Goal: Task Accomplishment & Management: Manage account settings

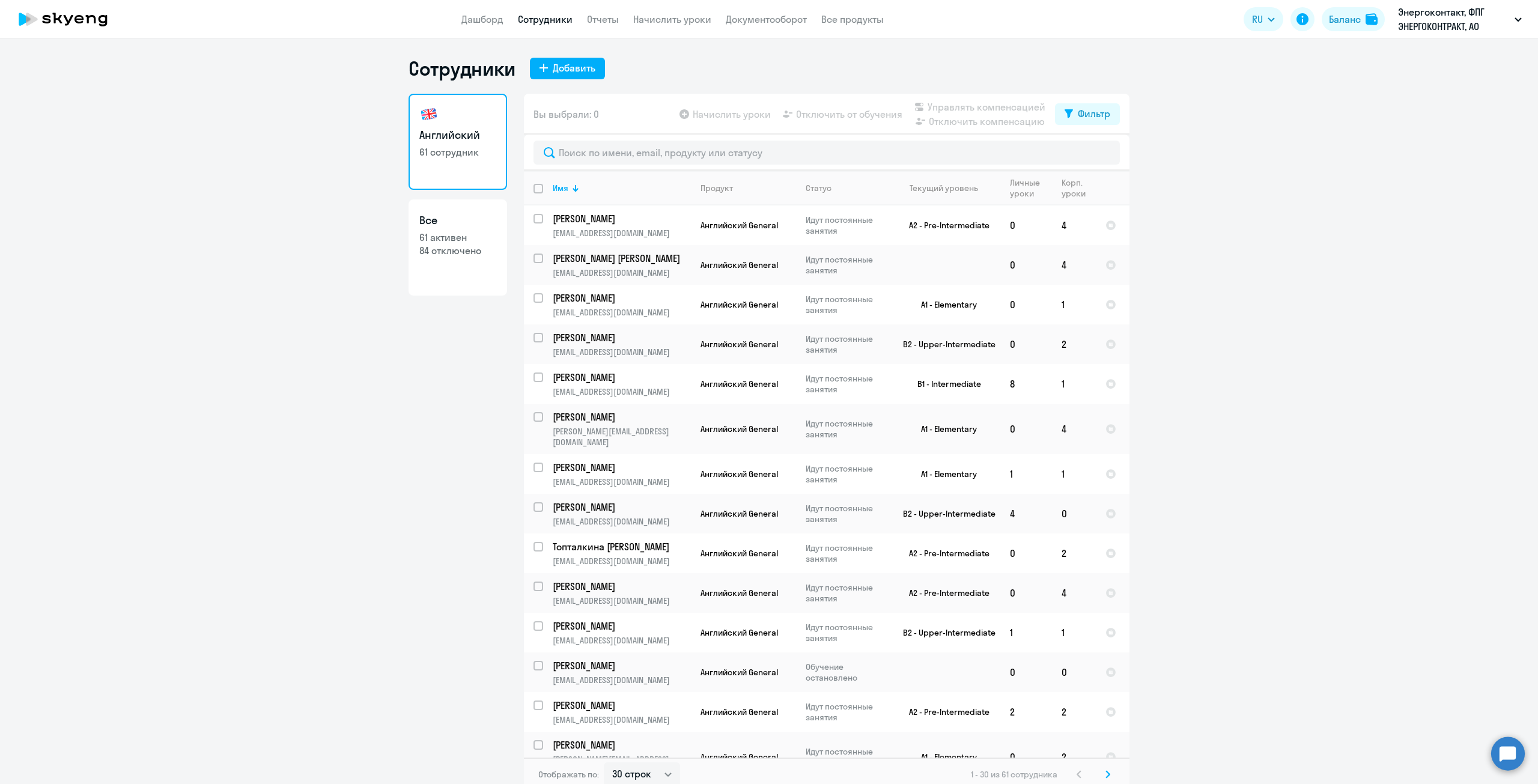
select select "30"
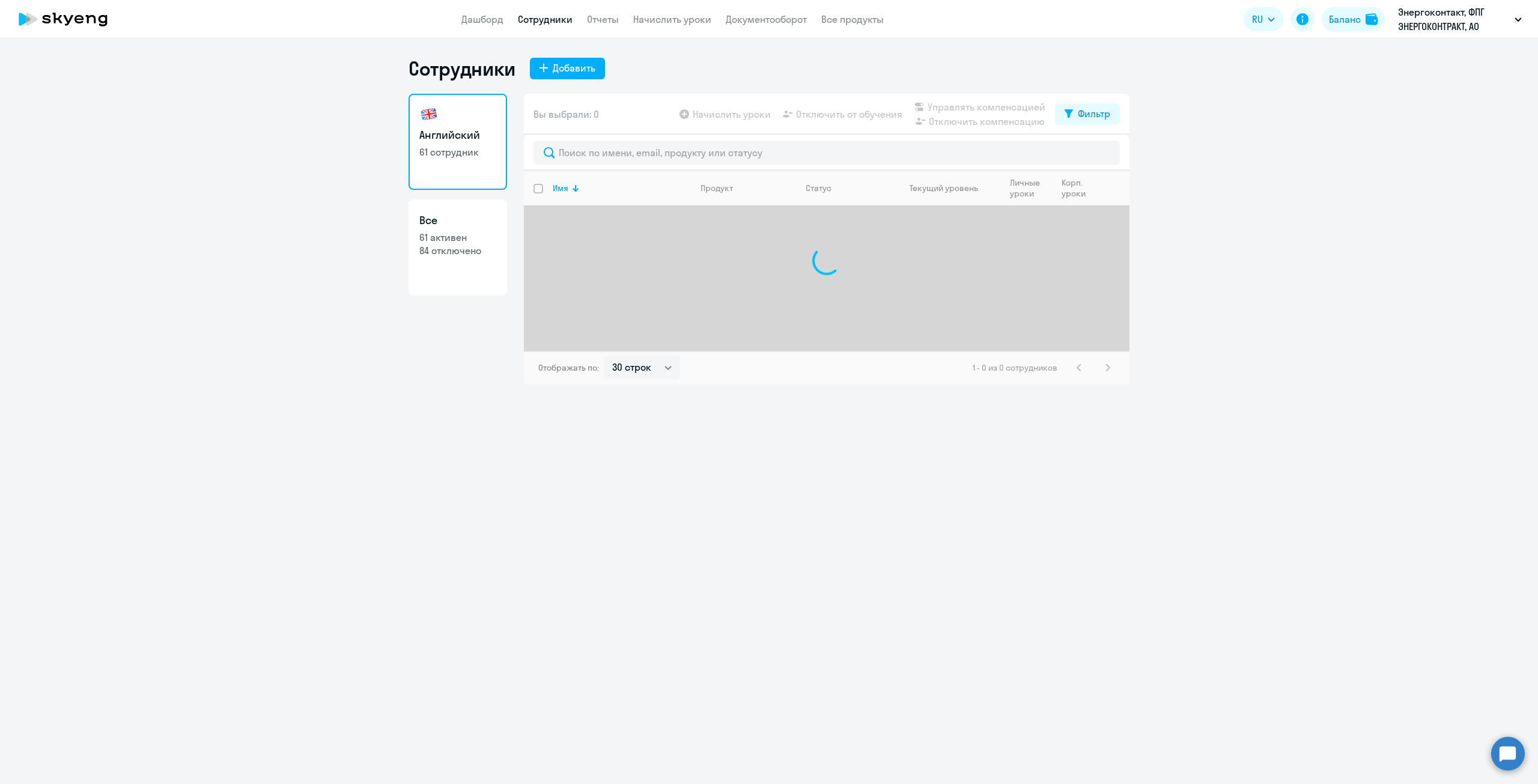
select select "30"
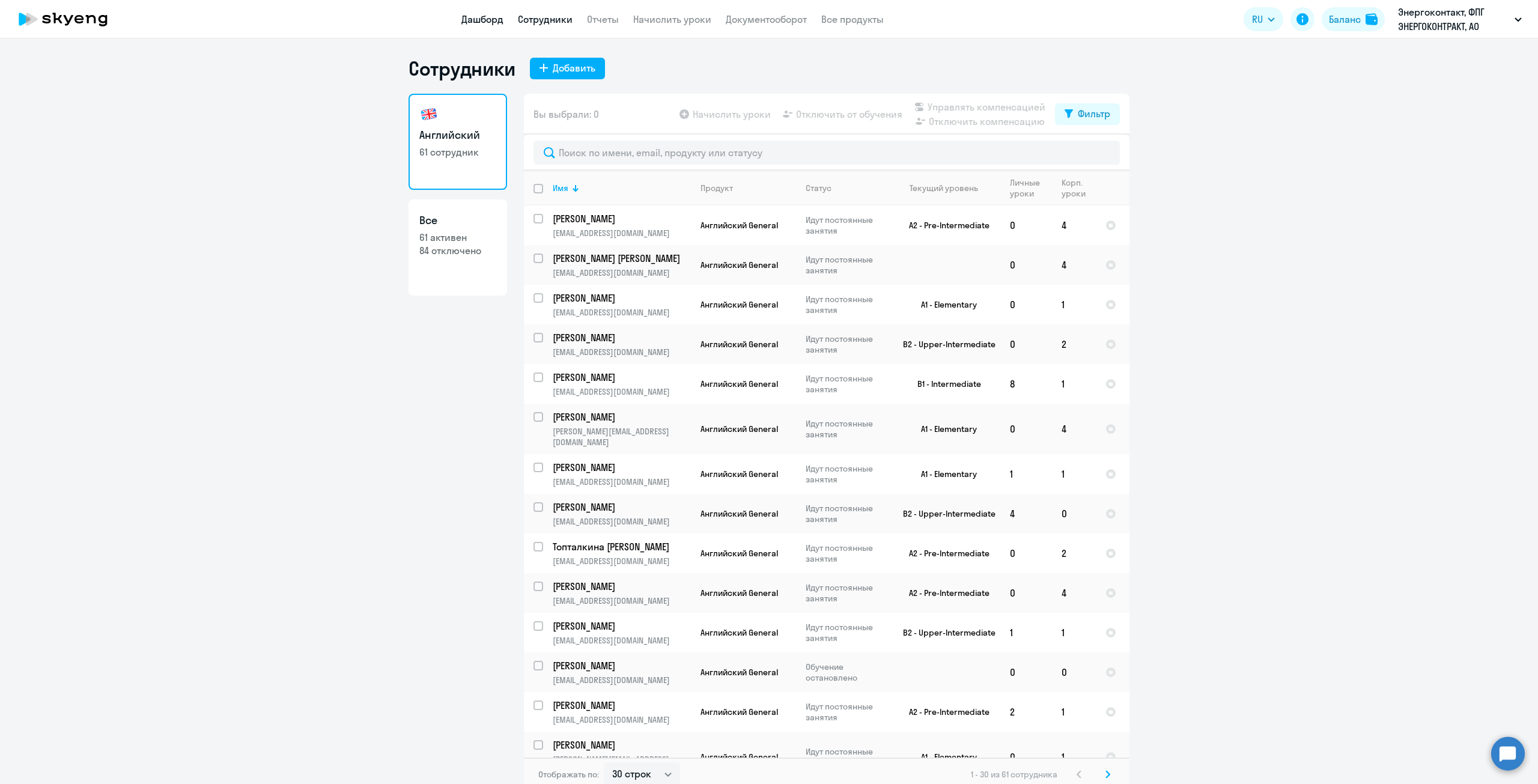
click at [488, 18] on link "Дашборд" at bounding box center [483, 20] width 42 height 12
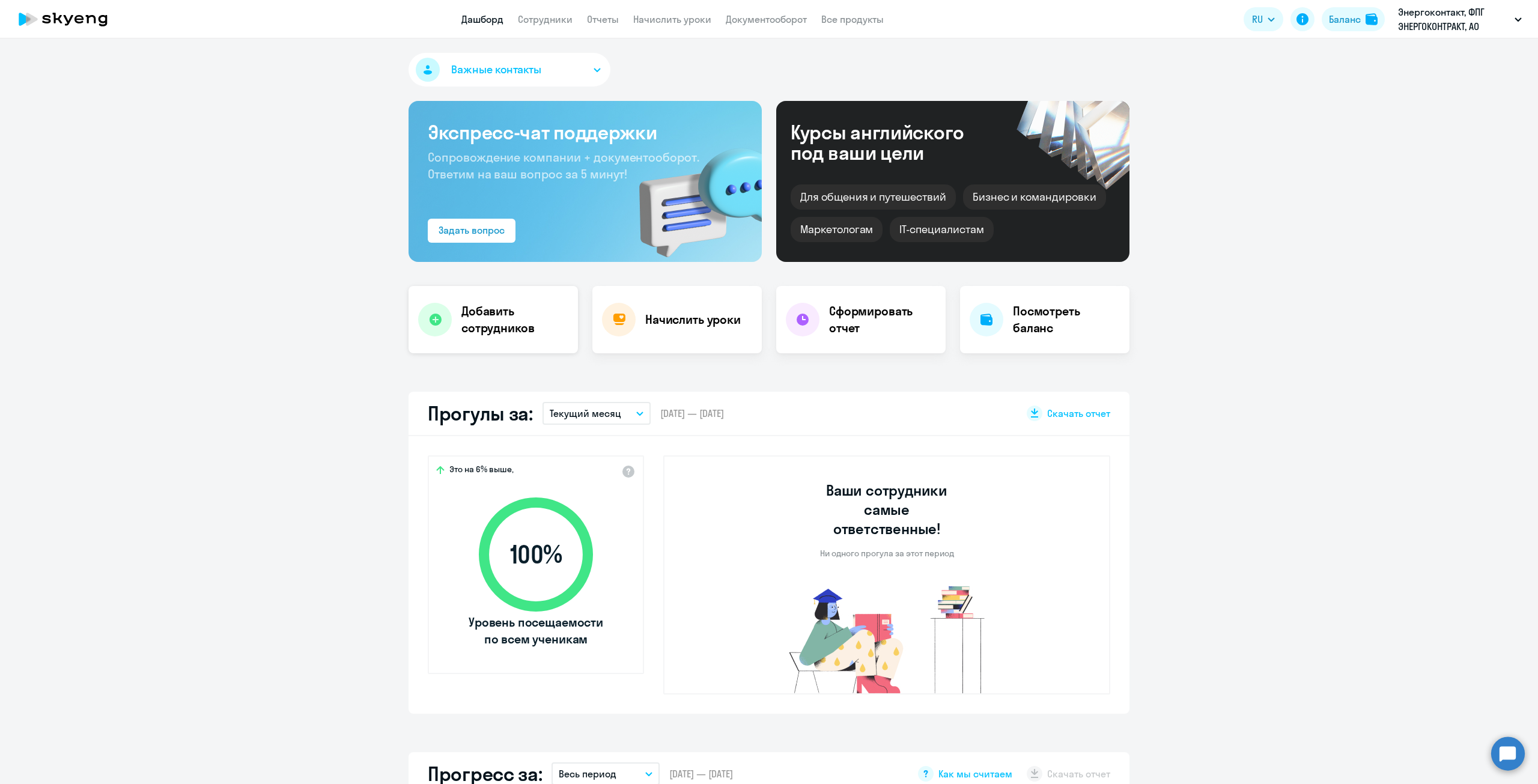
click at [518, 320] on h4 "Добавить сотрудников" at bounding box center [515, 319] width 107 height 34
select select "english_adult_not_native_speaker"
select select "3"
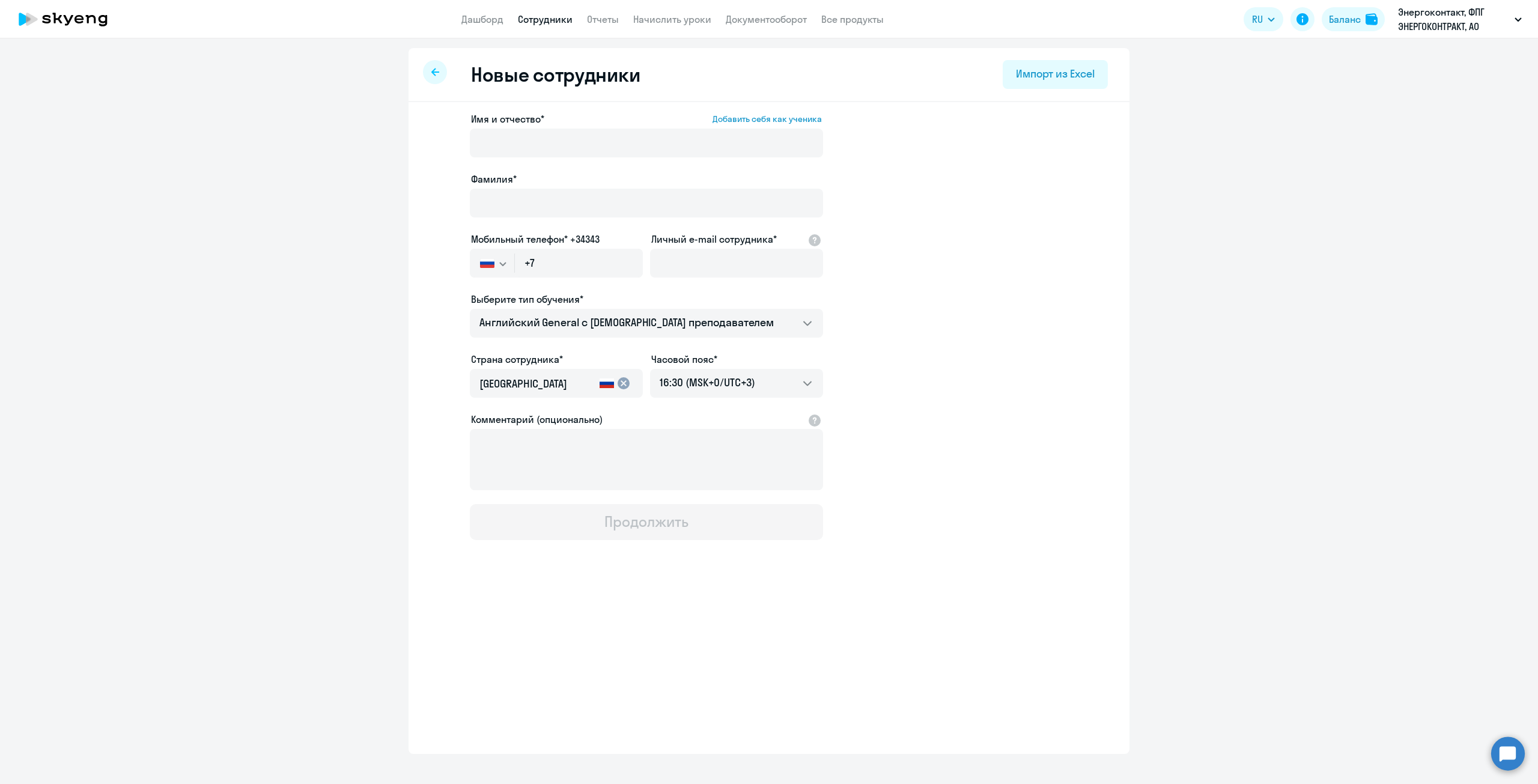
click at [436, 80] on div at bounding box center [435, 72] width 24 height 24
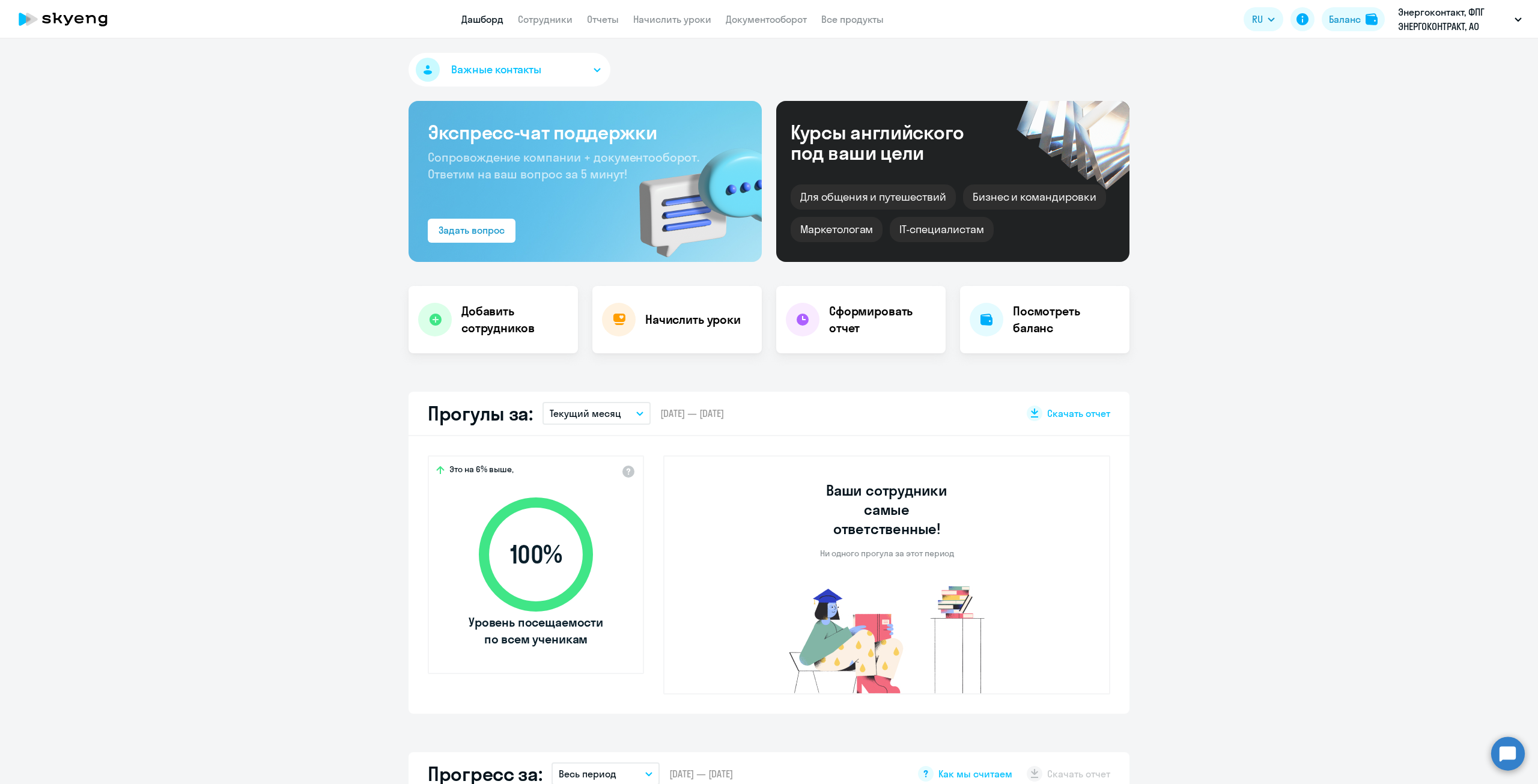
click at [557, 11] on app-header "Дашборд Сотрудники Отчеты Начислить уроки Документооборот Все продукты Дашборд …" at bounding box center [769, 19] width 1538 height 39
click at [554, 18] on link "Сотрудники" at bounding box center [545, 20] width 55 height 12
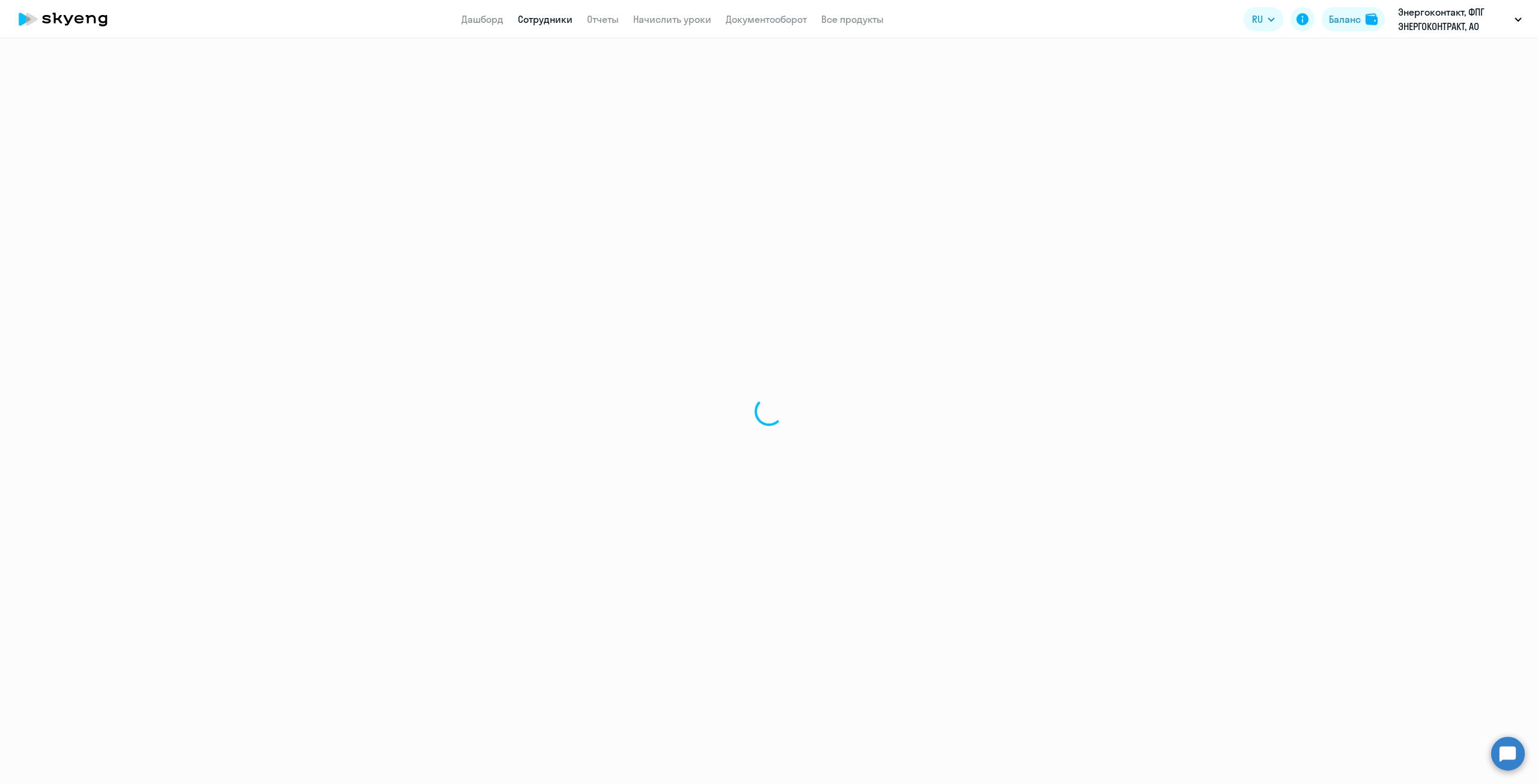
select select "30"
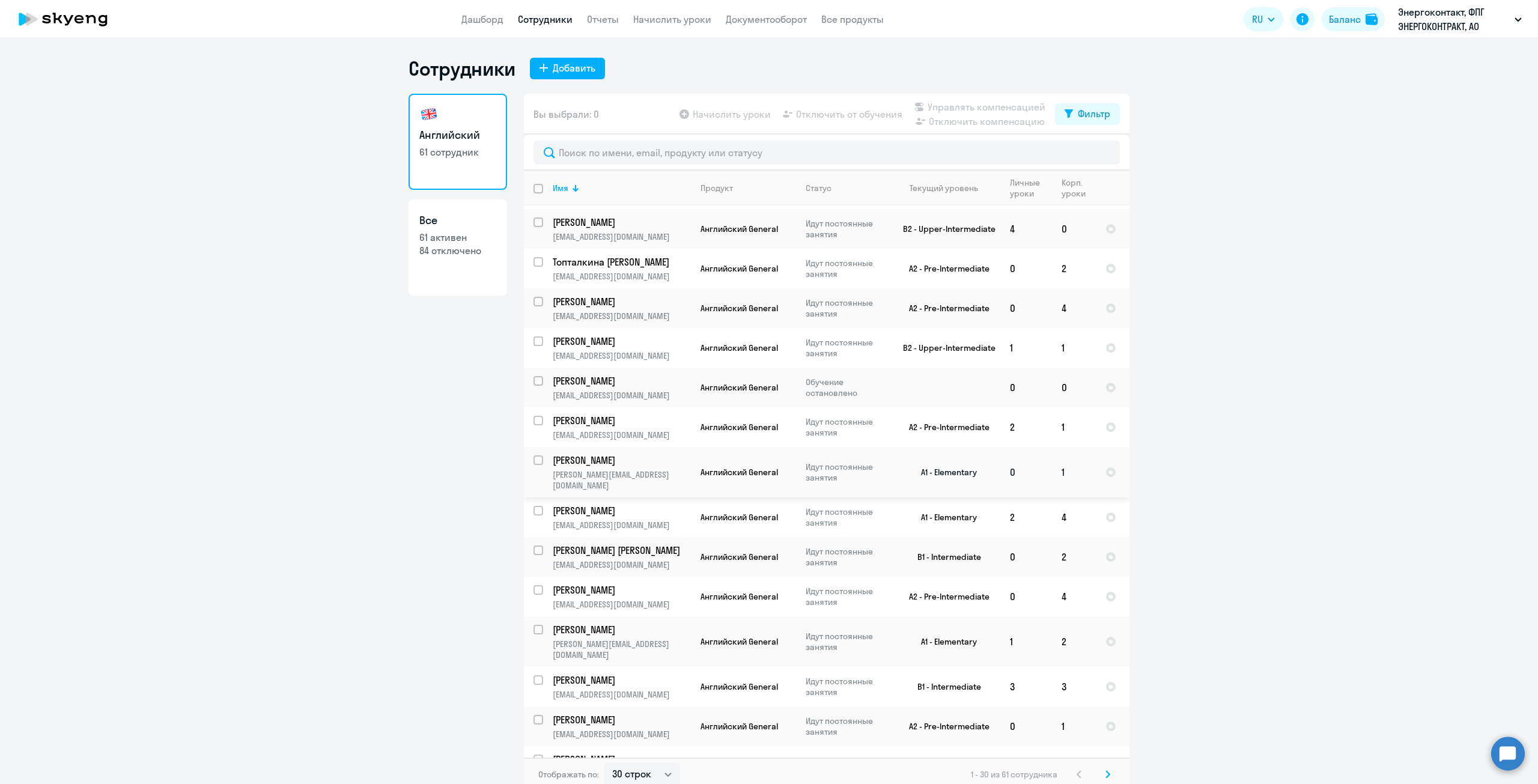
scroll to position [240, 0]
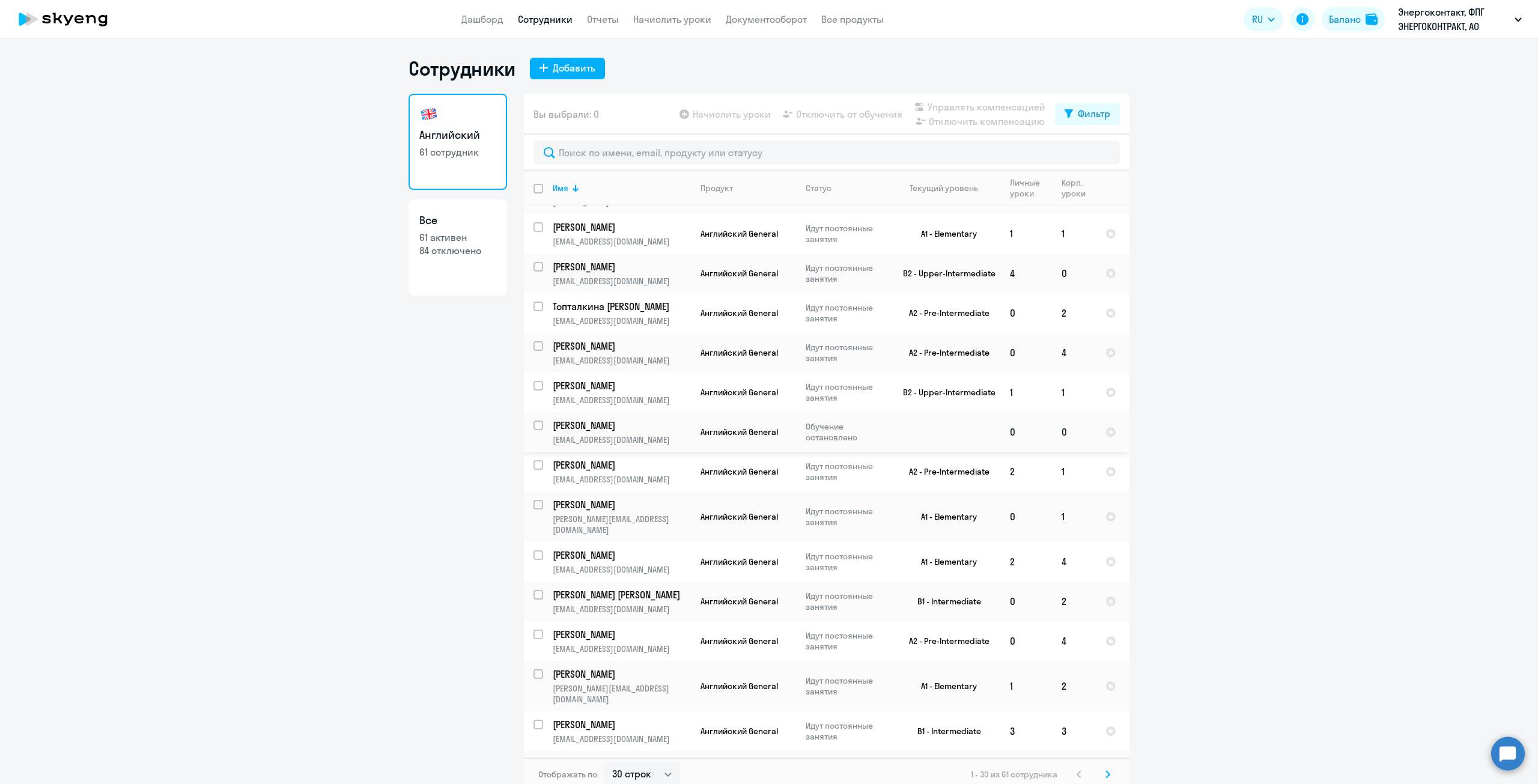
click at [635, 434] on p "[EMAIL_ADDRESS][DOMAIN_NAME]" at bounding box center [621, 440] width 138 height 11
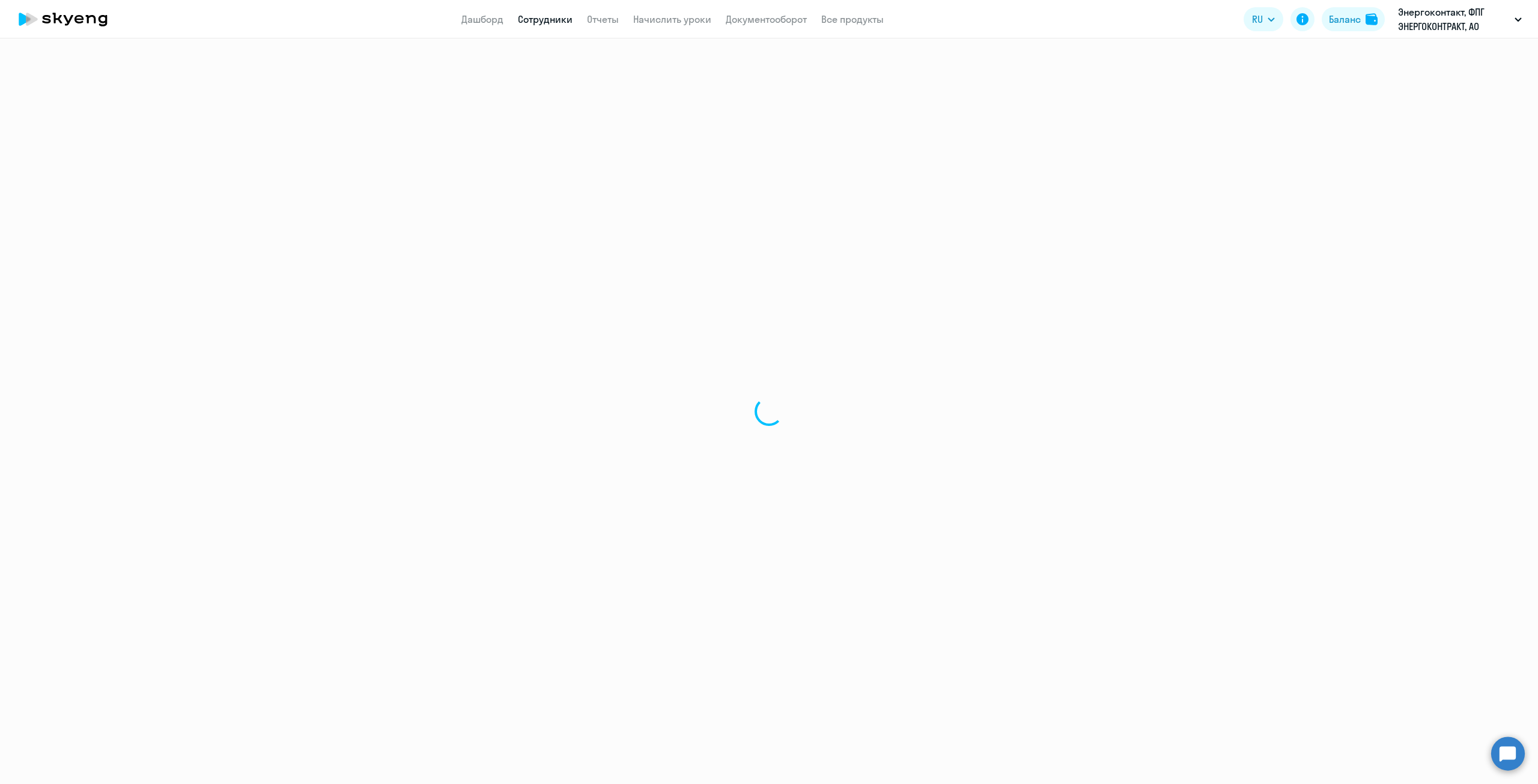
select select "english"
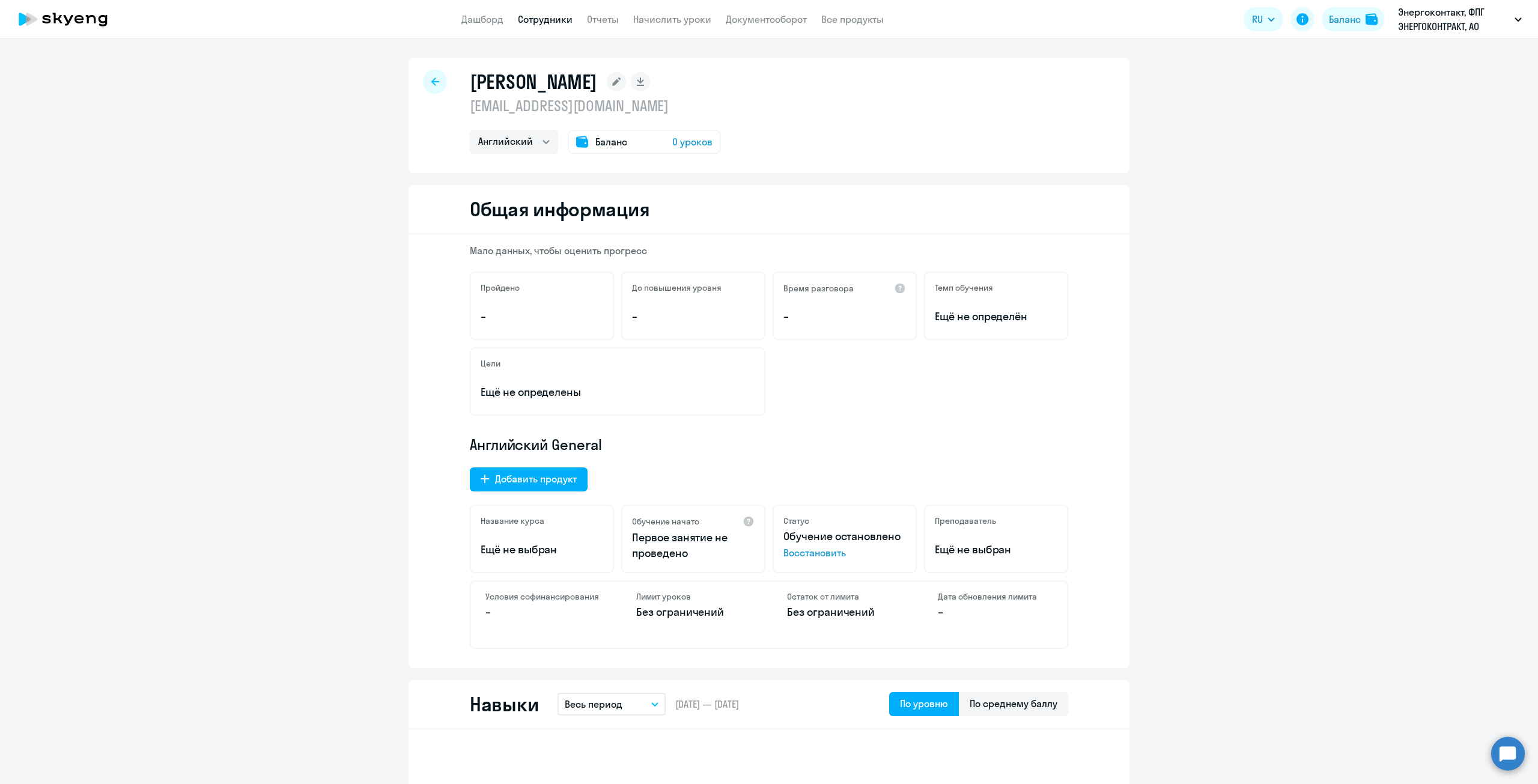
click at [431, 76] on div at bounding box center [435, 82] width 24 height 24
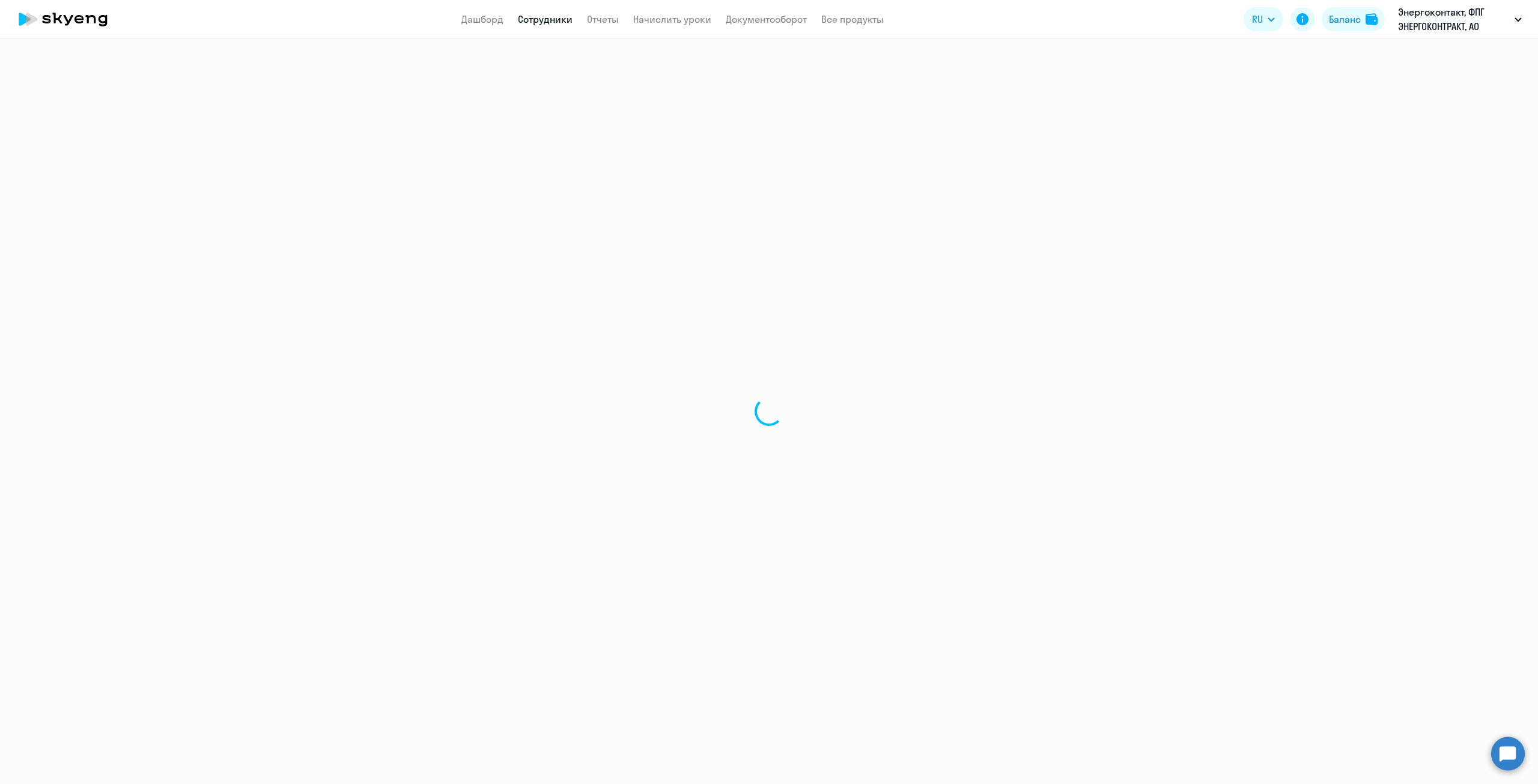
select select "30"
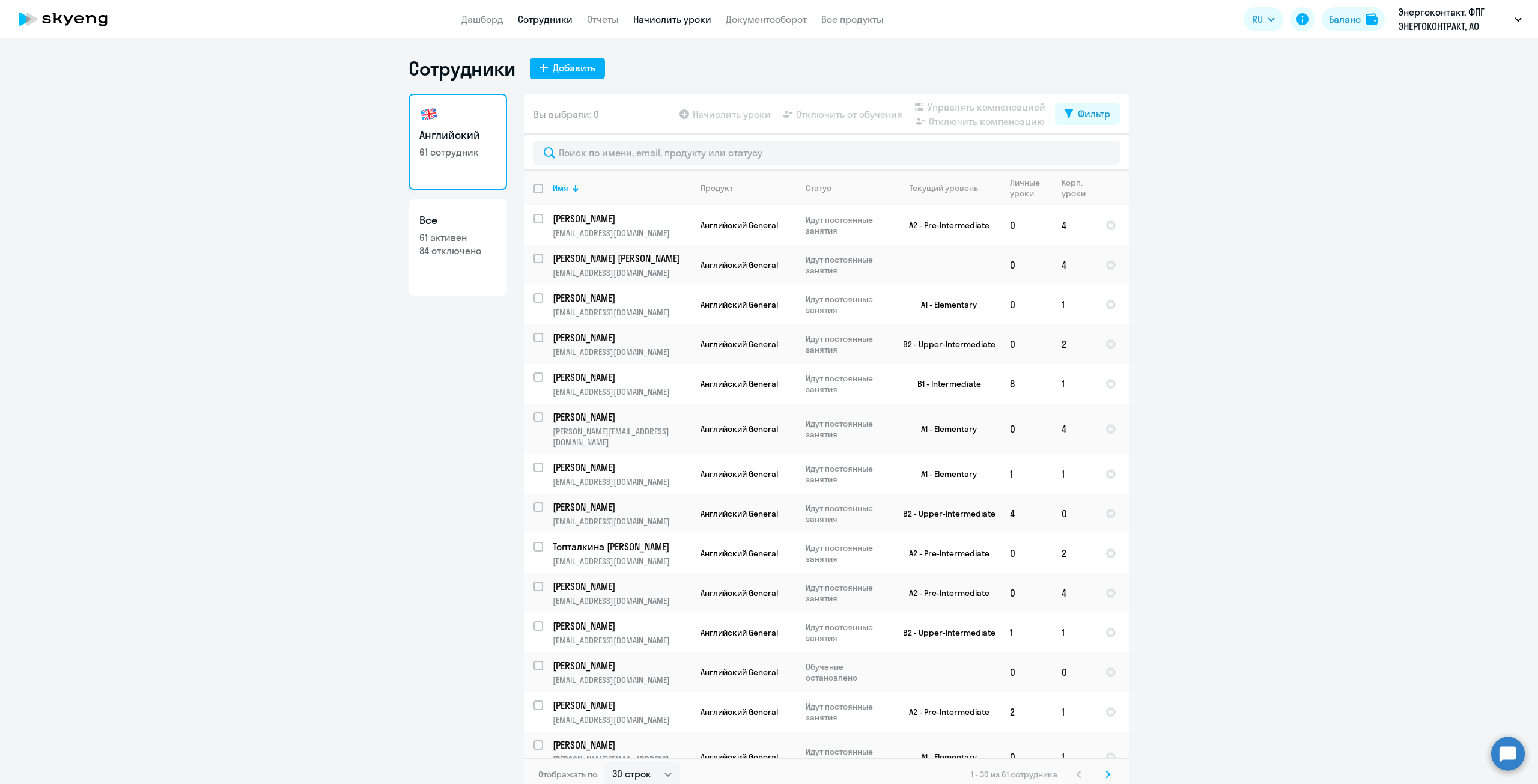
click at [653, 18] on link "Начислить уроки" at bounding box center [672, 20] width 78 height 12
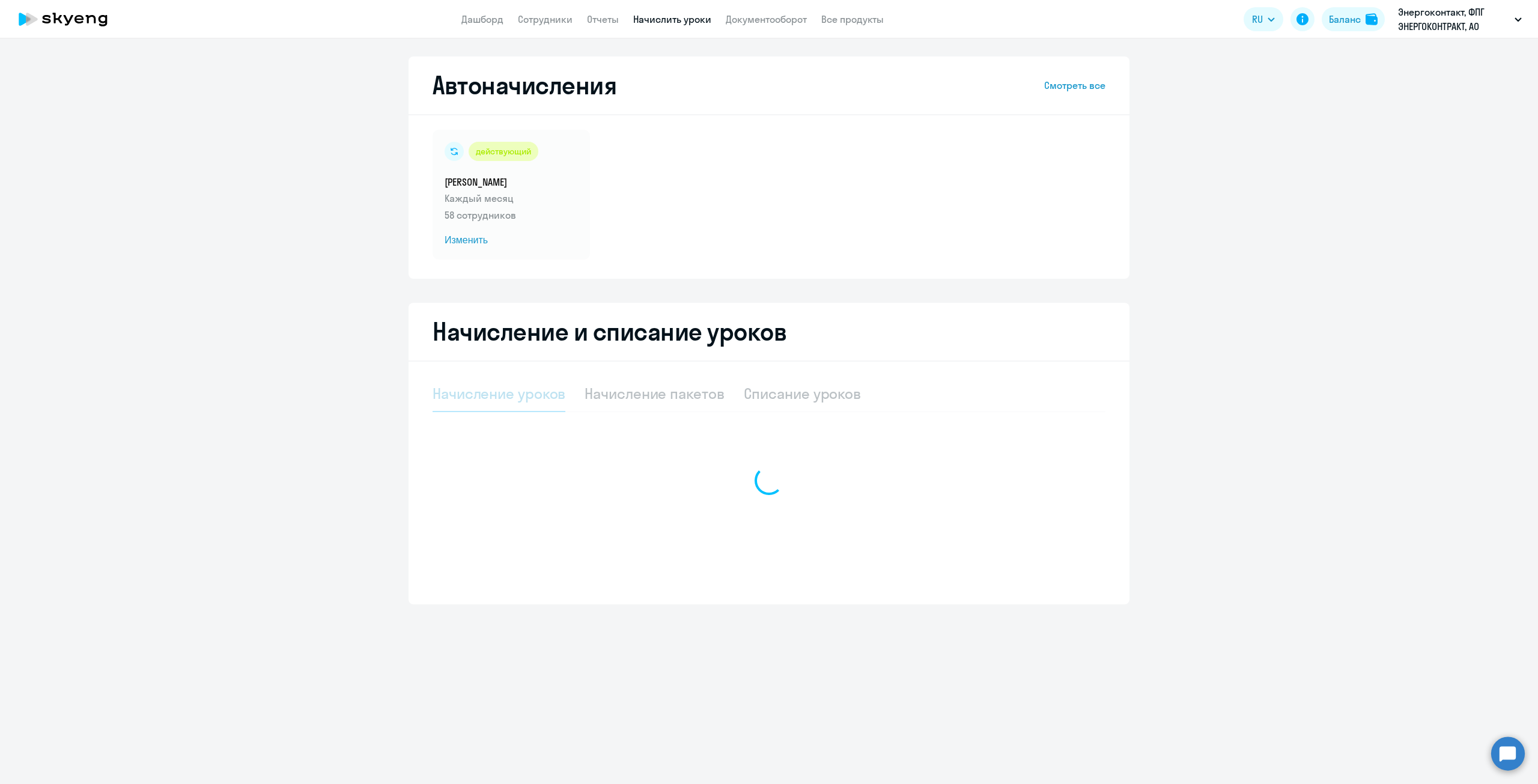
select select "10"
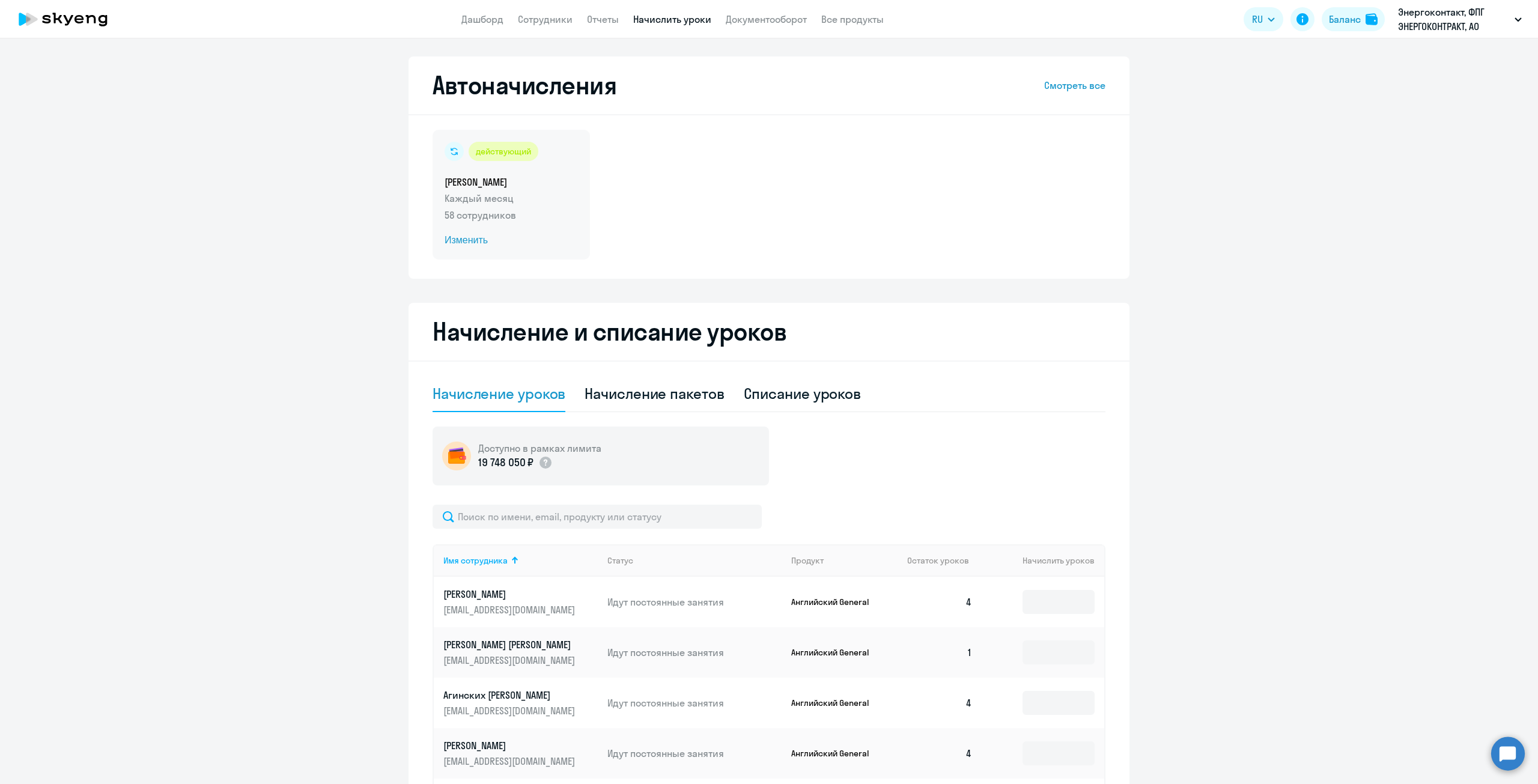
click at [475, 246] on span "Изменить" at bounding box center [511, 240] width 133 height 14
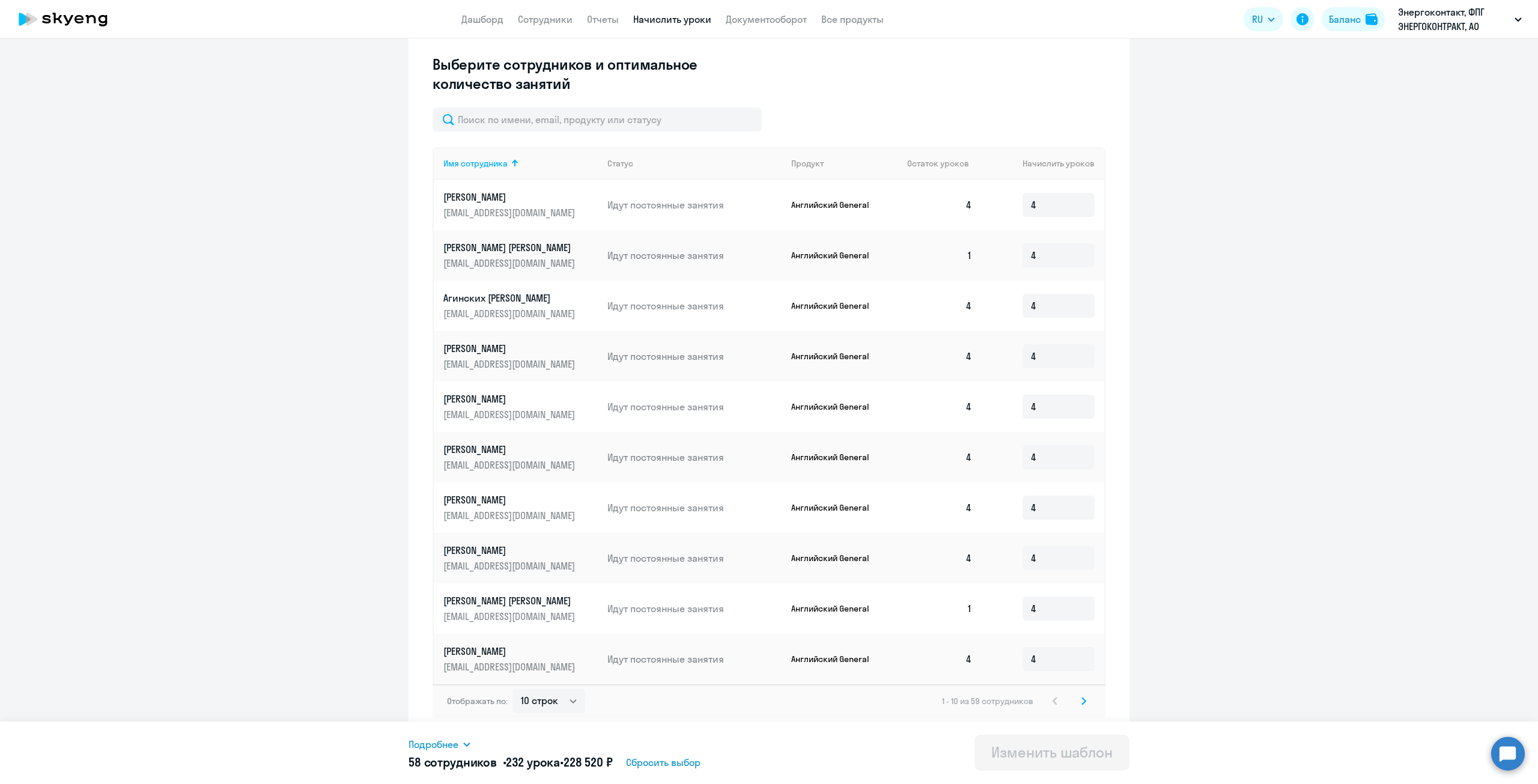
scroll to position [332, 0]
click at [567, 704] on select "10 строк 30 строк 50 строк" at bounding box center [549, 699] width 72 height 24
select select "50"
click at [513, 688] on select "10 строк 30 строк 50 строк" at bounding box center [549, 699] width 72 height 24
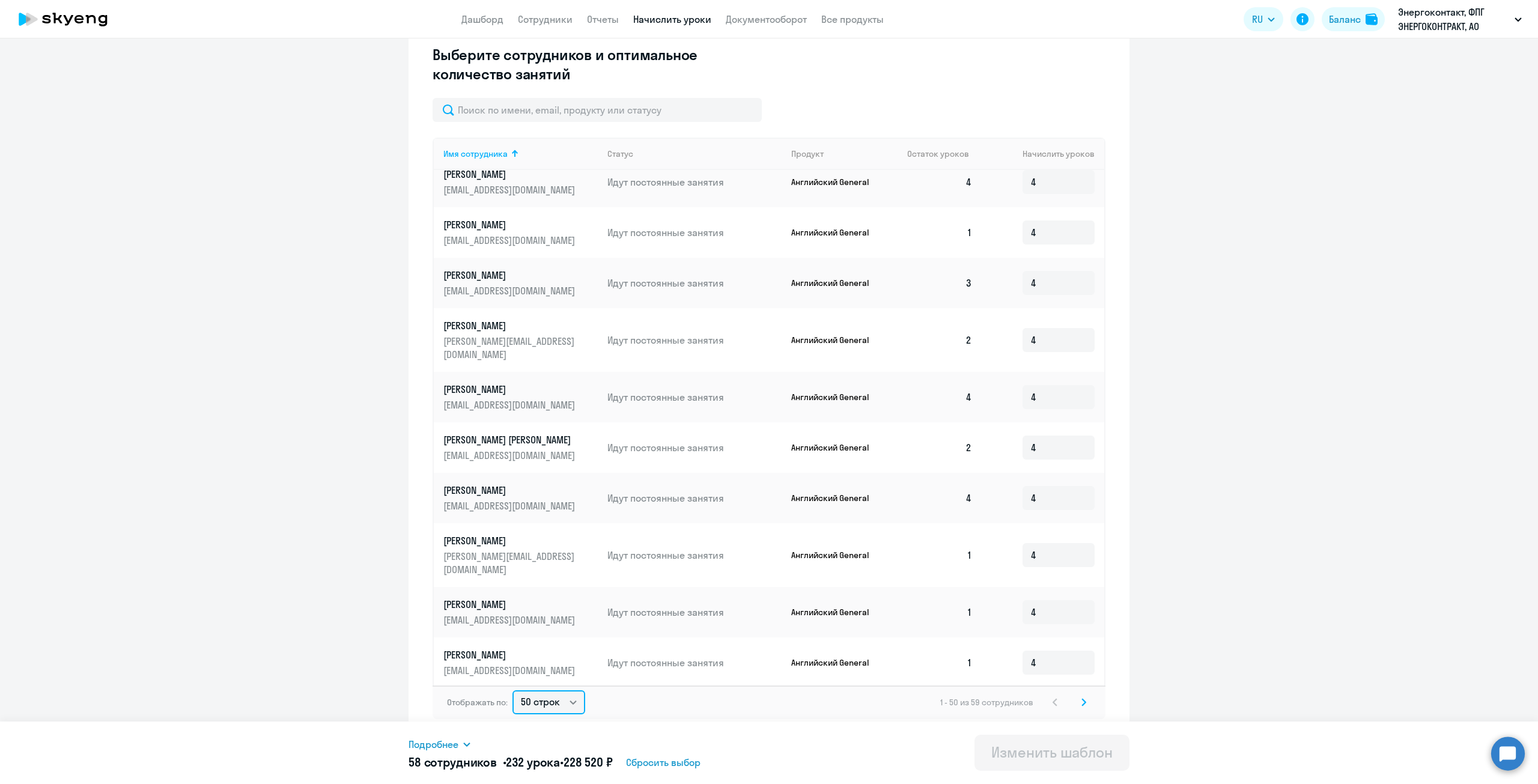
scroll to position [343, 0]
click at [1081, 704] on icon at bounding box center [1084, 700] width 5 height 9
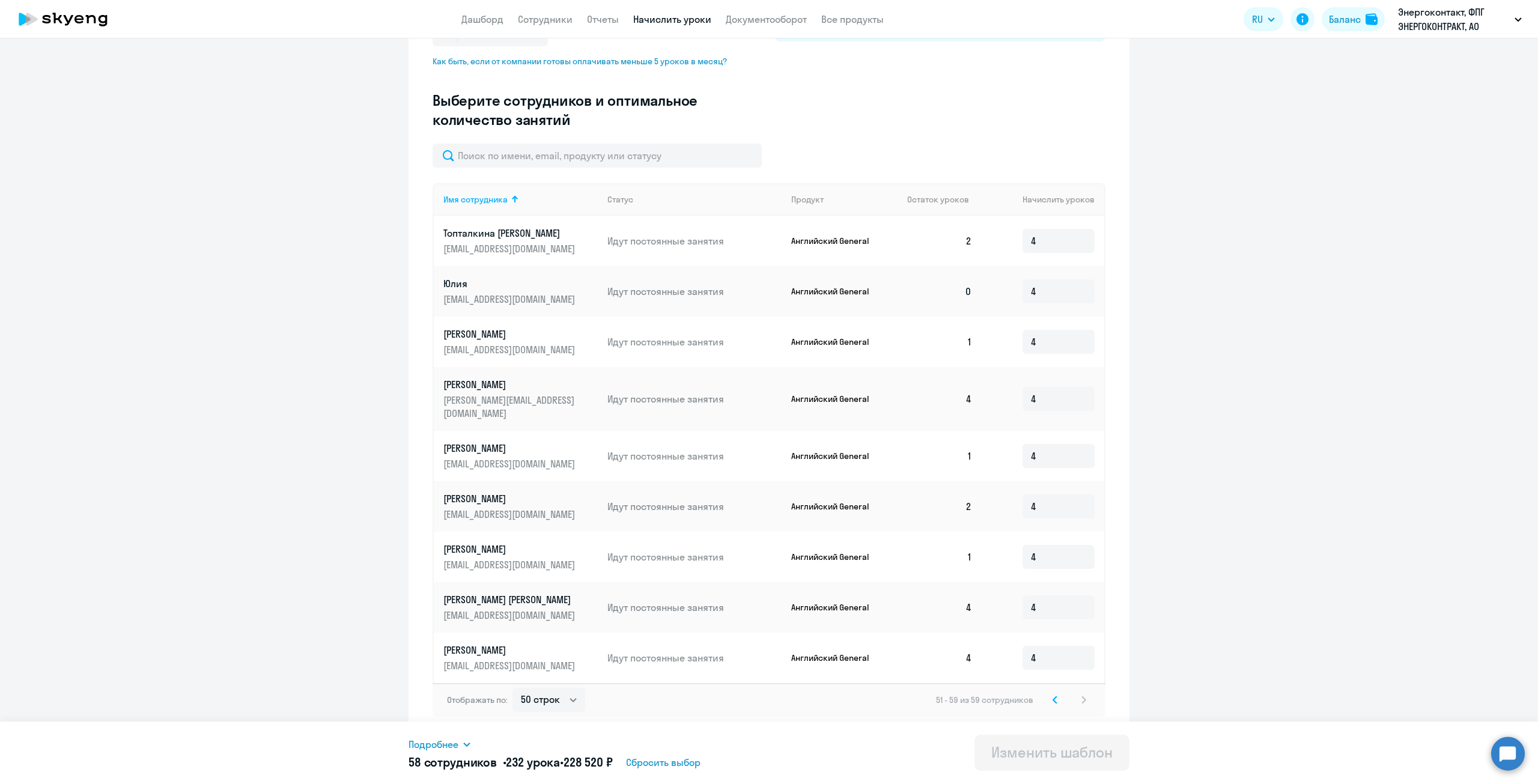
scroll to position [282, 0]
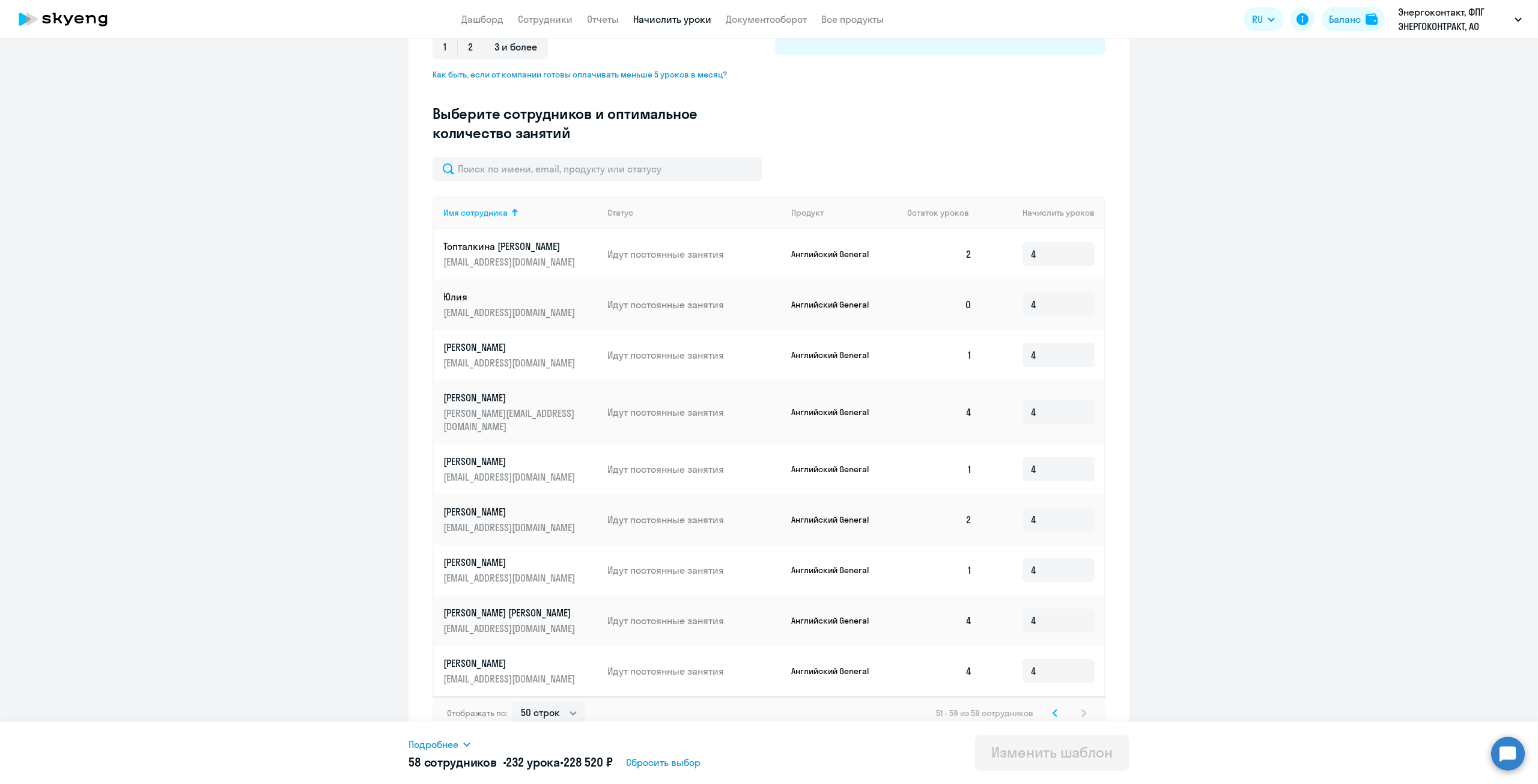
click at [1053, 710] on icon at bounding box center [1055, 713] width 4 height 7
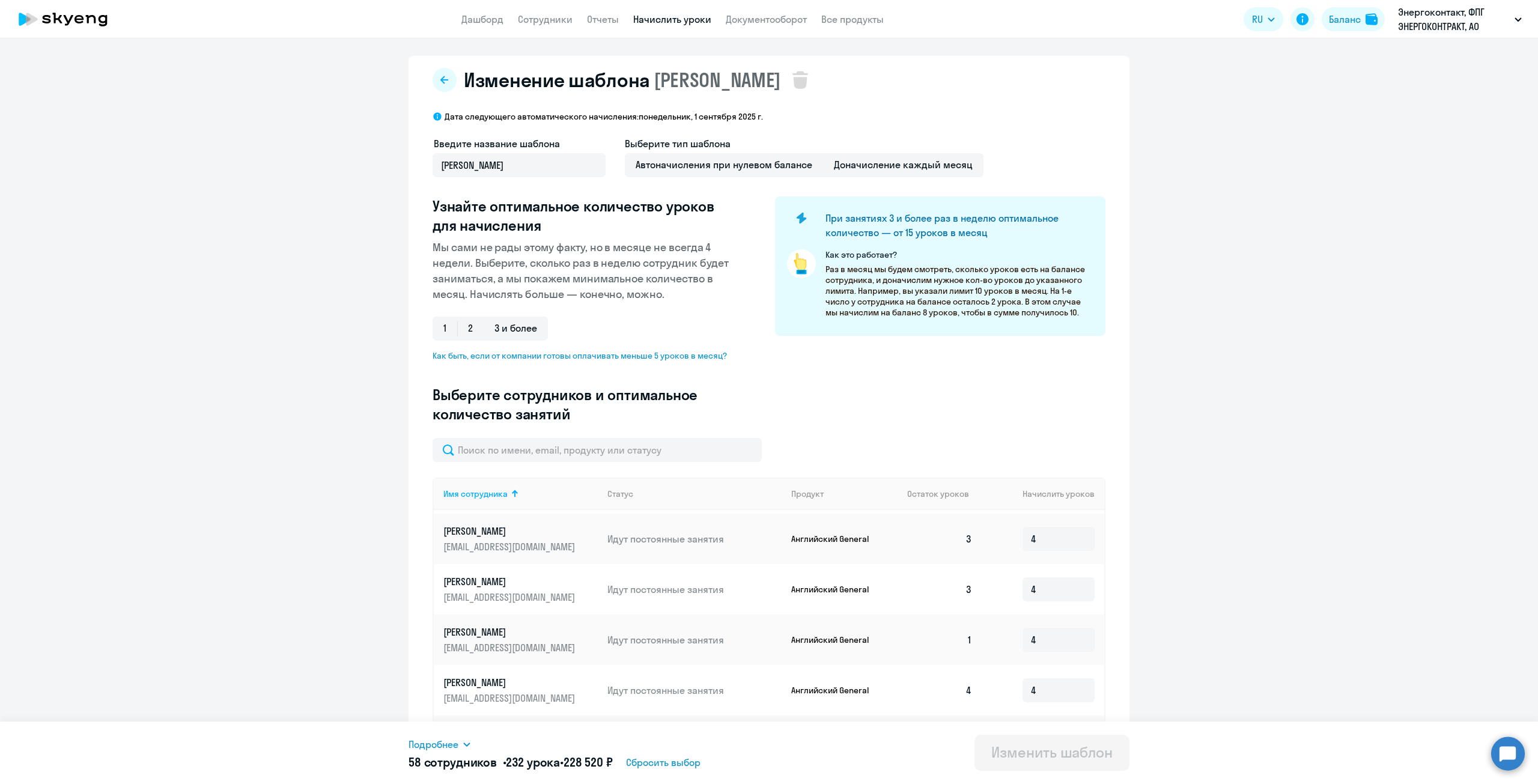
scroll to position [0, 0]
click at [559, 16] on link "Сотрудники" at bounding box center [545, 20] width 55 height 12
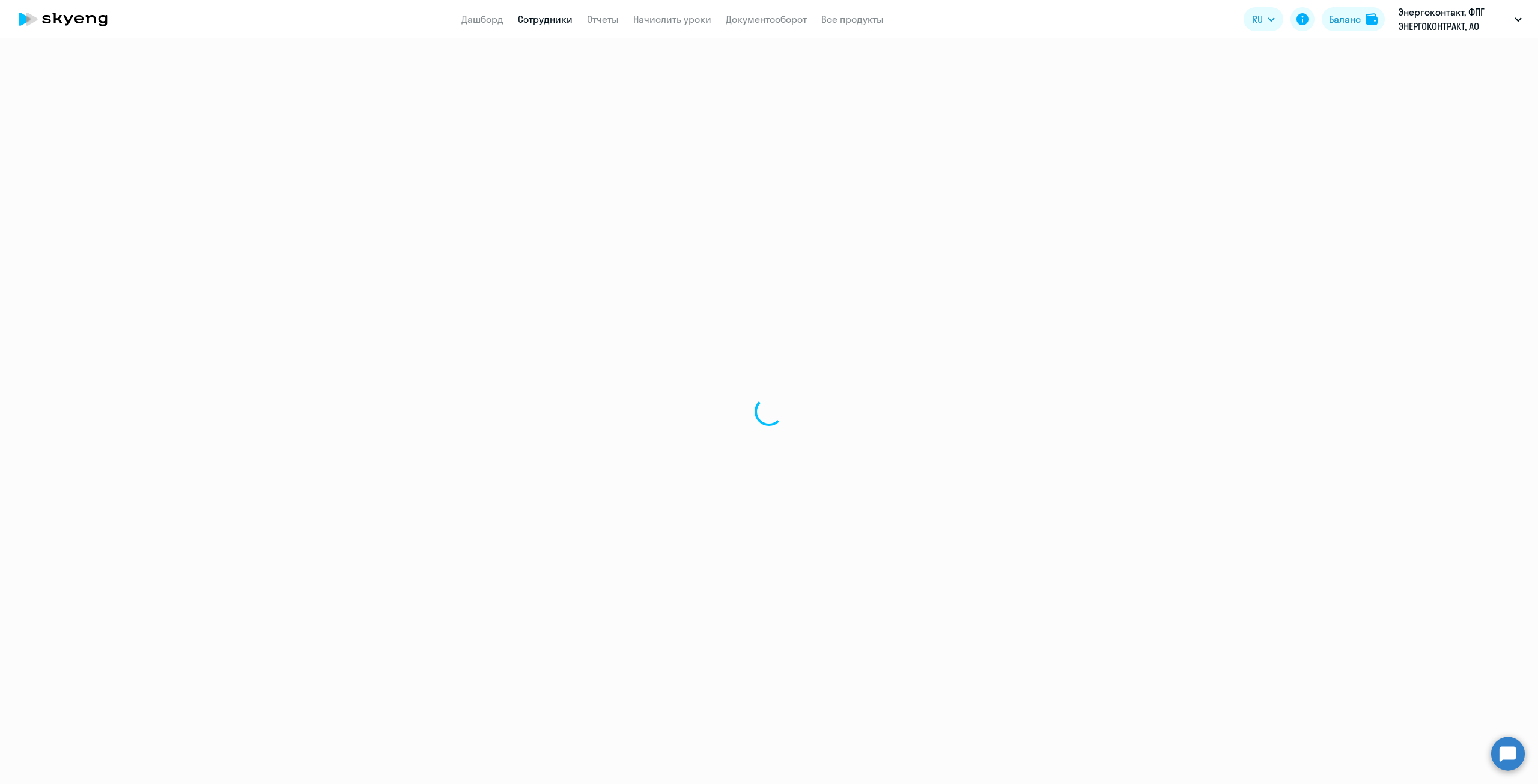
select select "30"
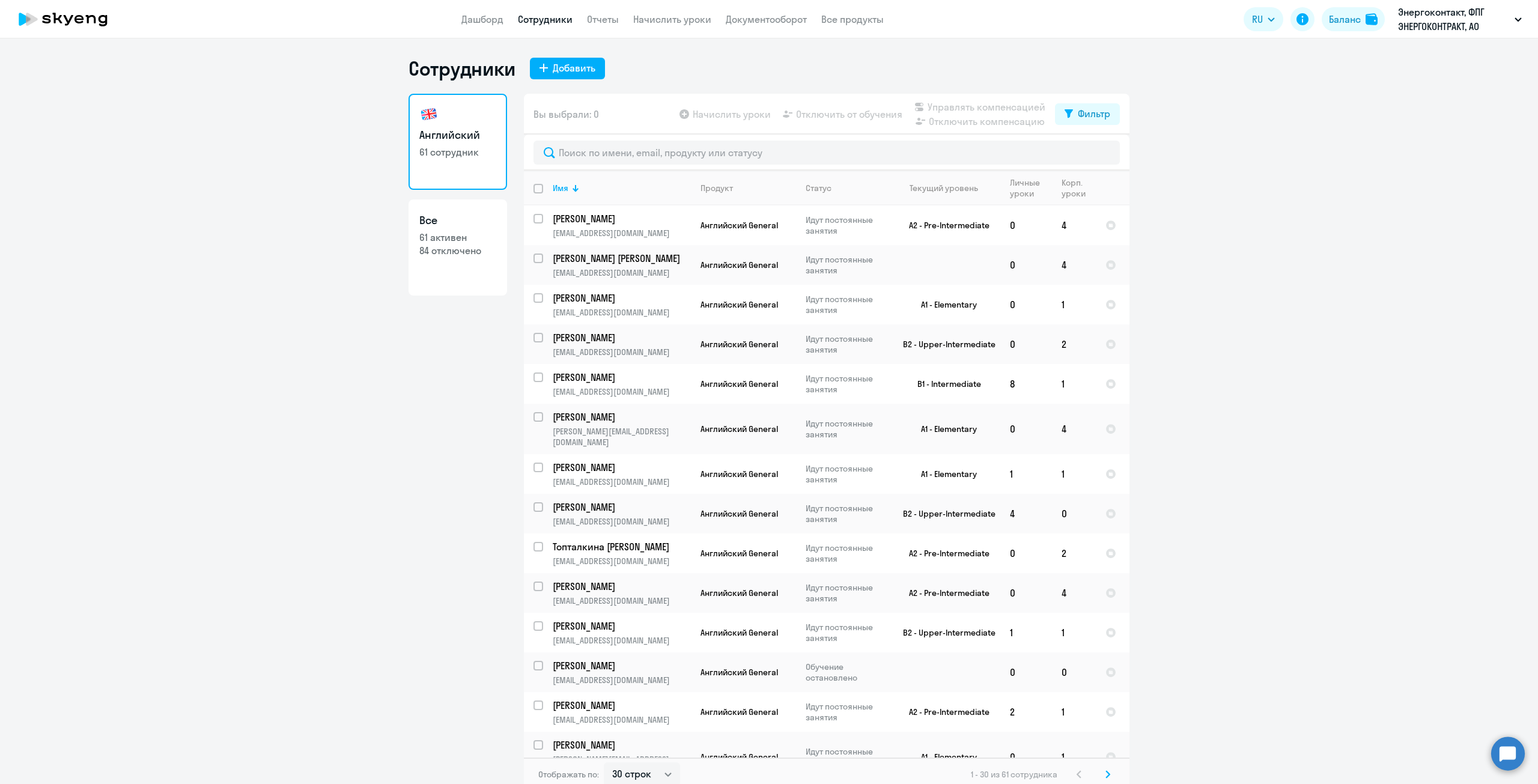
click at [470, 228] on link "Все 61 активен 84 отключено" at bounding box center [457, 247] width 98 height 96
select select "30"
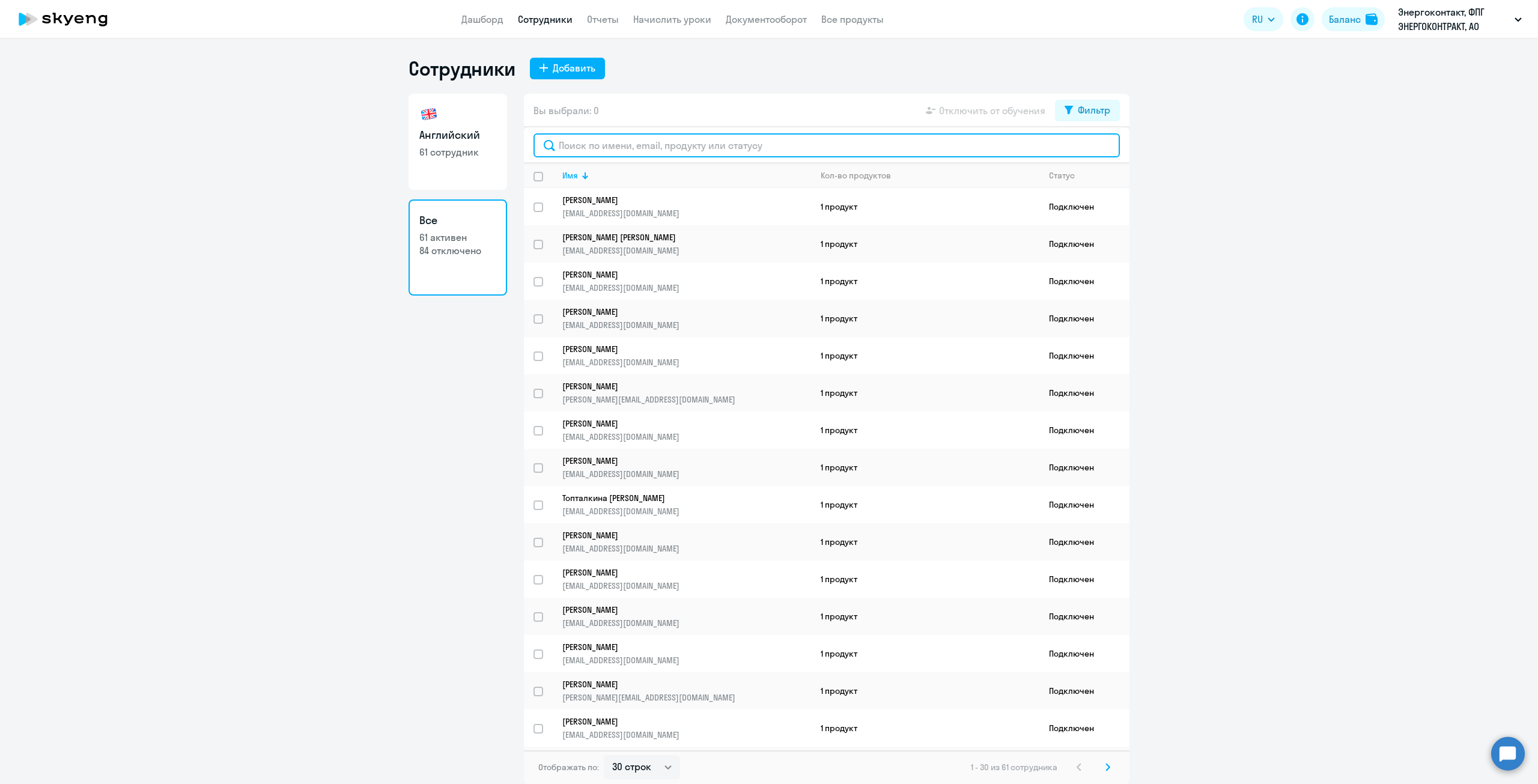
click at [662, 149] on input "text" at bounding box center [826, 145] width 586 height 24
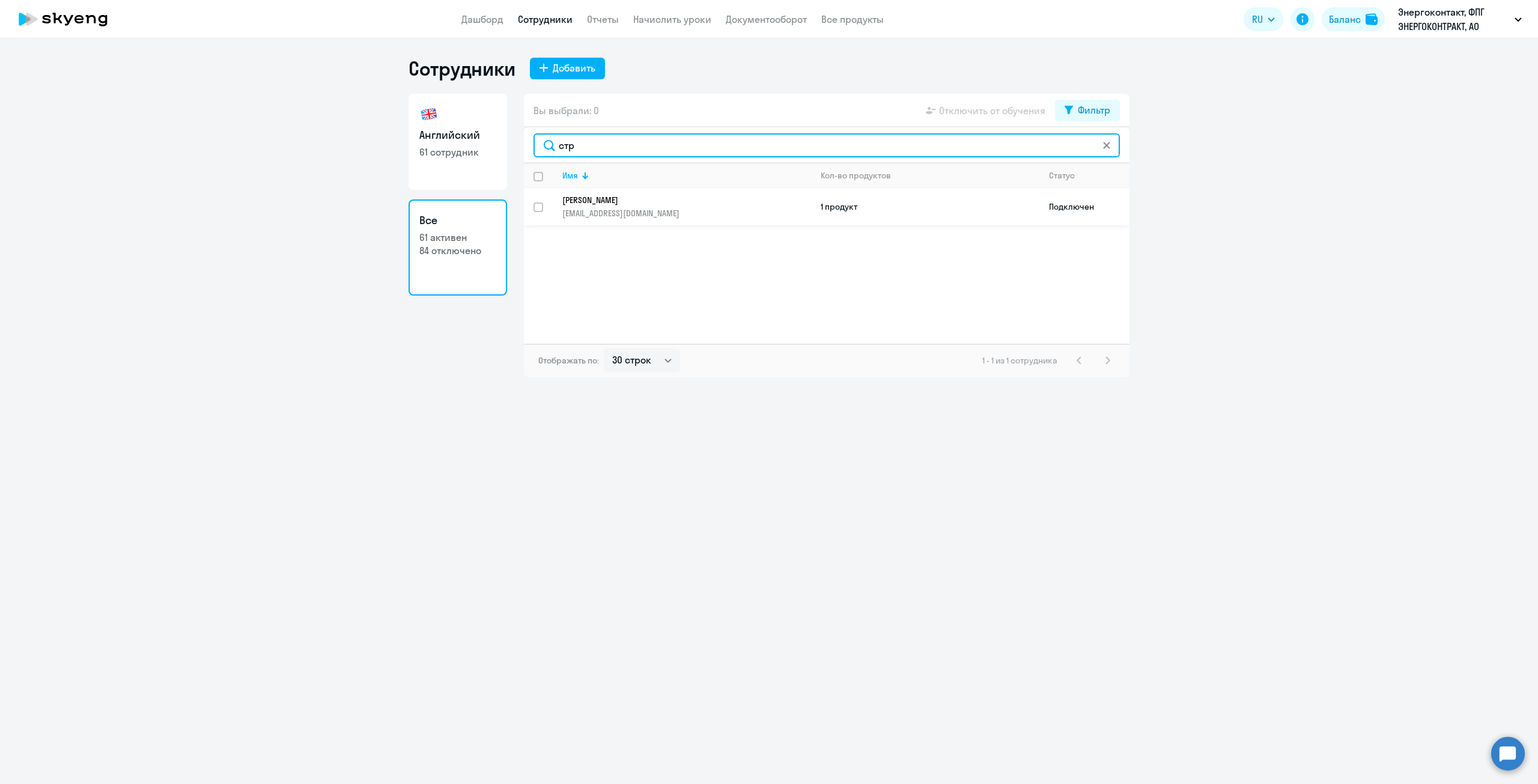
type input "стр"
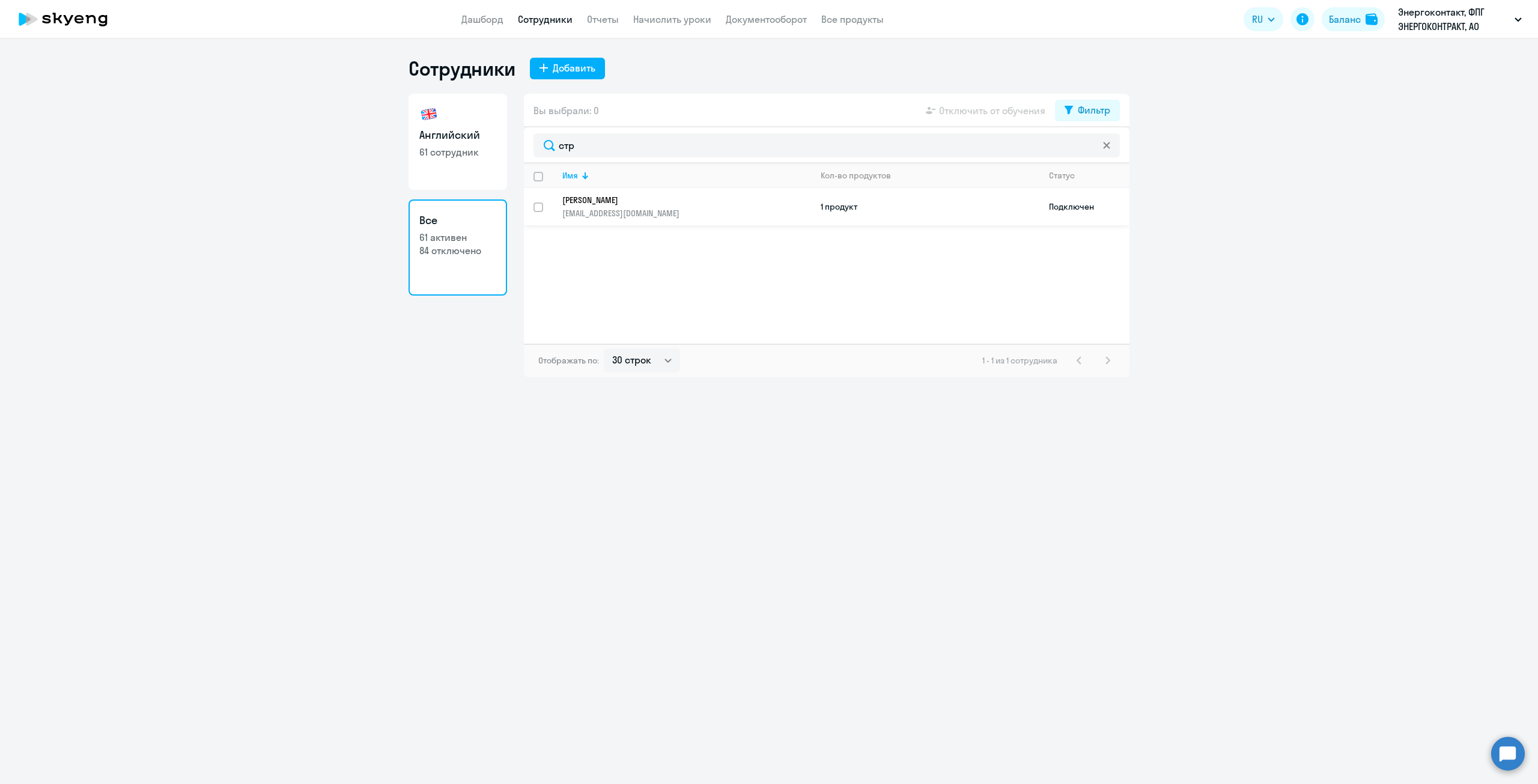
click at [538, 206] on input "select row 42165488" at bounding box center [545, 214] width 24 height 24
checkbox input "true"
click at [1078, 205] on td "Подключен" at bounding box center [1084, 206] width 90 height 37
select select "english"
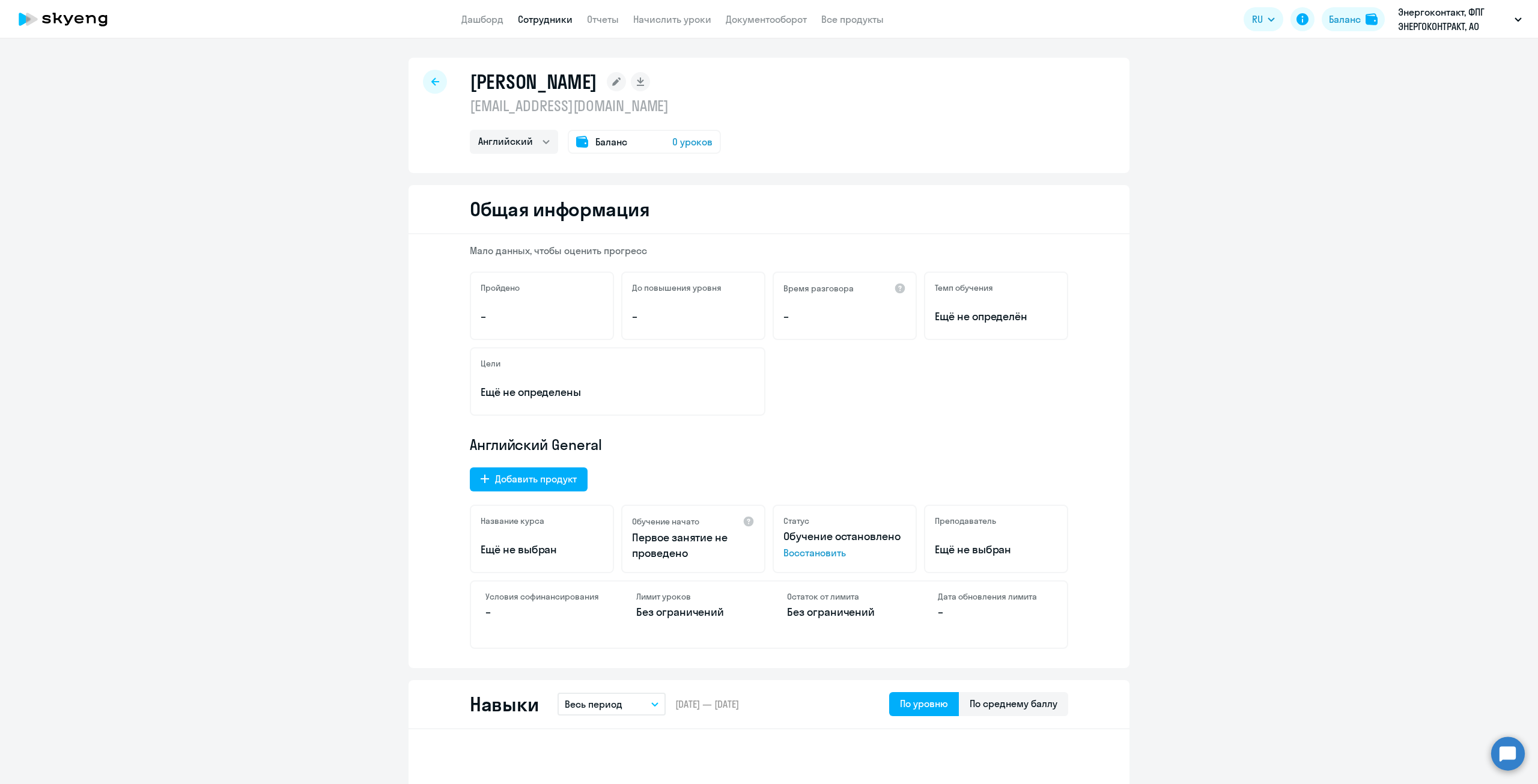
click at [688, 146] on span "0 уроков" at bounding box center [693, 141] width 41 height 14
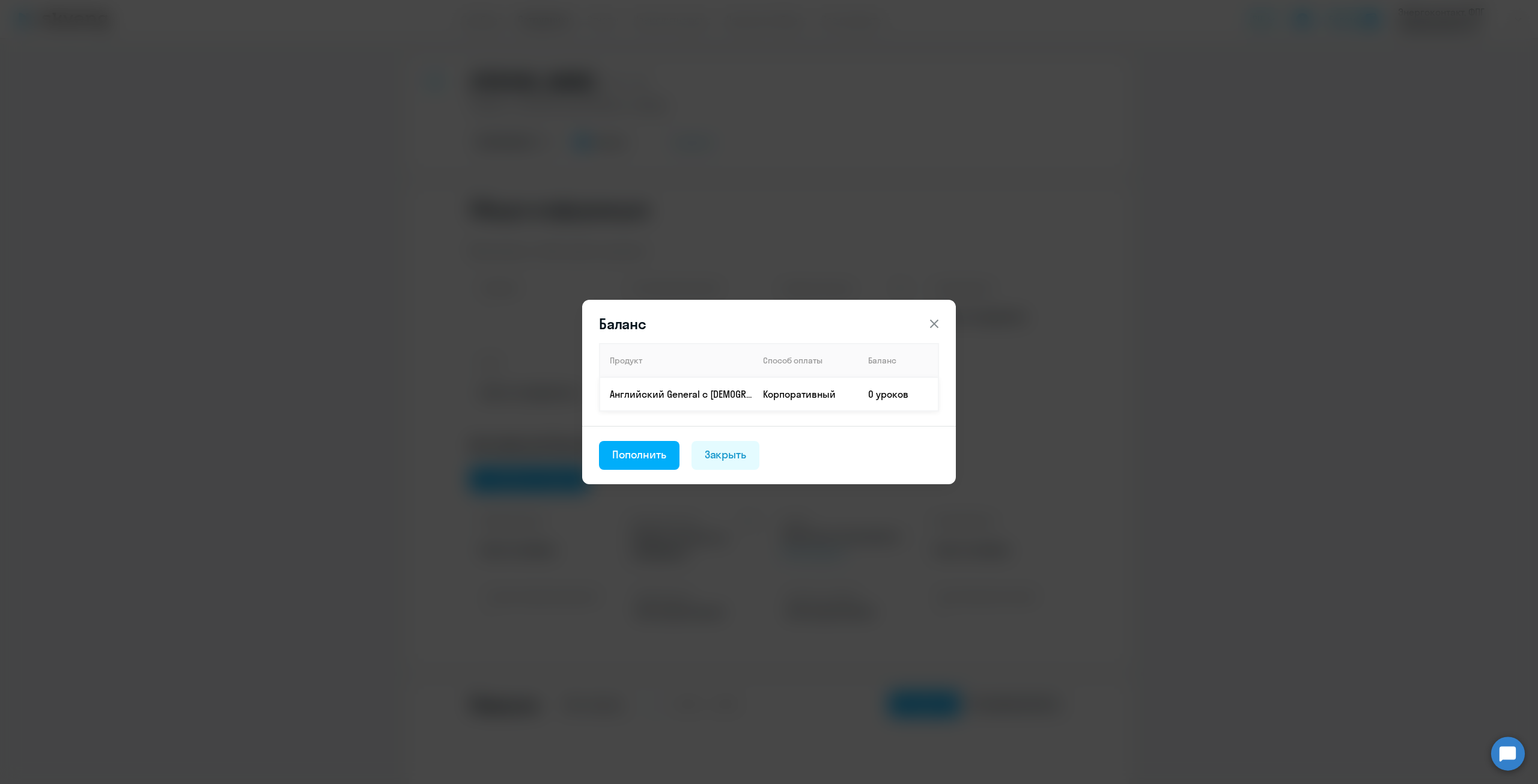
click at [885, 392] on td "0 уроков" at bounding box center [898, 394] width 80 height 34
click at [872, 395] on td "0 уроков" at bounding box center [898, 394] width 80 height 34
click at [642, 449] on div "Пополнить" at bounding box center [639, 454] width 54 height 15
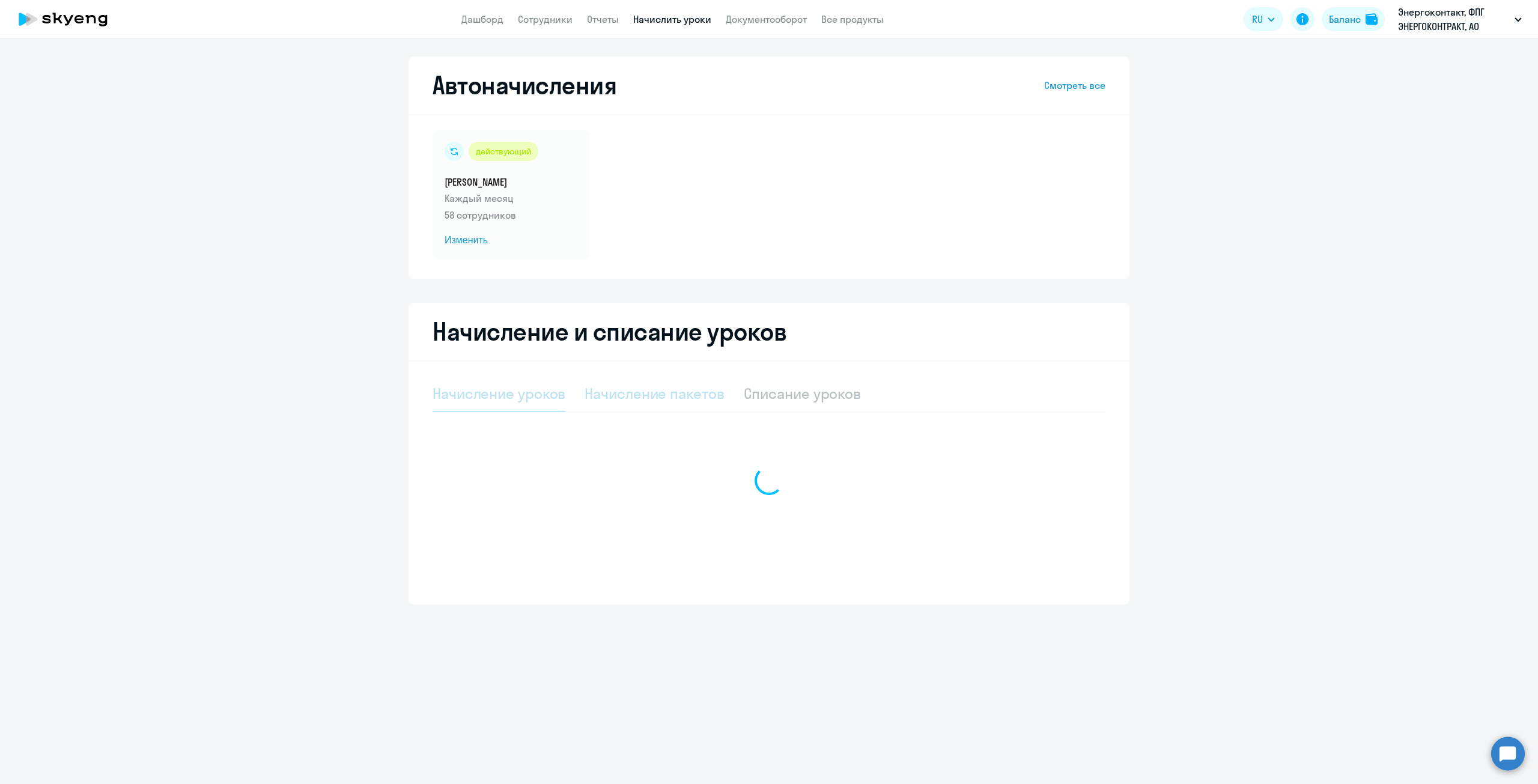
select select "10"
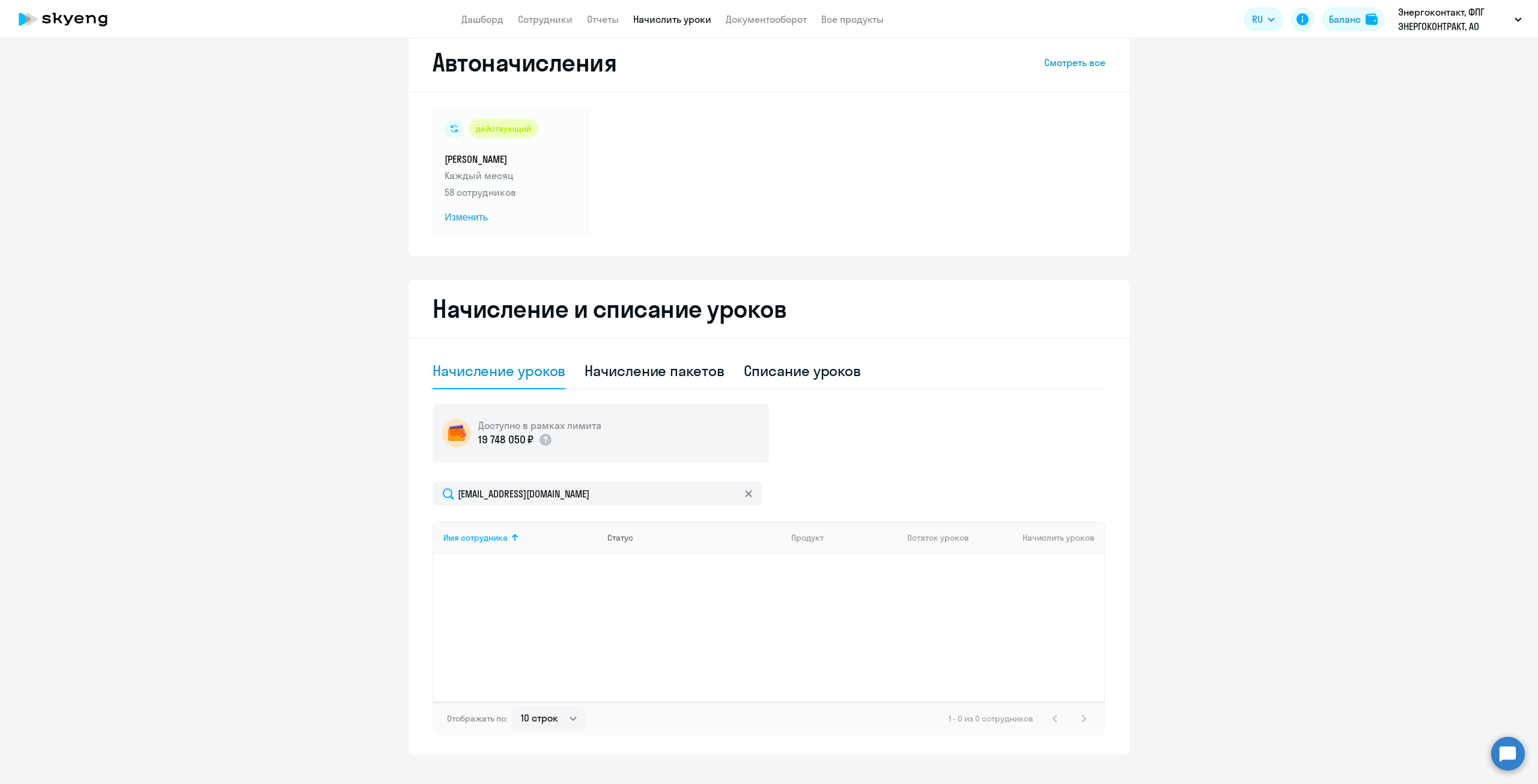
scroll to position [42, 0]
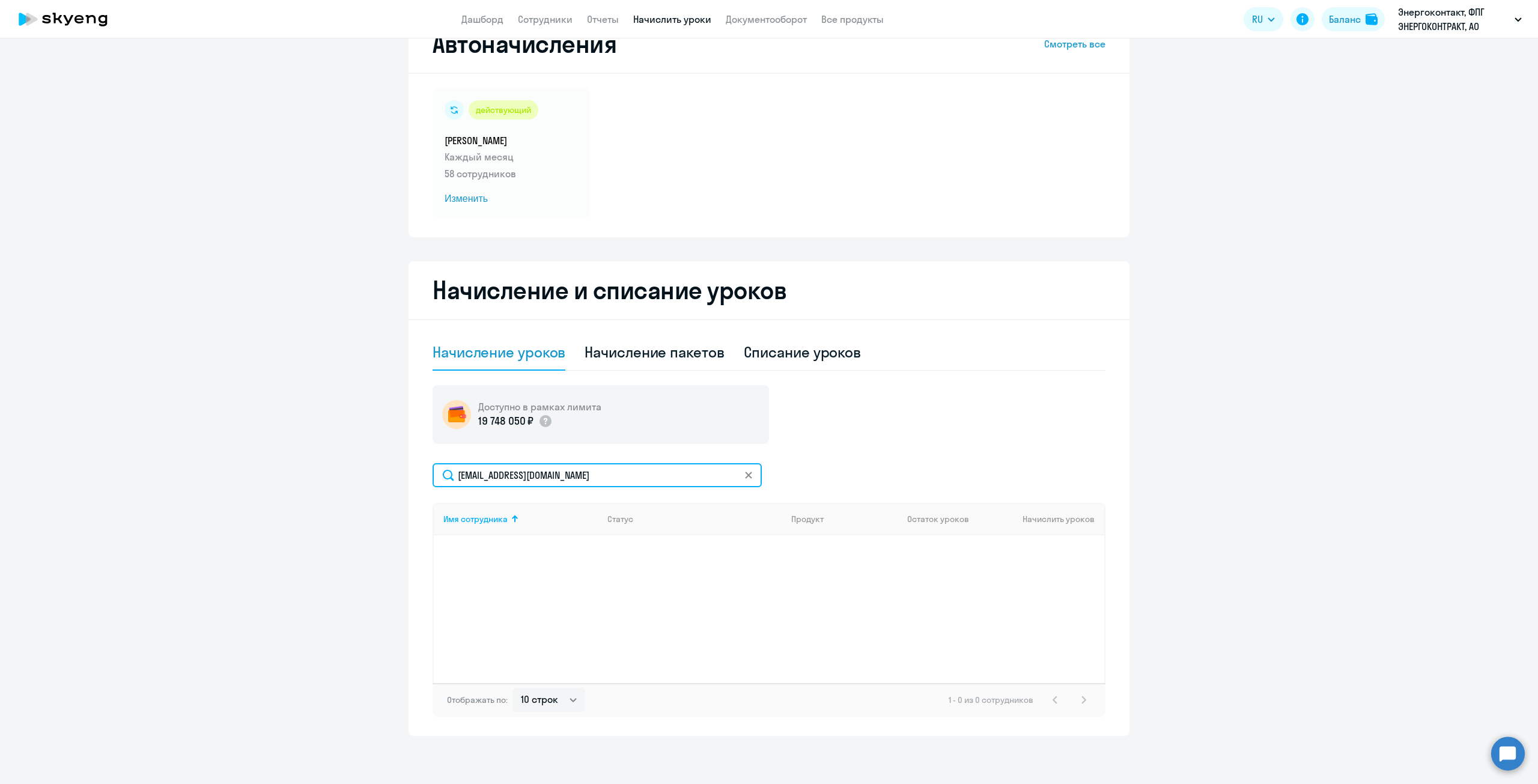
click at [557, 481] on input "[EMAIL_ADDRESS][DOMAIN_NAME]" at bounding box center [597, 475] width 329 height 24
click at [745, 477] on icon at bounding box center [748, 475] width 7 height 7
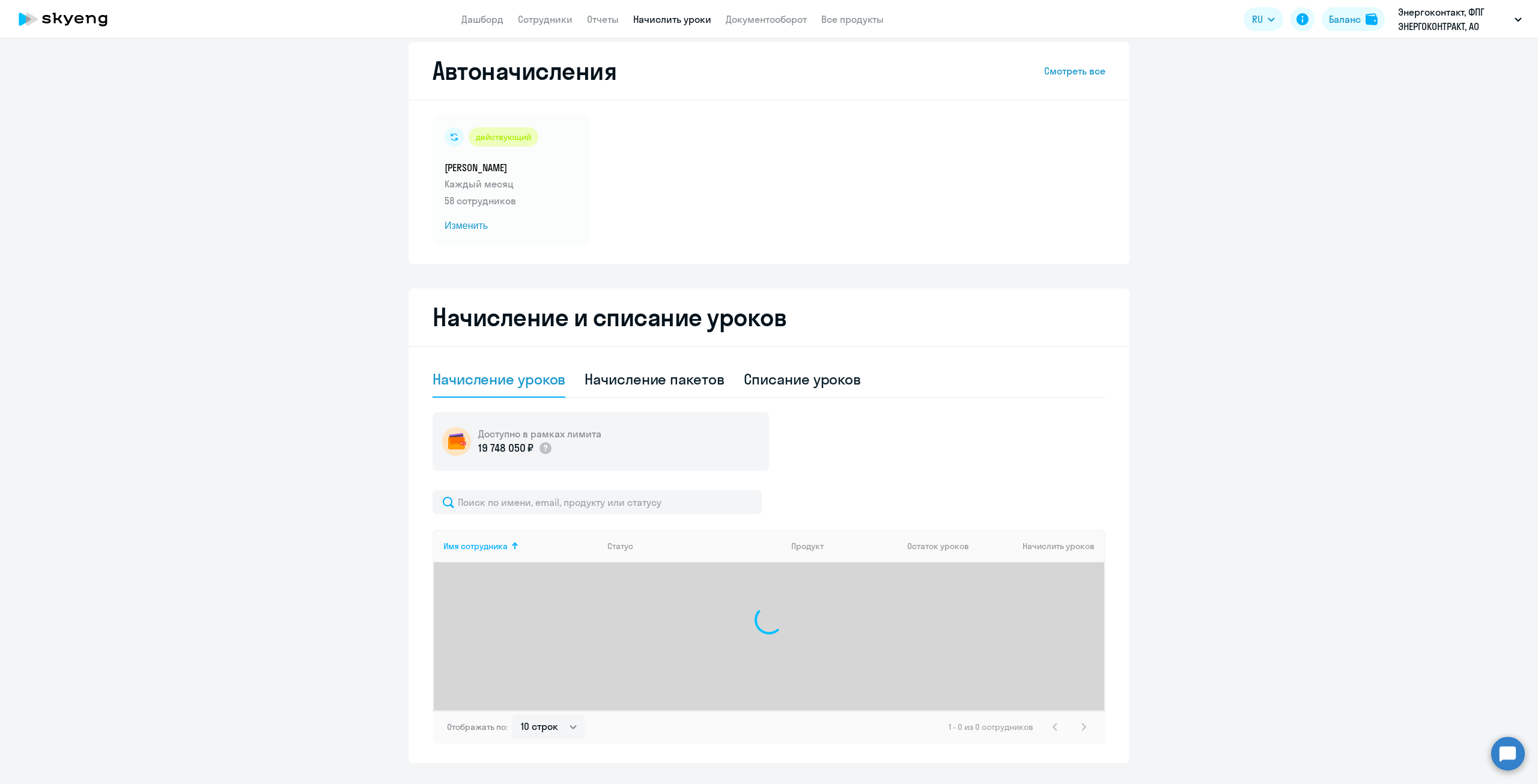
scroll to position [0, 0]
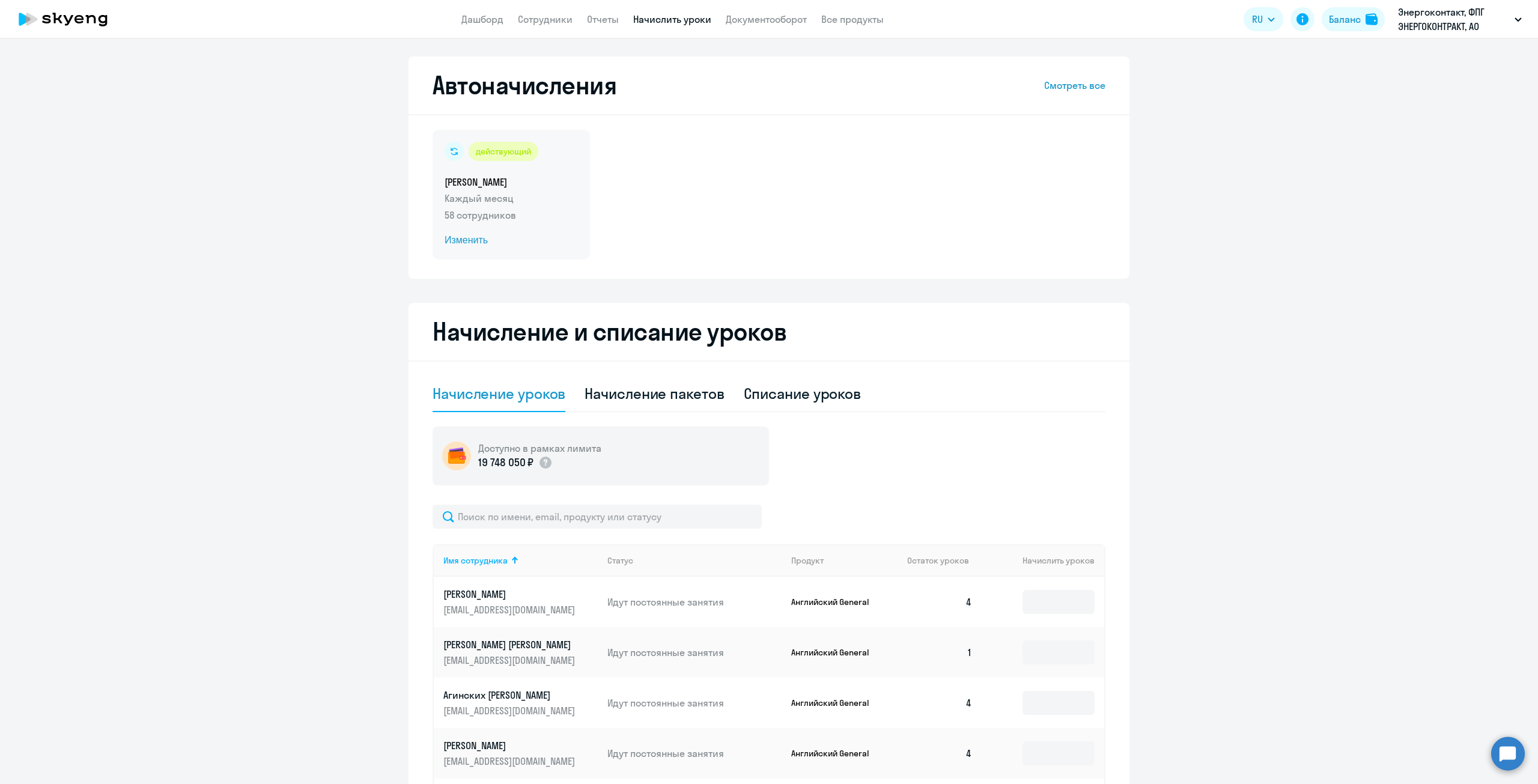
click at [472, 242] on span "Изменить" at bounding box center [511, 240] width 133 height 14
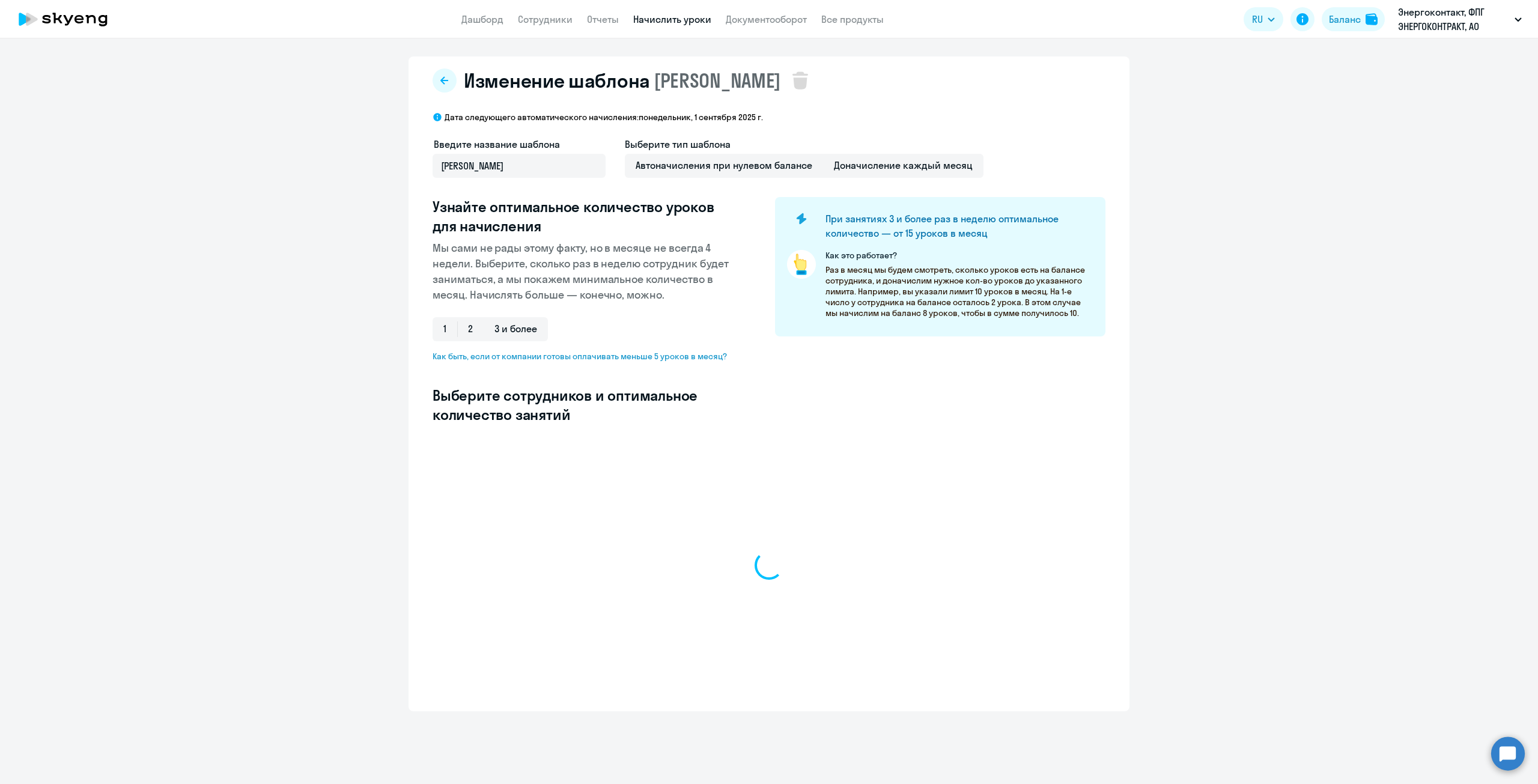
select select "10"
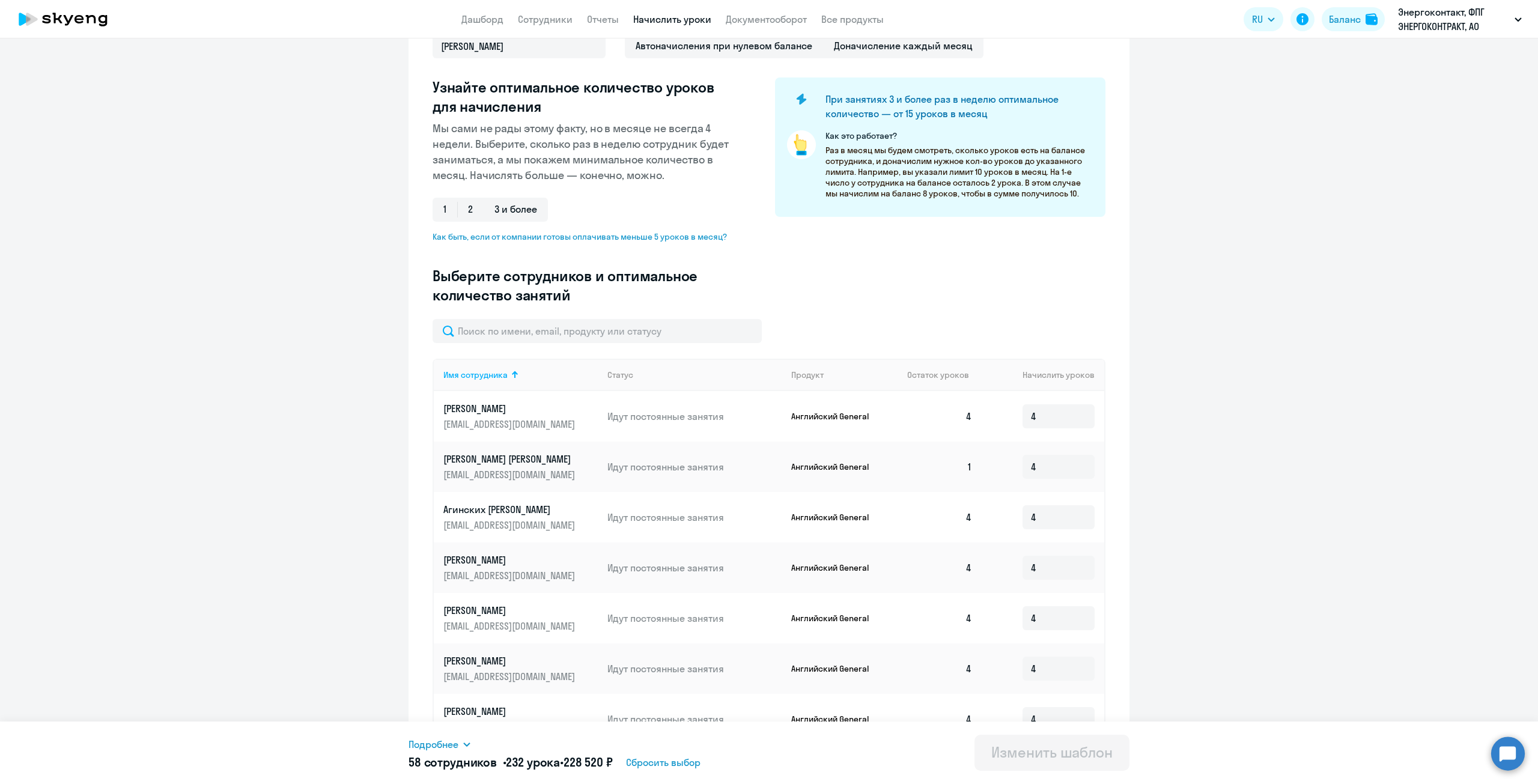
scroll to position [120, 0]
click at [678, 338] on input "text" at bounding box center [597, 330] width 329 height 24
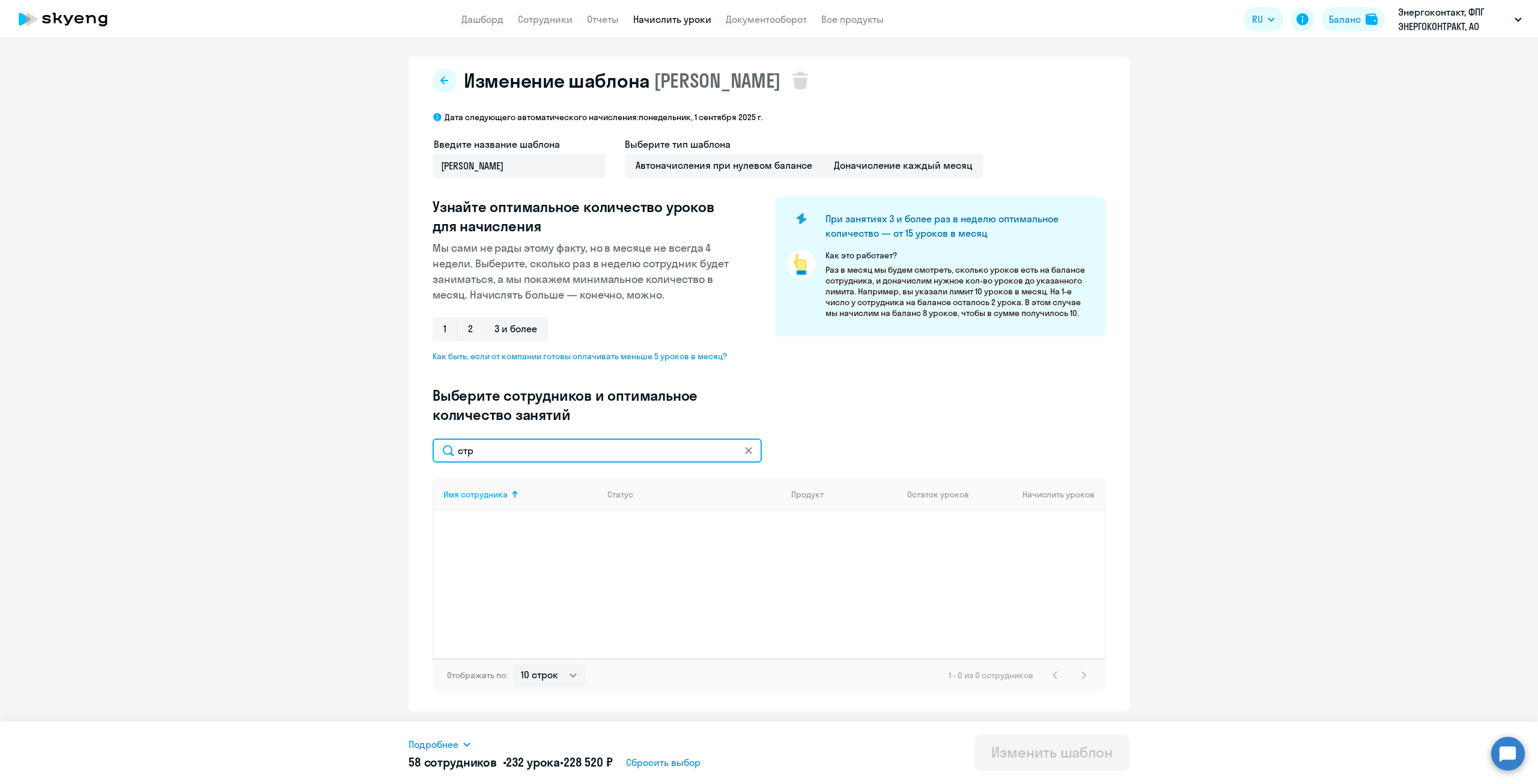
scroll to position [0, 0]
type input "[PERSON_NAME]"
click at [490, 26] on app-header "Дашборд Сотрудники Отчеты Начислить уроки Документооборот Все продукты Дашборд …" at bounding box center [769, 19] width 1538 height 39
click at [493, 23] on link "Дашборд" at bounding box center [483, 20] width 42 height 12
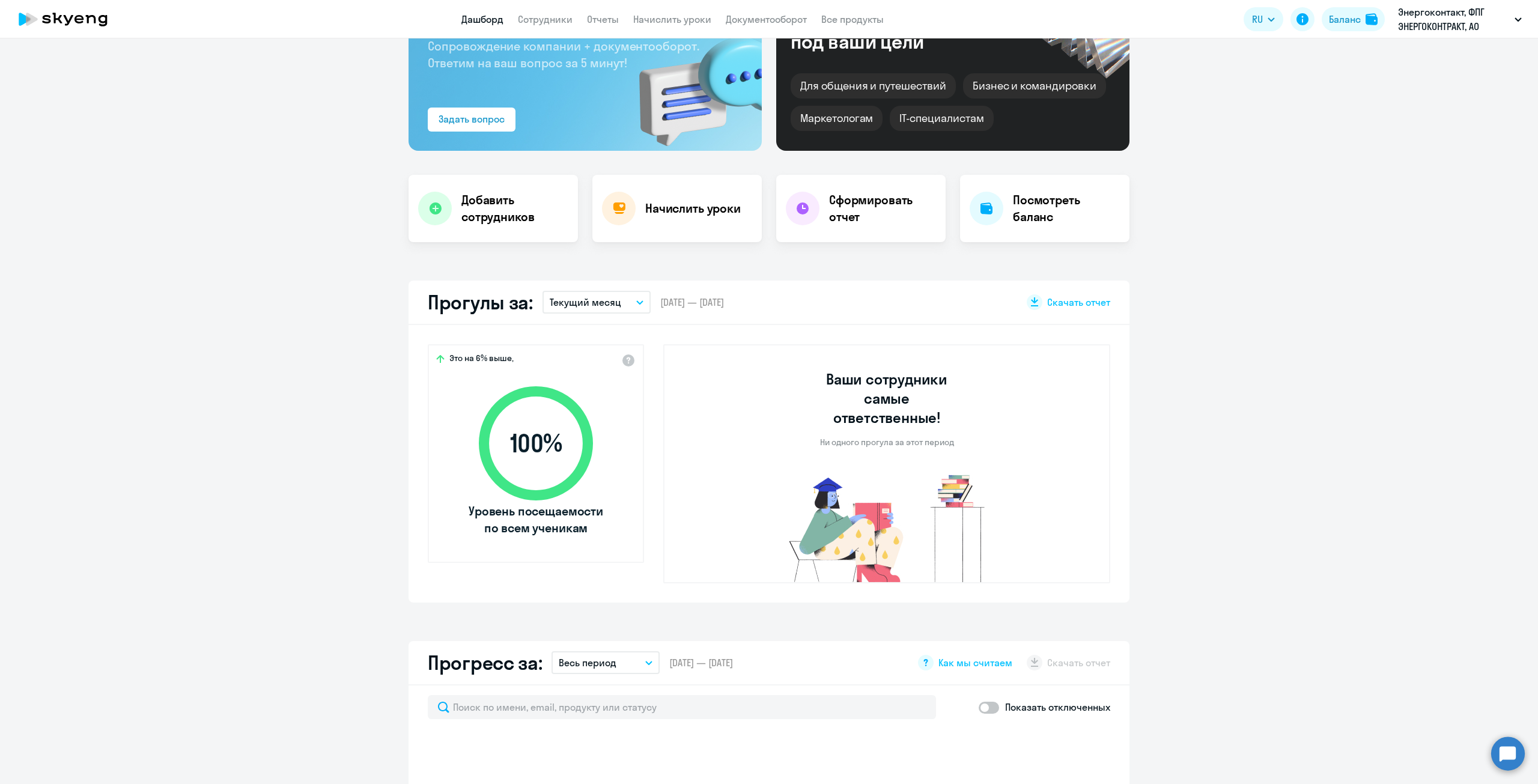
scroll to position [120, 0]
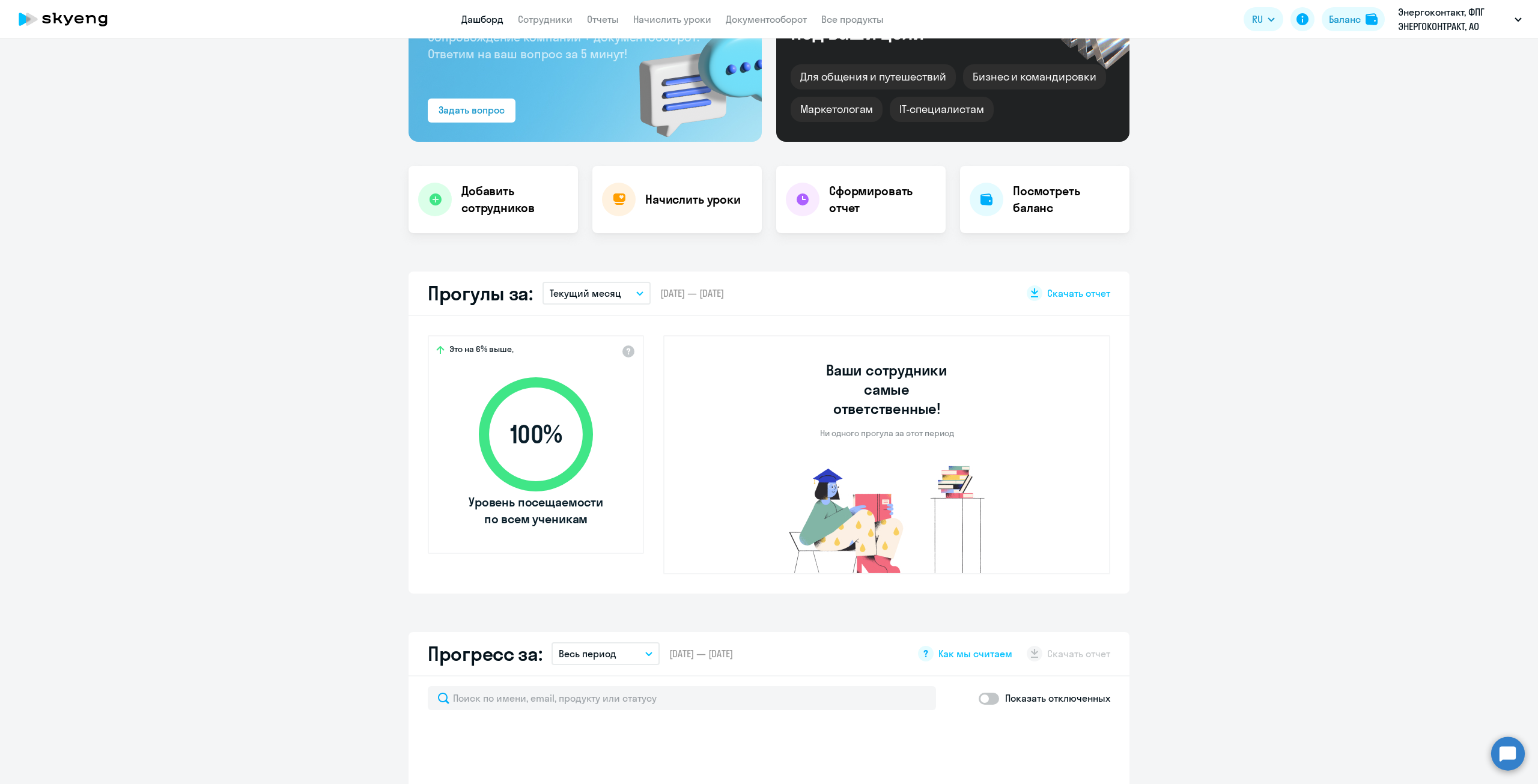
select select "30"
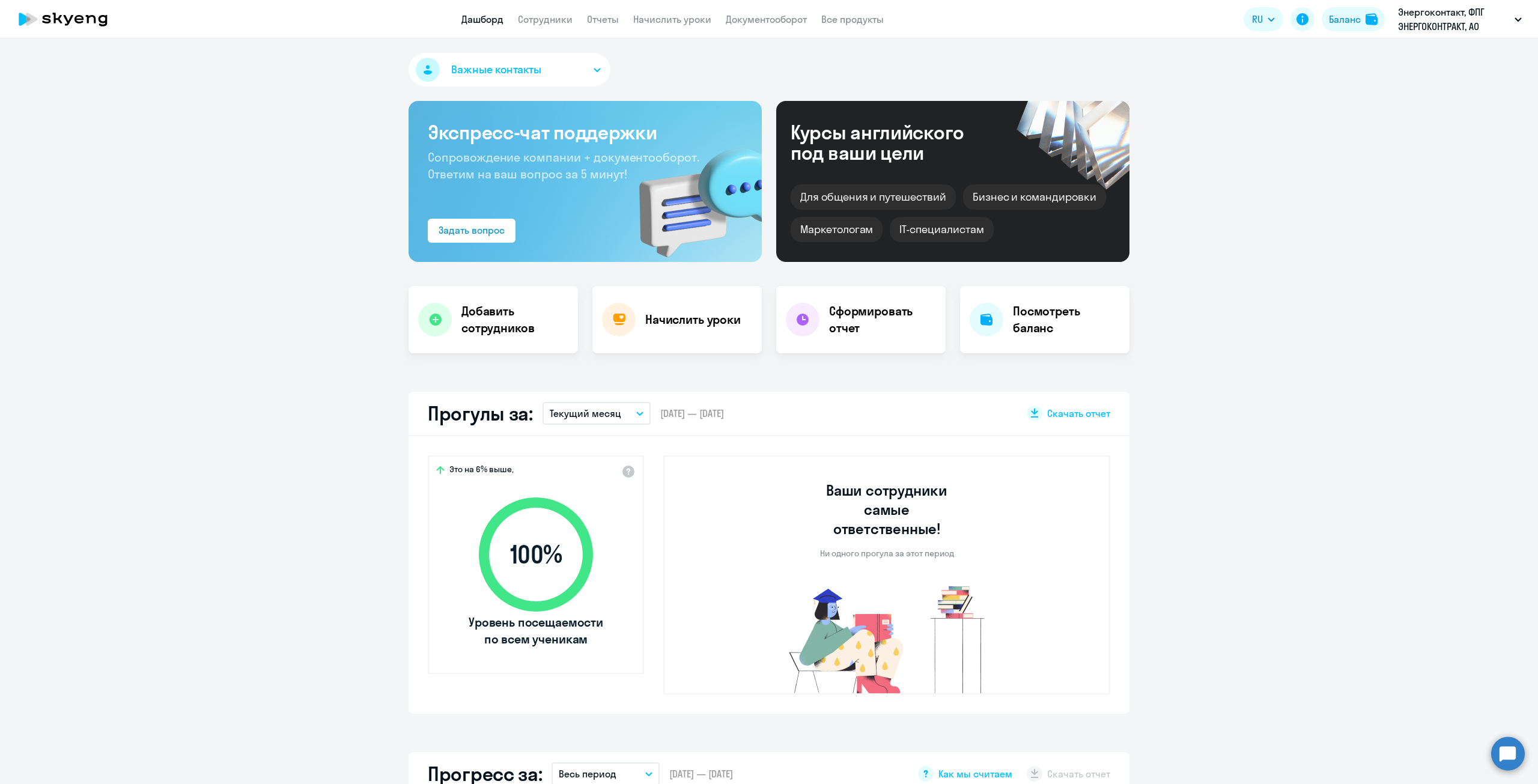
select select "30"
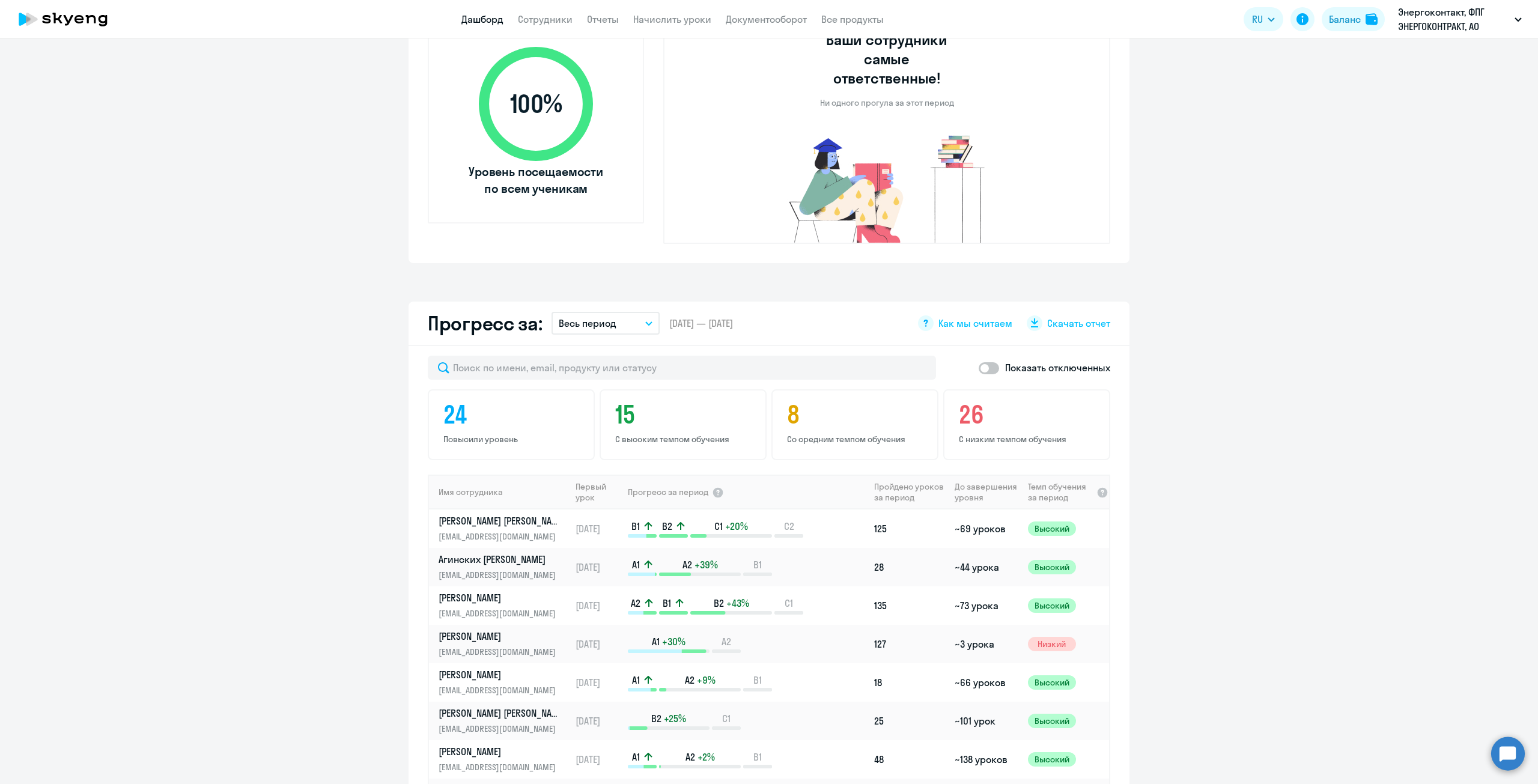
scroll to position [240, 0]
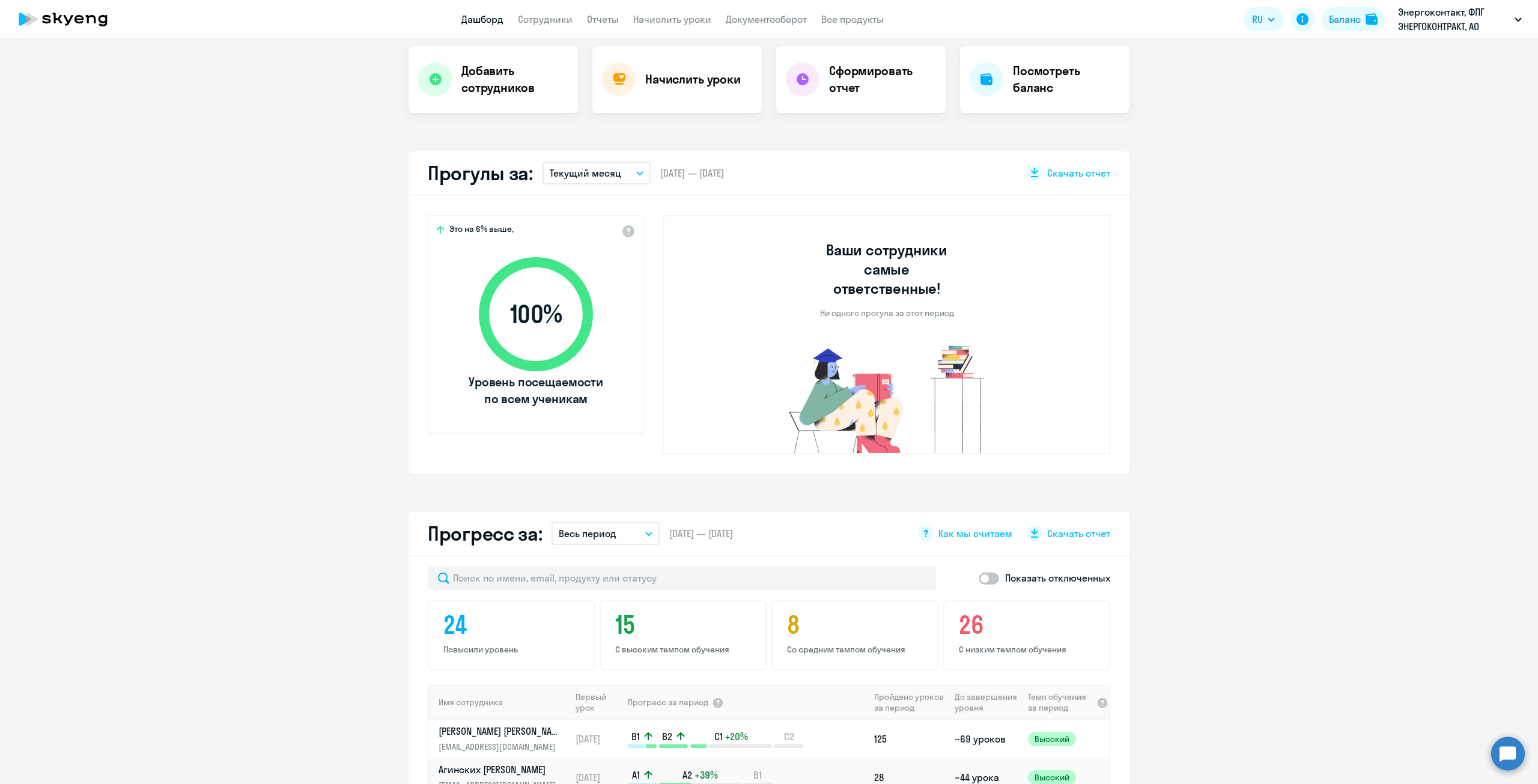
click at [1036, 571] on p "Показать отключенных" at bounding box center [1057, 578] width 105 height 14
click at [985, 573] on span at bounding box center [988, 579] width 20 height 12
click at [979, 578] on input "checkbox" at bounding box center [978, 578] width 1 height 1
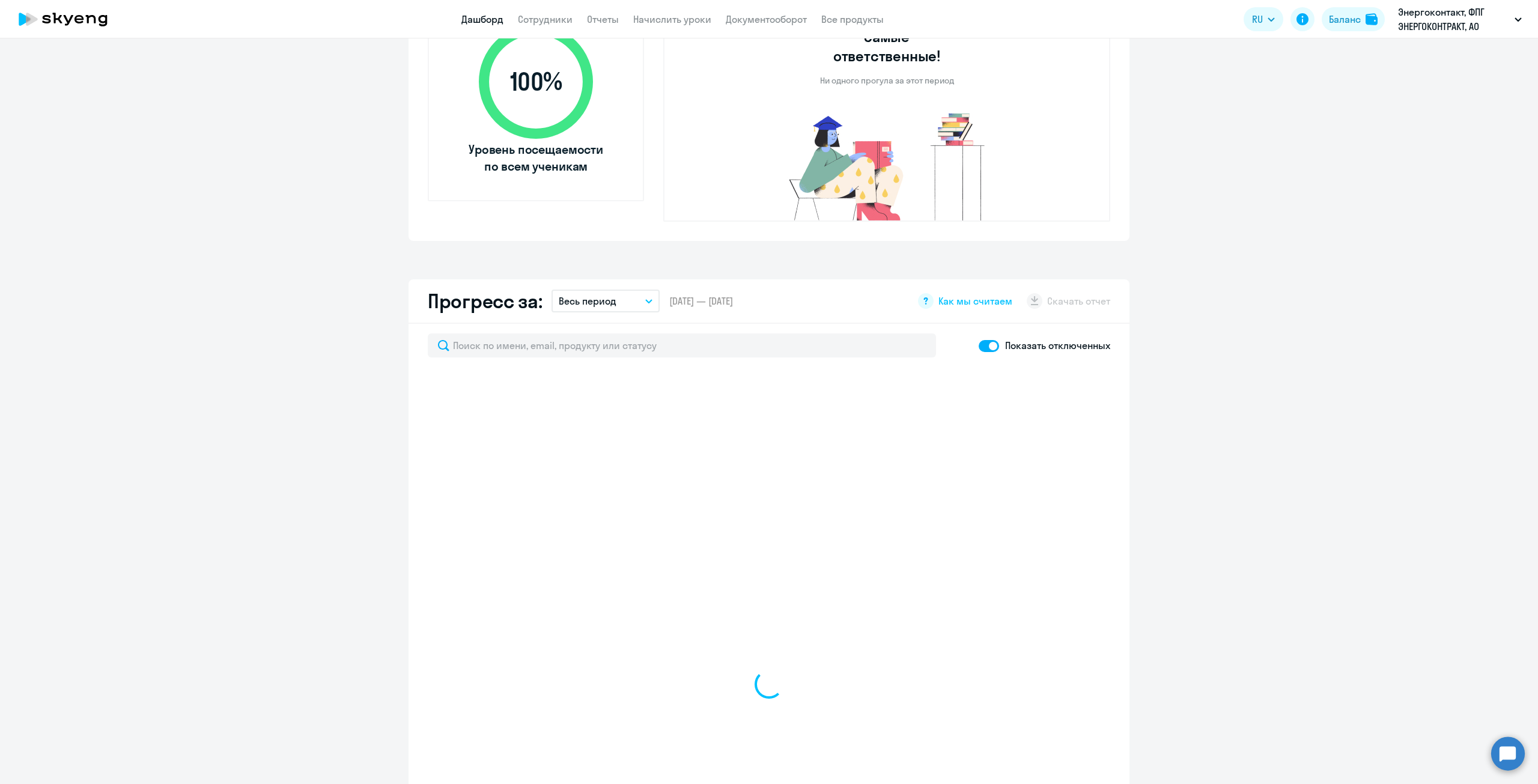
scroll to position [481, 0]
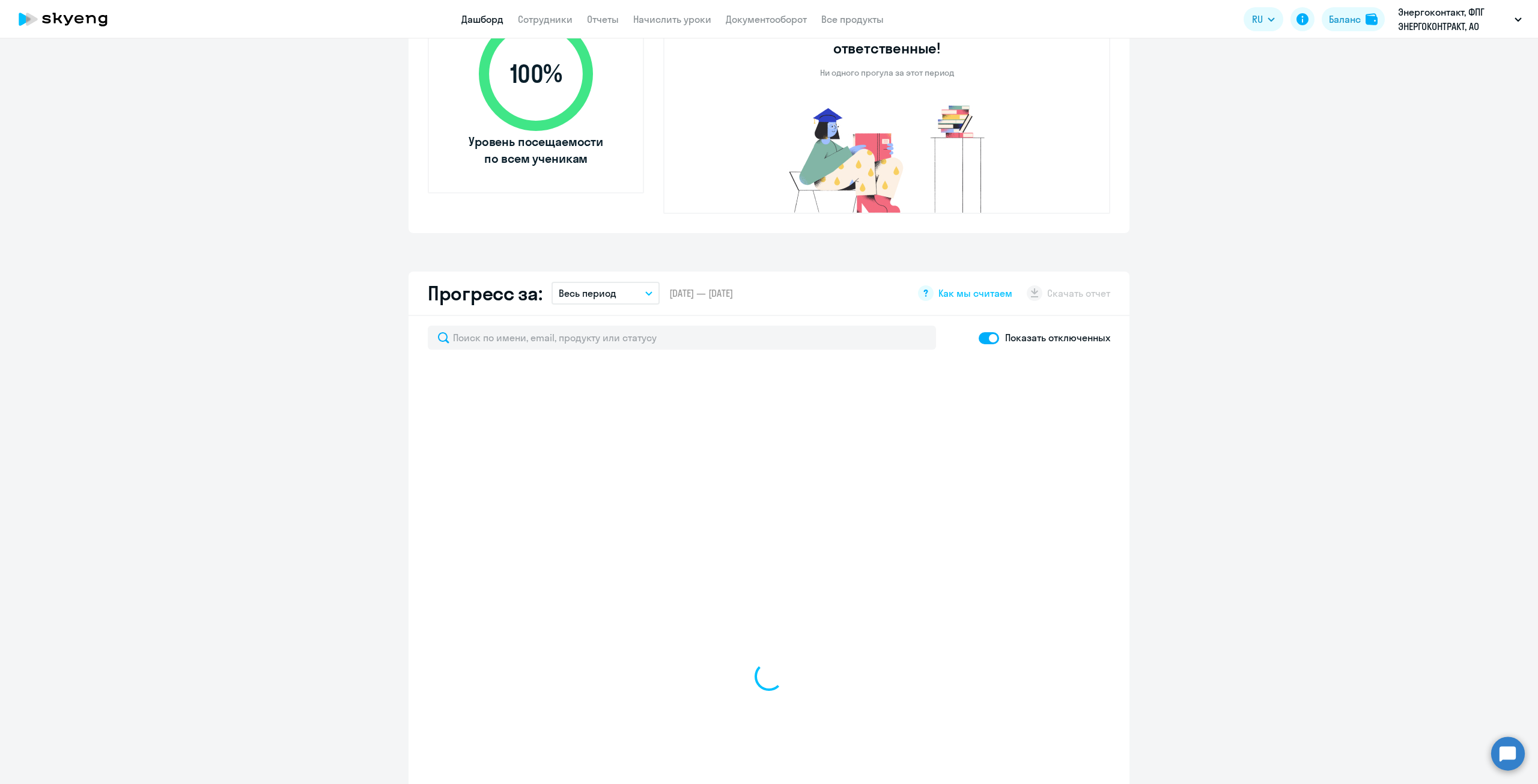
click at [987, 332] on span at bounding box center [988, 338] width 20 height 12
click at [979, 338] on input "checkbox" at bounding box center [978, 338] width 1 height 1
checkbox input "false"
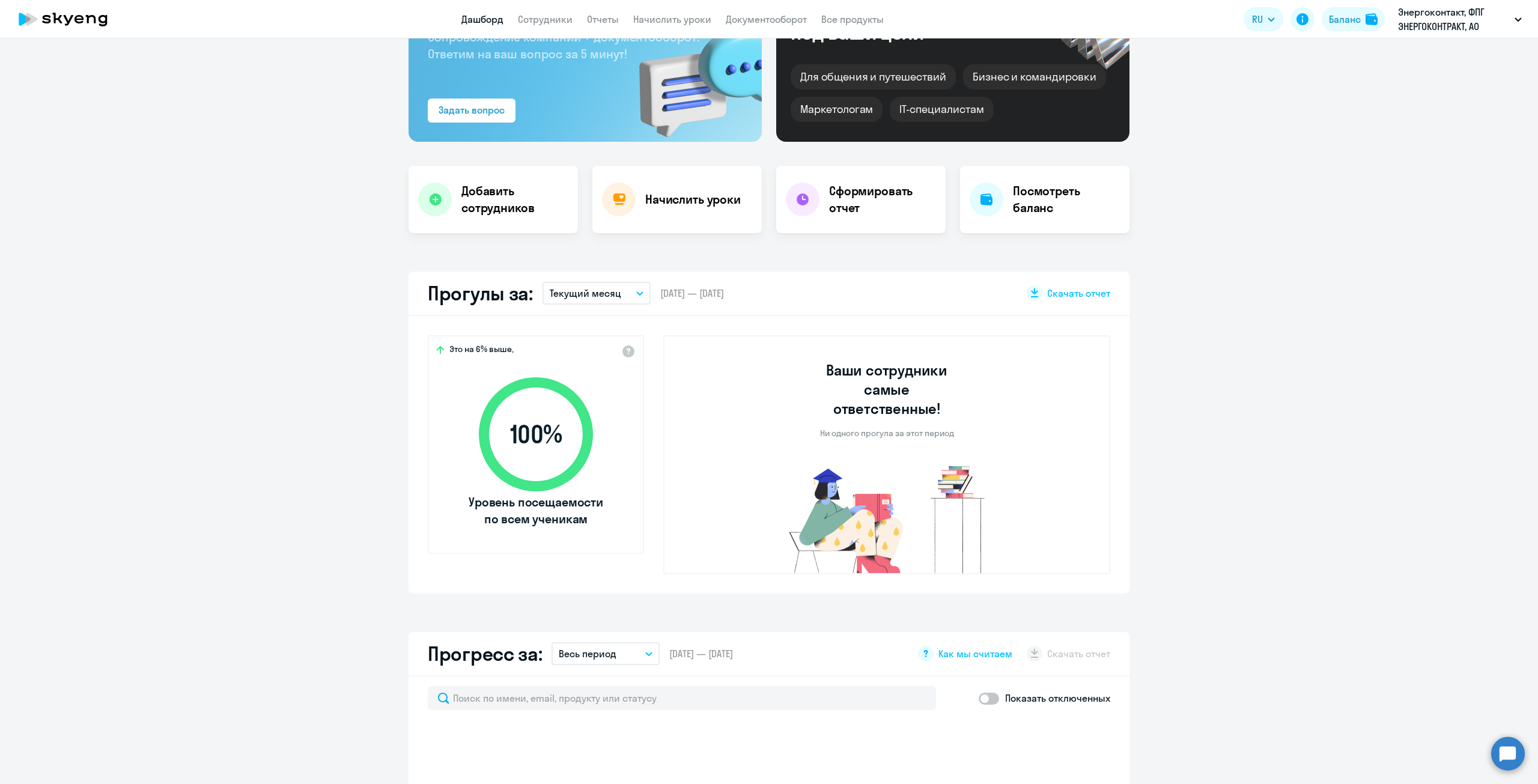
scroll to position [0, 0]
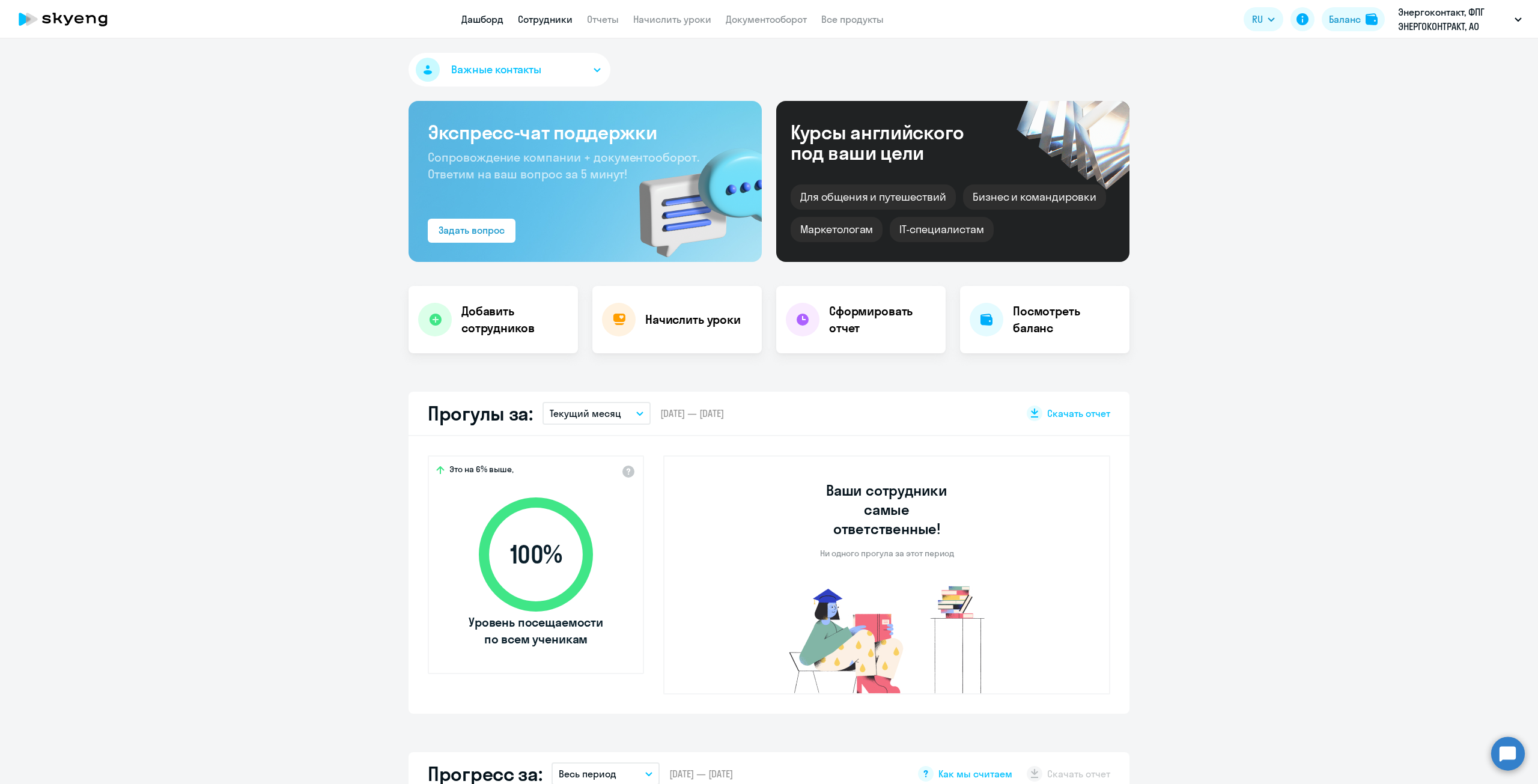
click at [532, 21] on link "Сотрудники" at bounding box center [545, 20] width 55 height 12
select select "30"
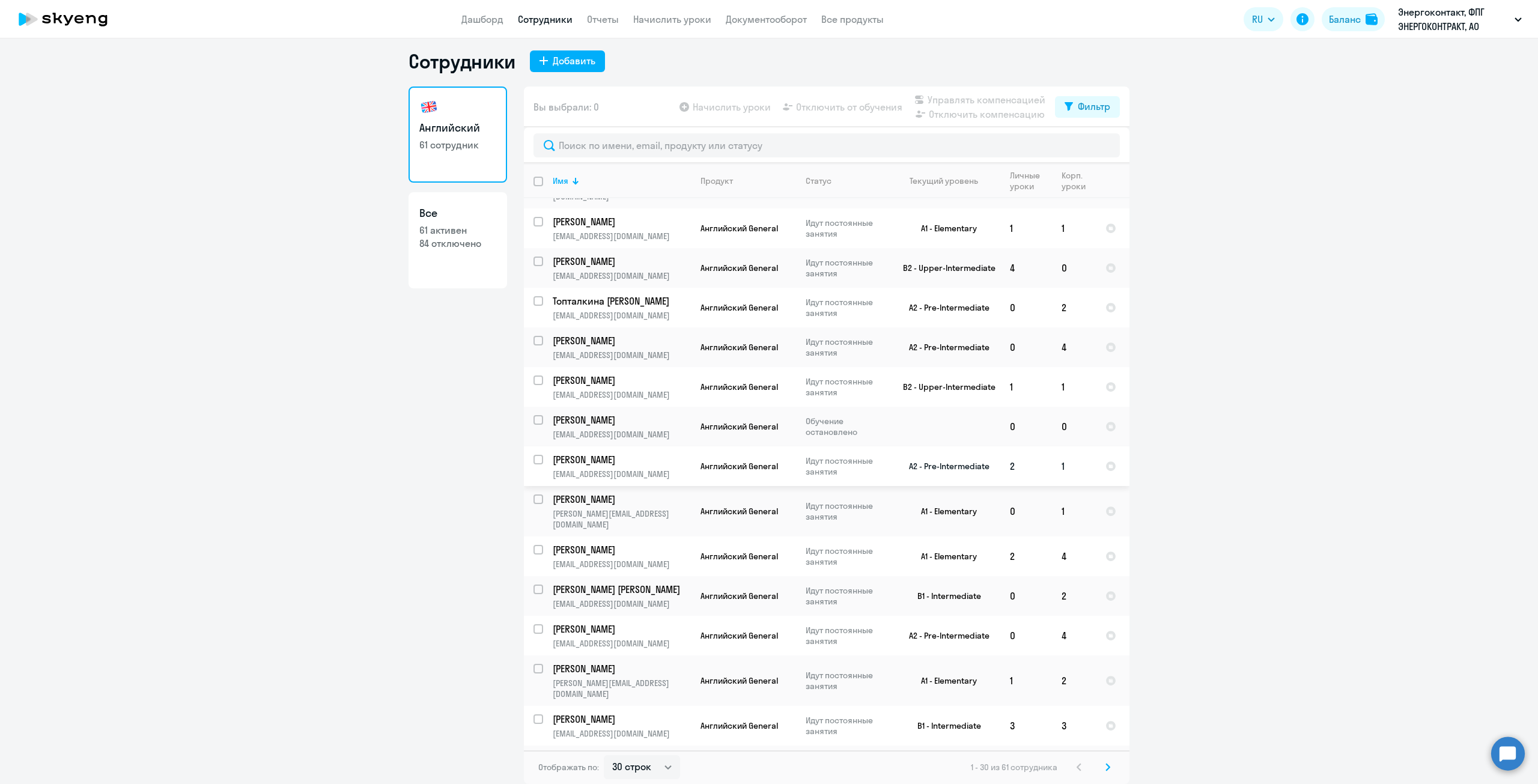
scroll to position [217, 0]
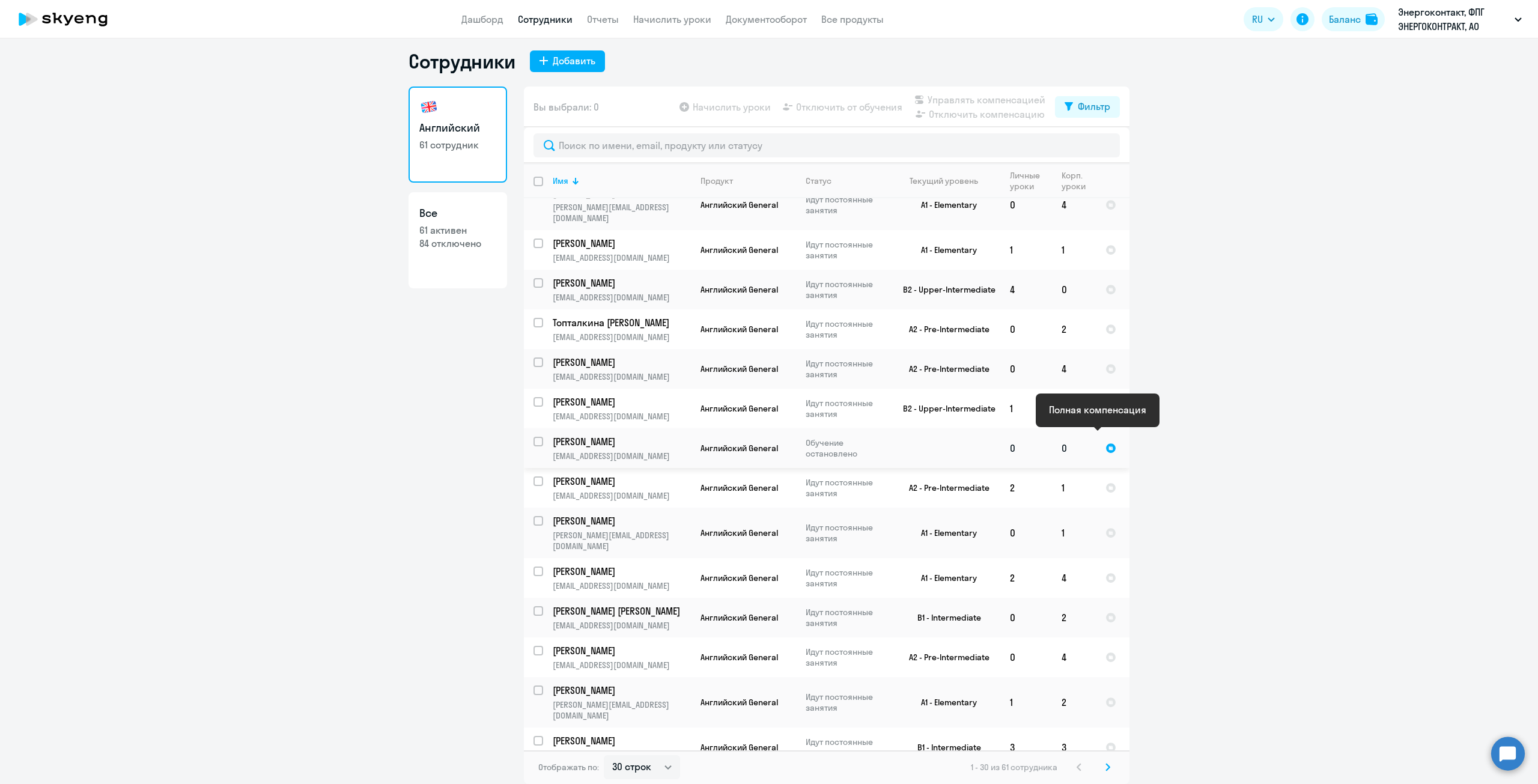
click at [1105, 443] on div at bounding box center [1111, 448] width 11 height 11
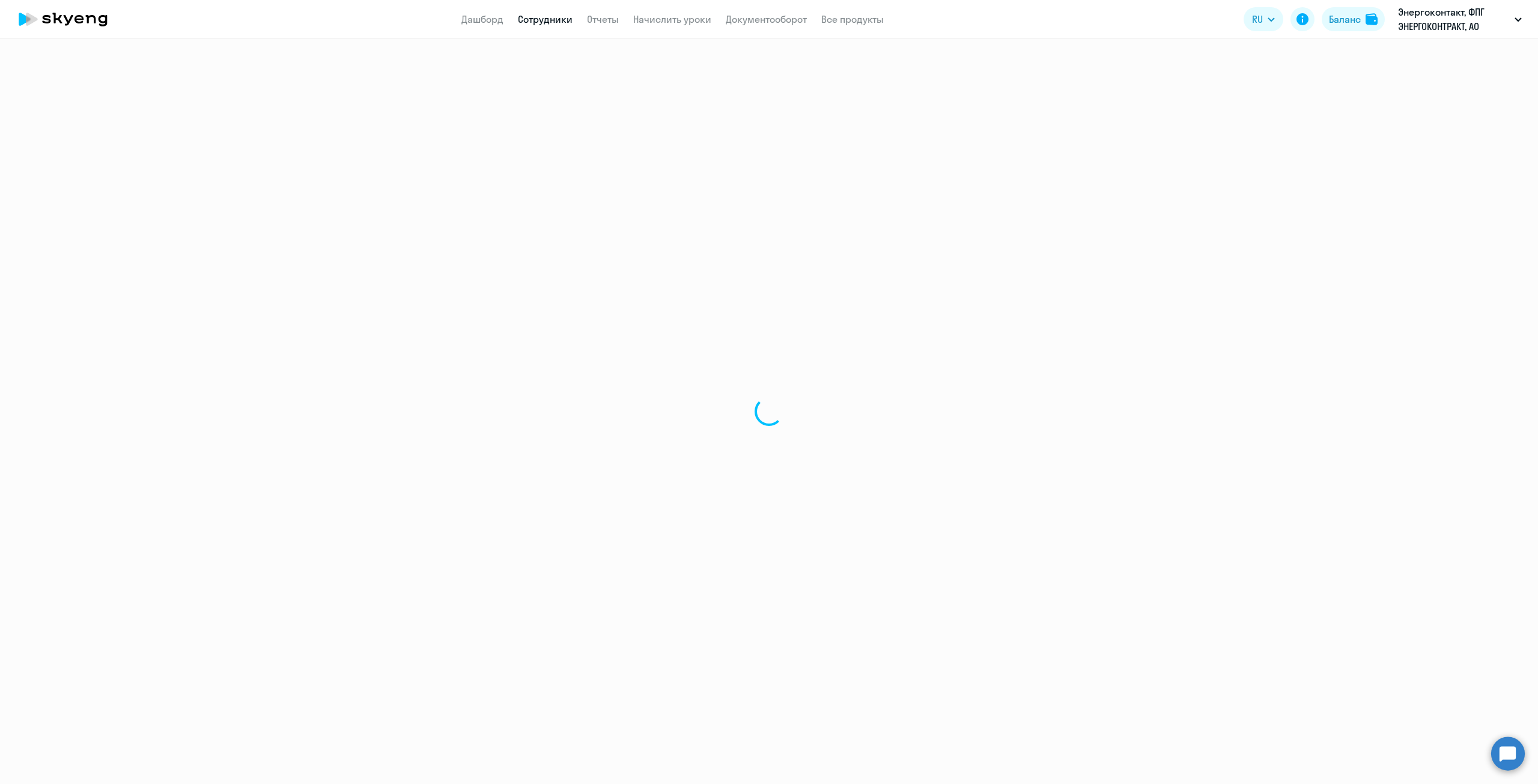
select select "english"
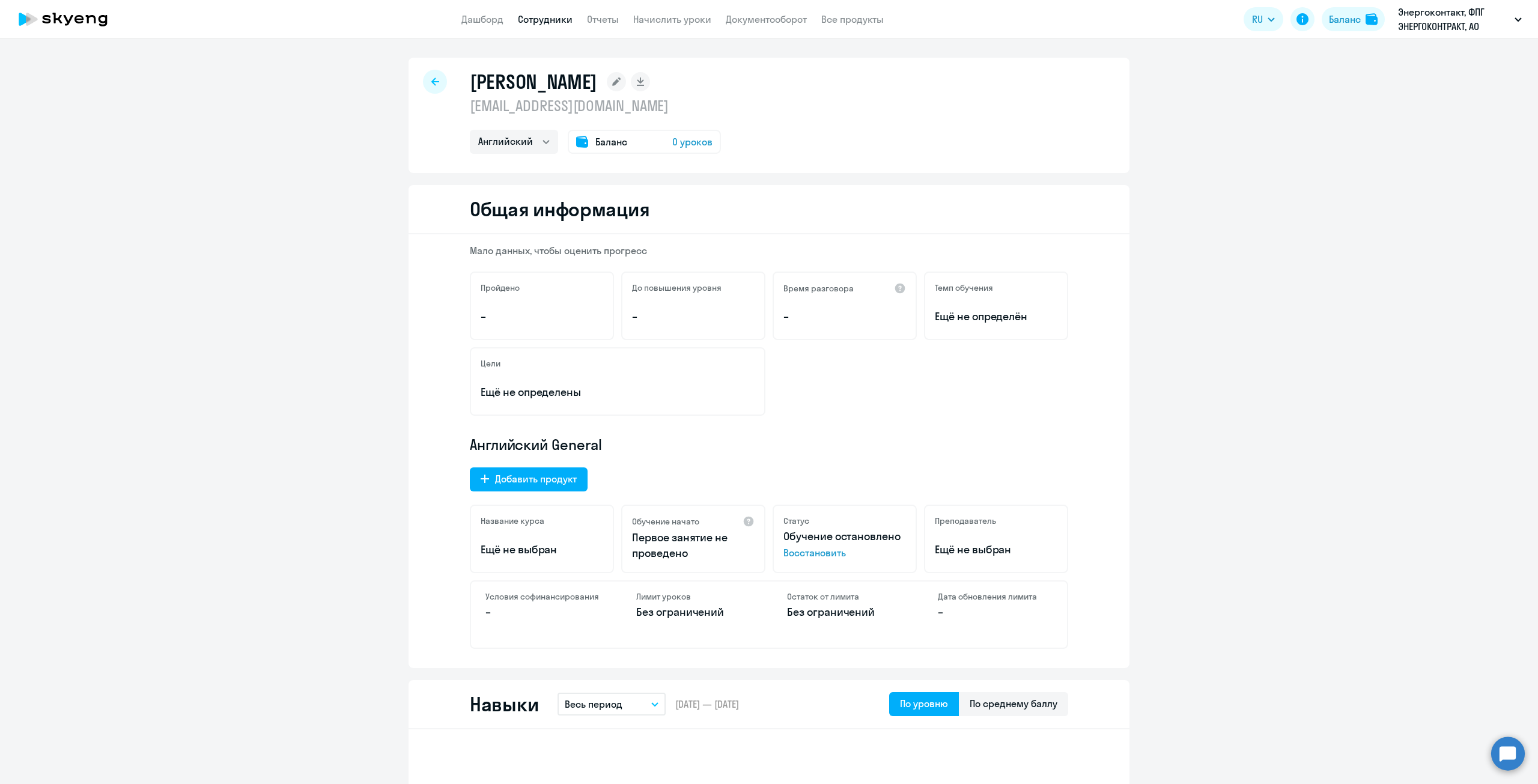
click at [806, 551] on span "Восстановить" at bounding box center [845, 553] width 123 height 14
click at [685, 16] on link "Начислить уроки" at bounding box center [672, 20] width 78 height 12
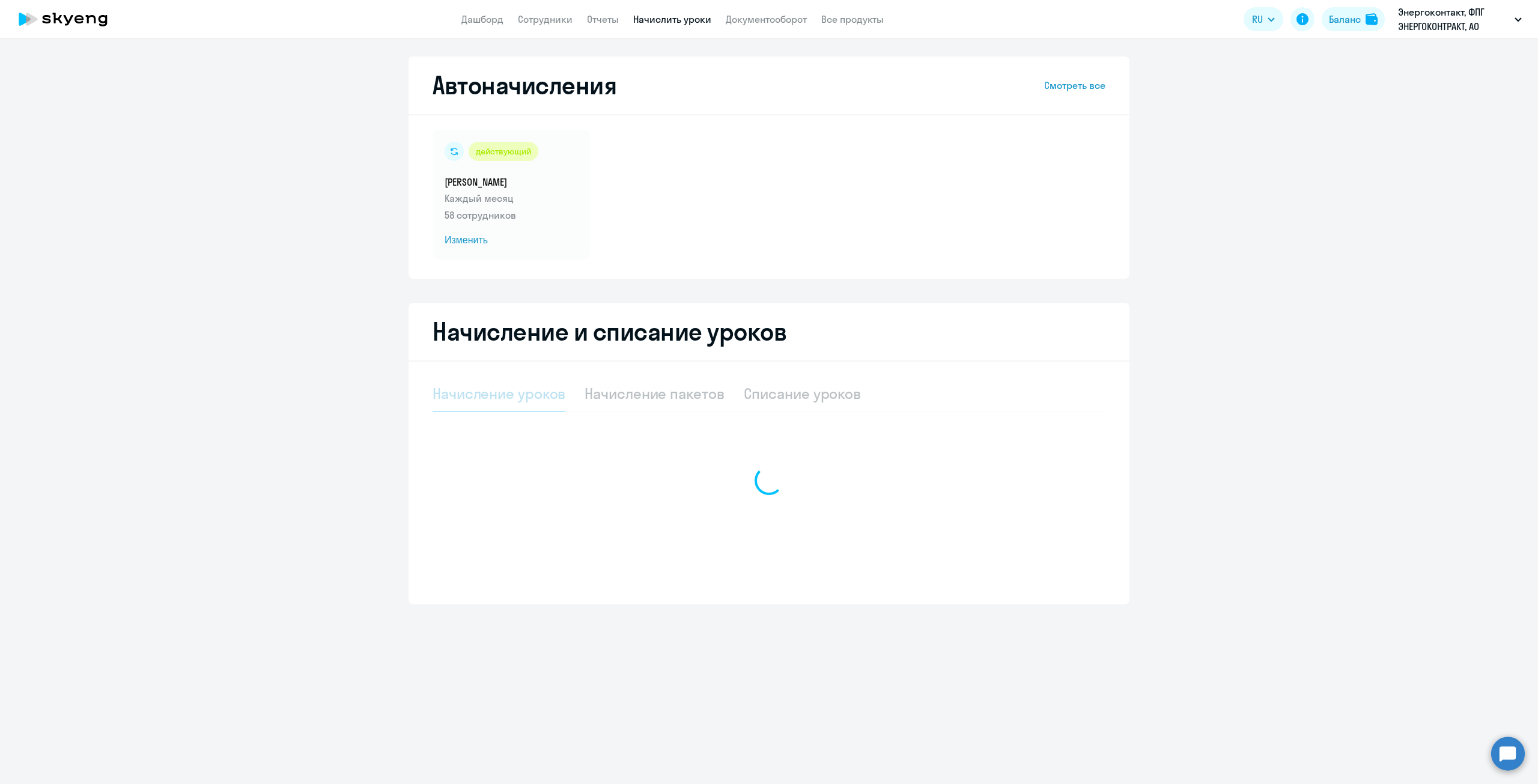
select select "10"
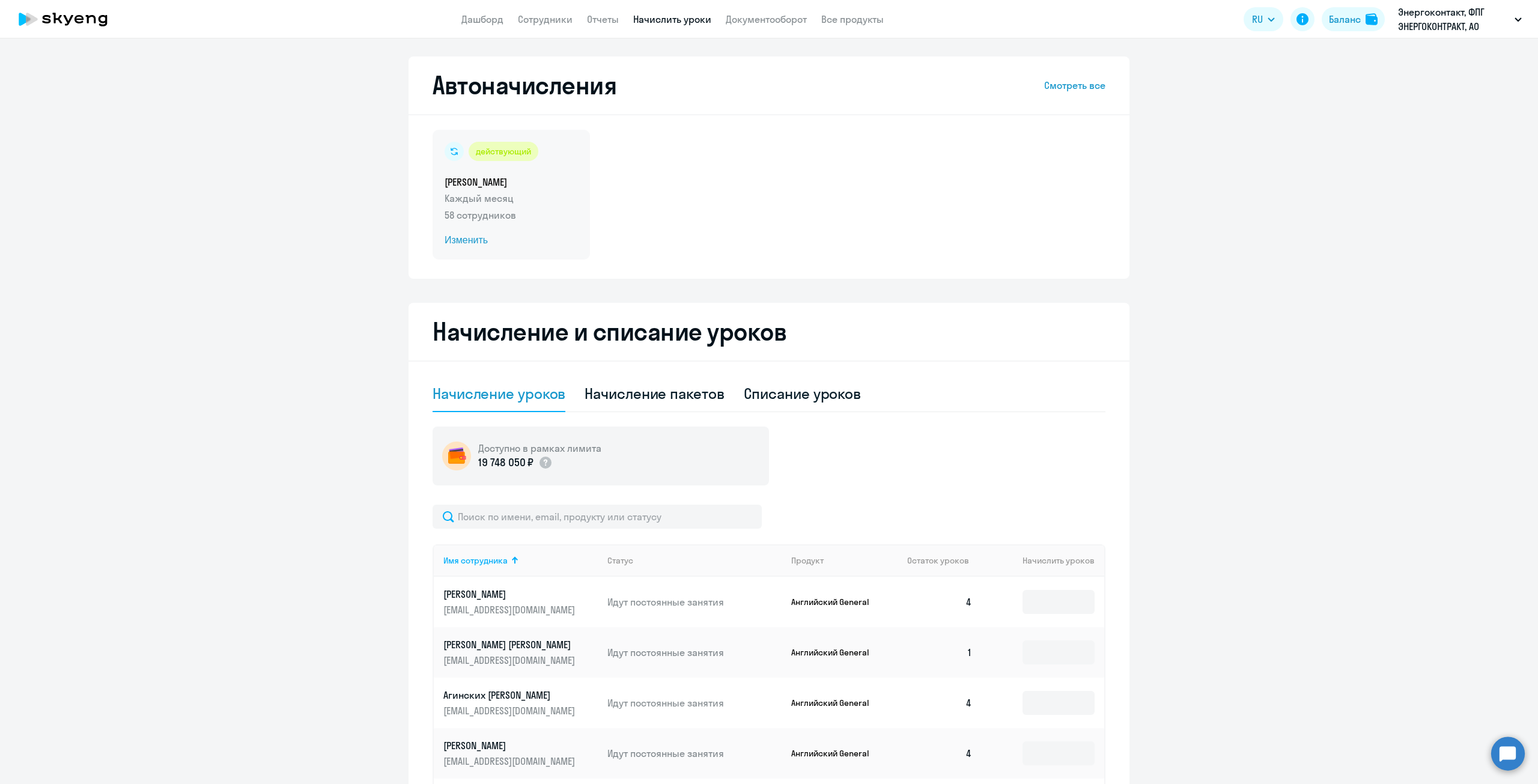
click at [468, 238] on span "Изменить" at bounding box center [511, 240] width 133 height 14
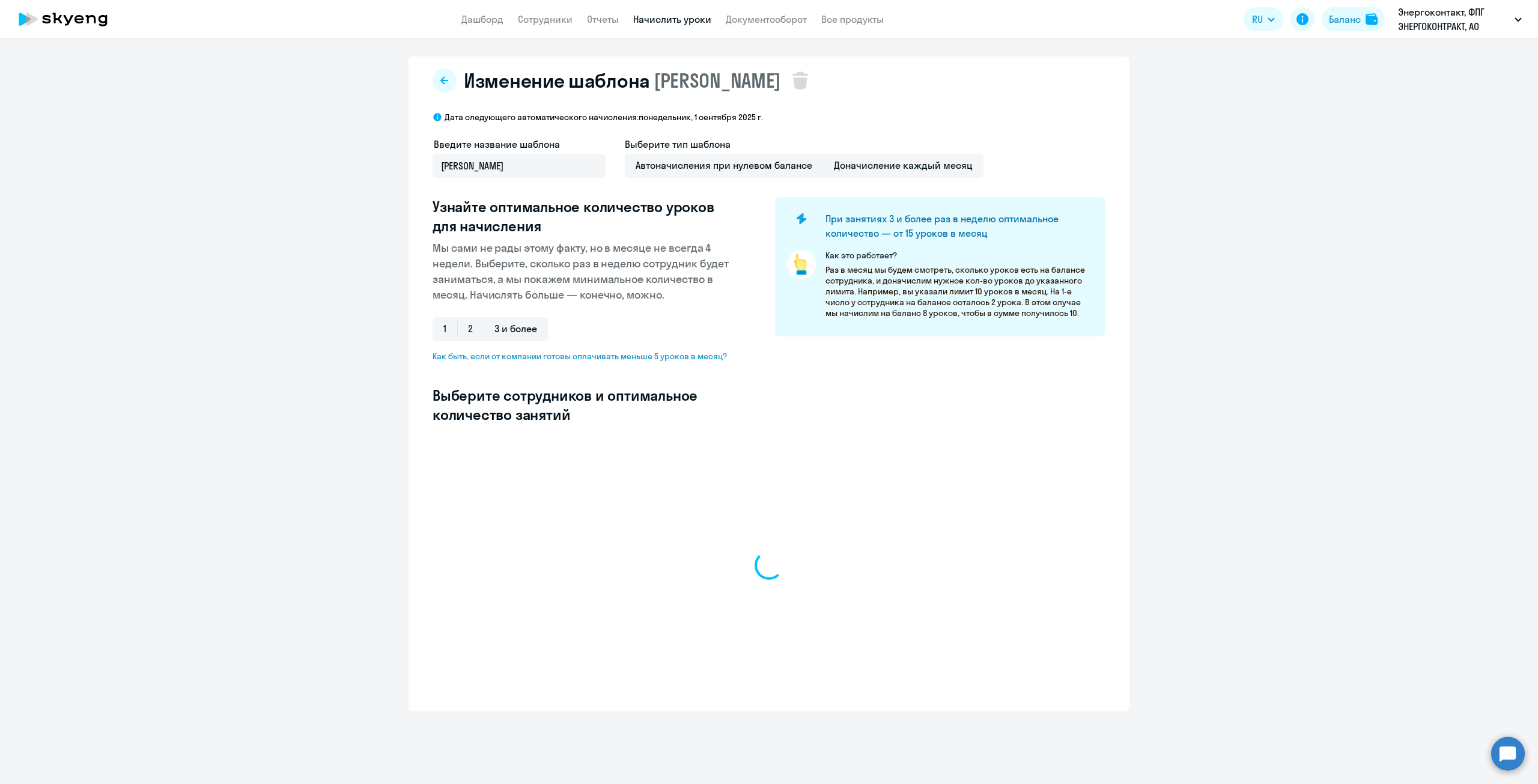
select select "10"
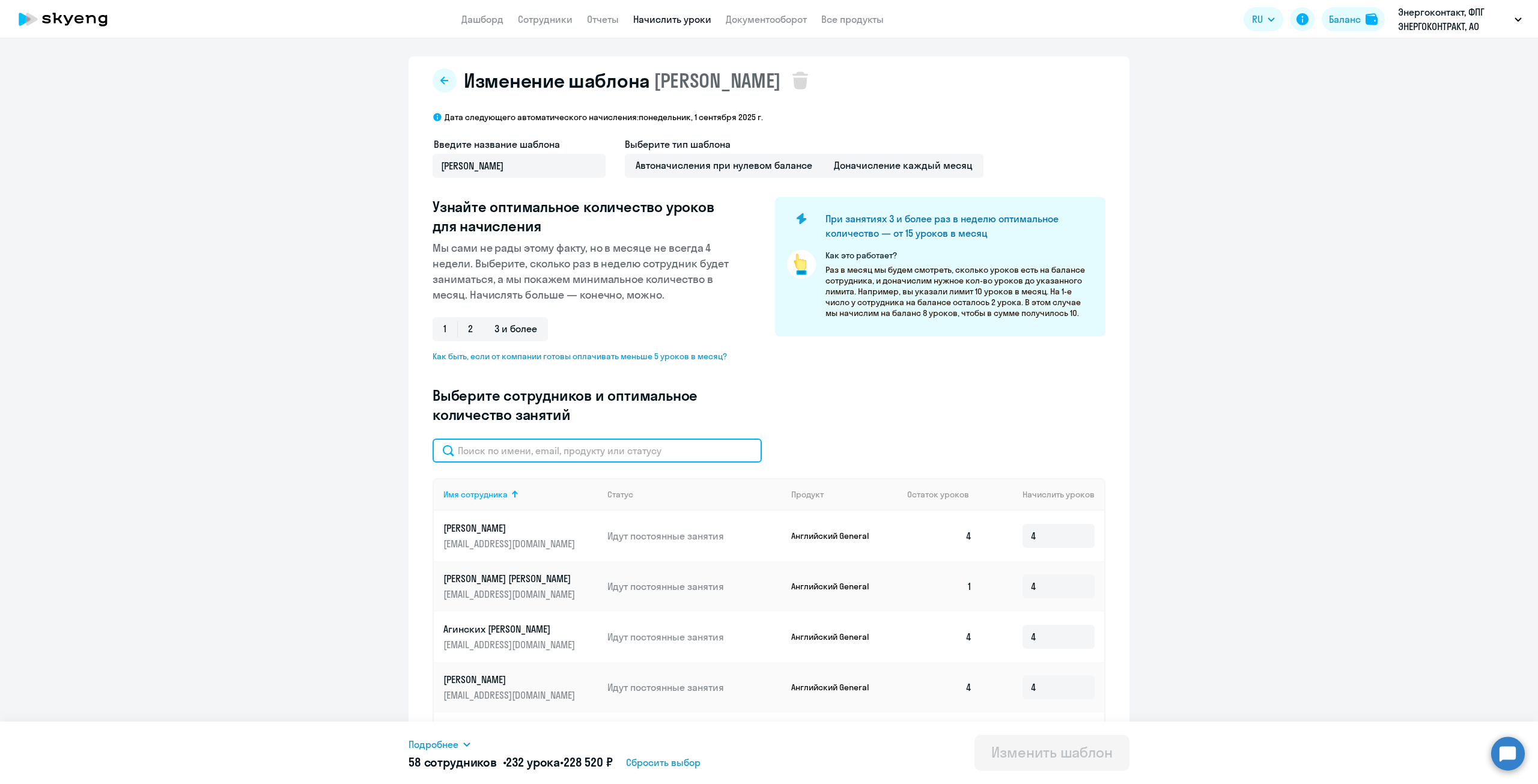
click at [542, 456] on input "text" at bounding box center [597, 450] width 329 height 24
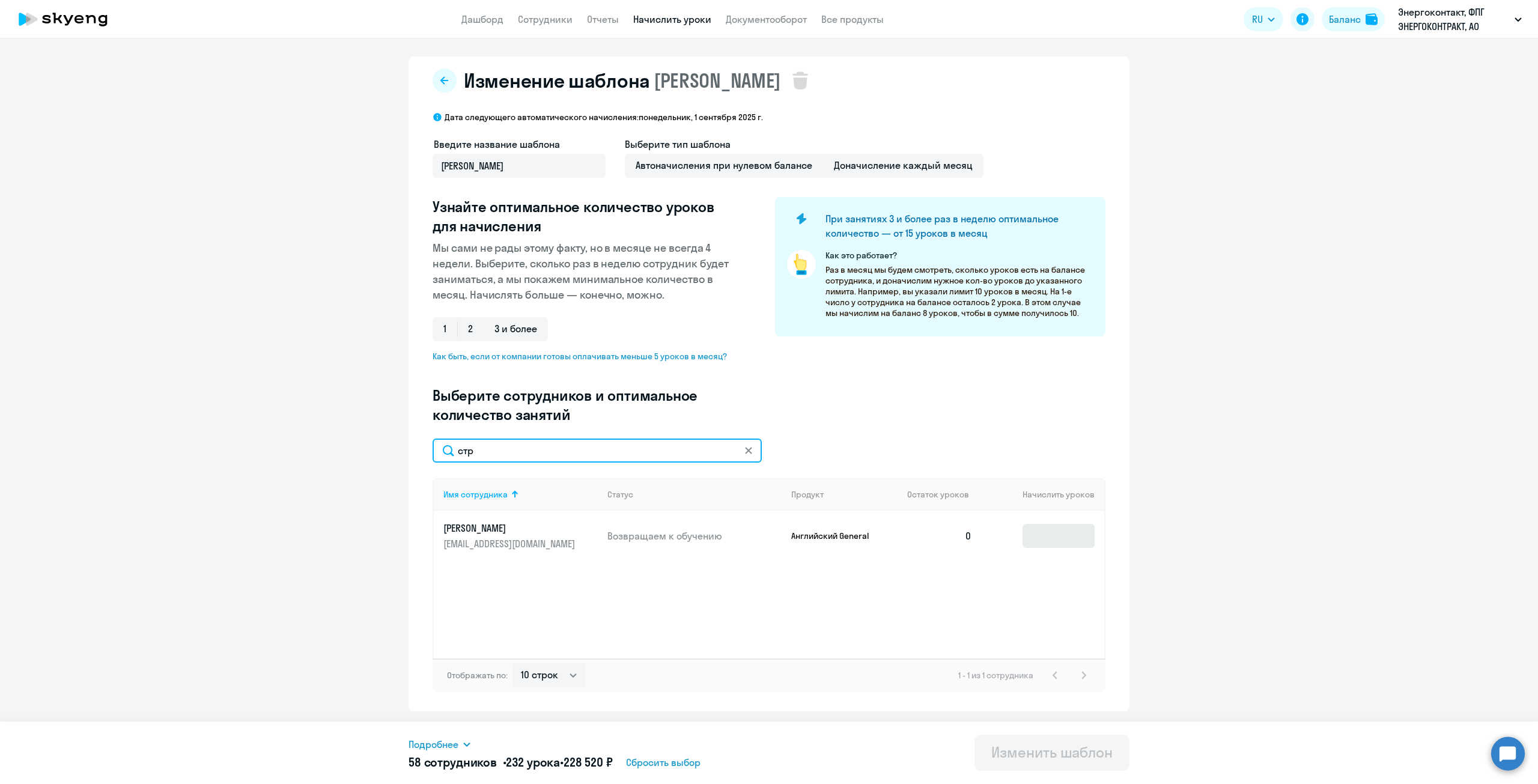
type input "стр"
click at [1043, 538] on input at bounding box center [1058, 535] width 72 height 24
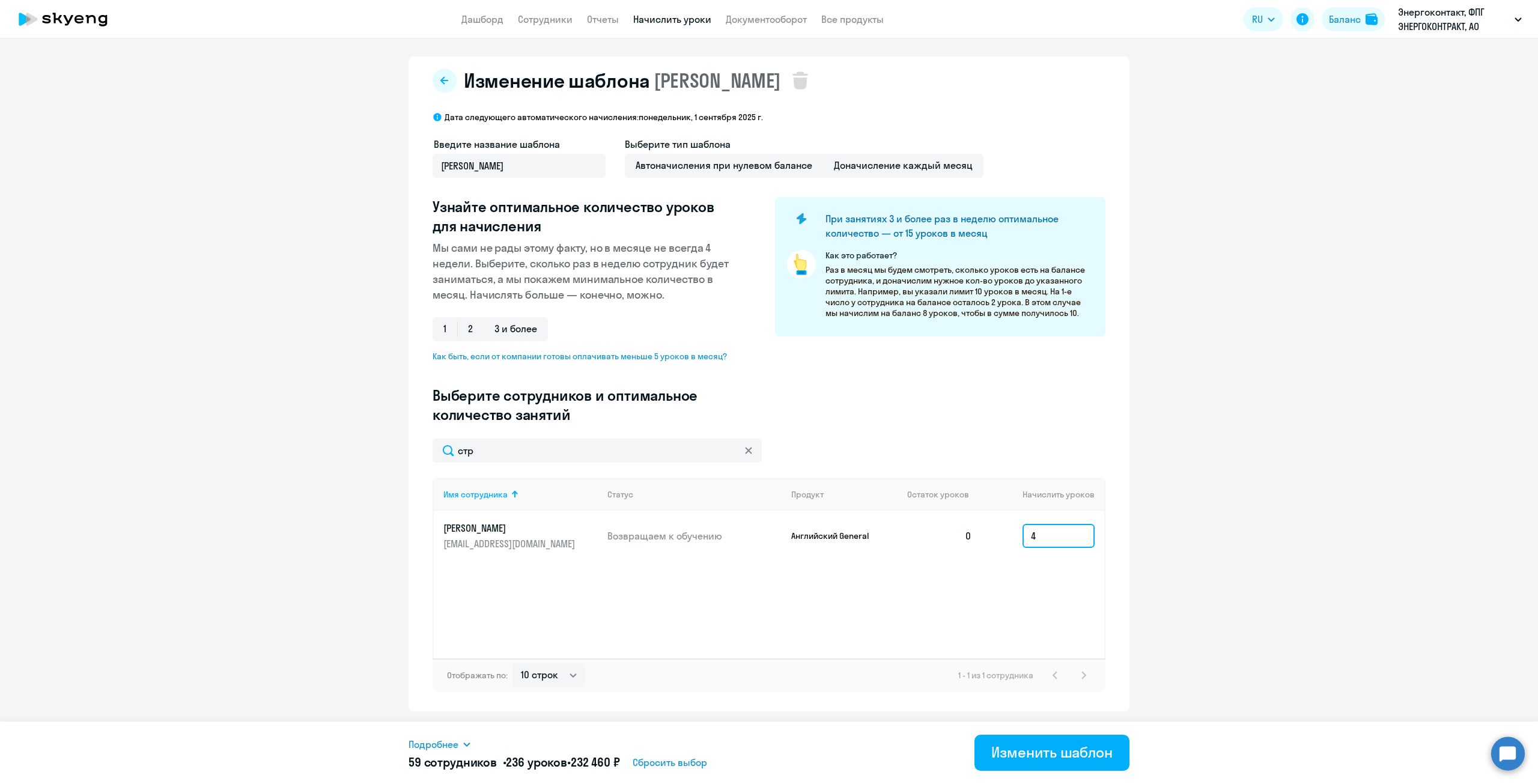
type input "4"
click at [546, 536] on link "Стрелецкая Дарья dp.streletskaya@energocontract.ru" at bounding box center [520, 535] width 154 height 29
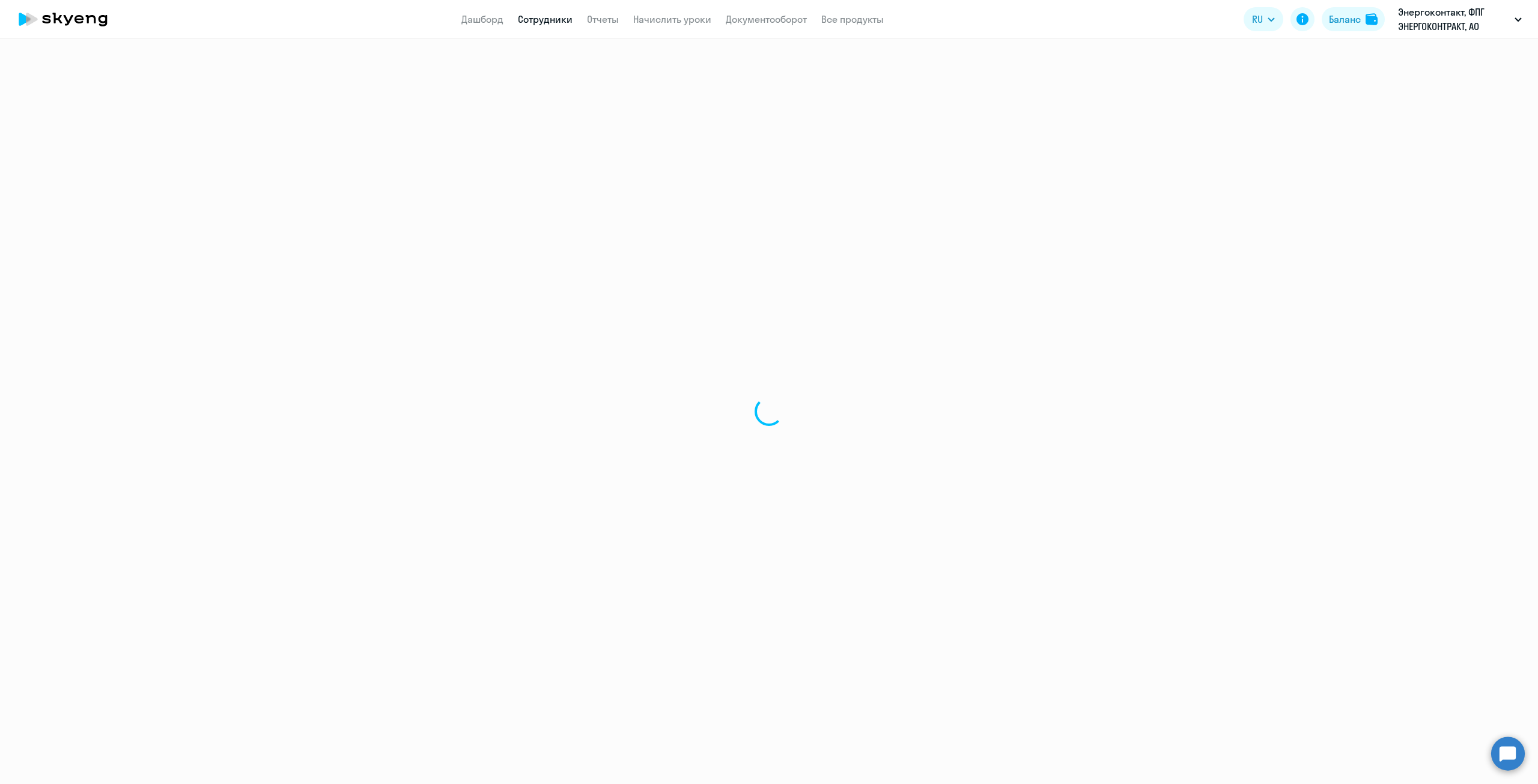
select select "english"
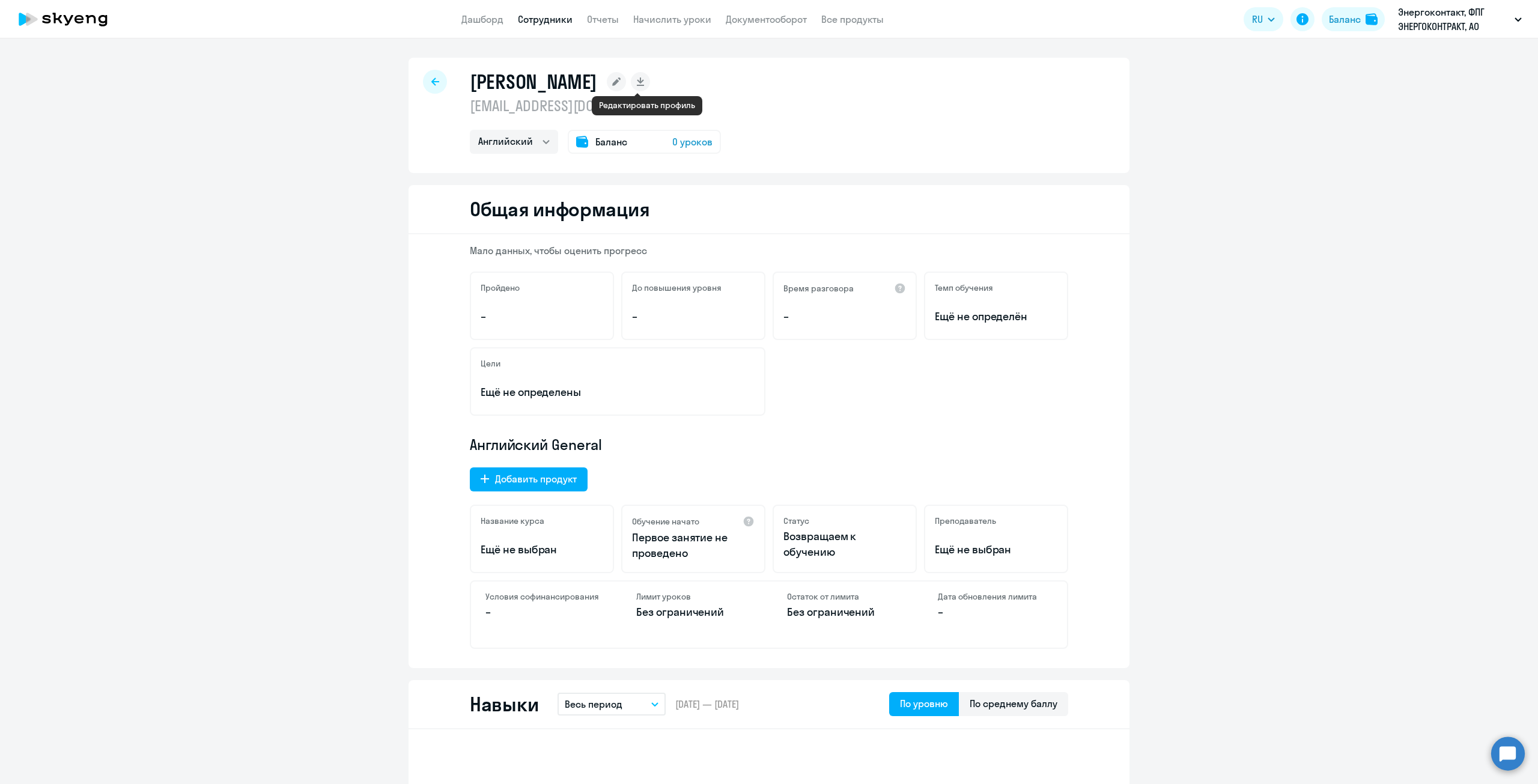
click at [626, 79] on rect at bounding box center [616, 81] width 19 height 19
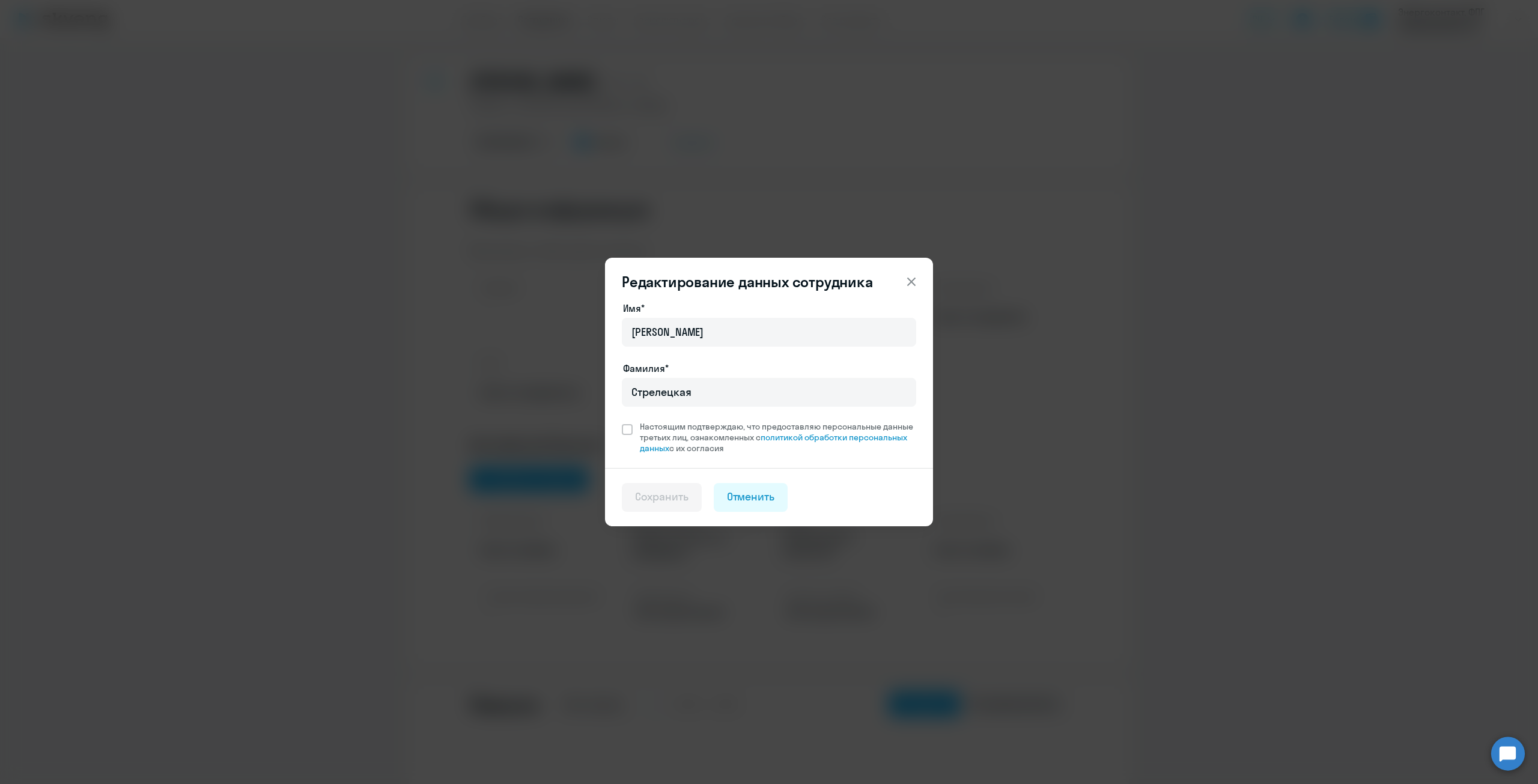
click at [911, 276] on icon at bounding box center [911, 281] width 14 height 14
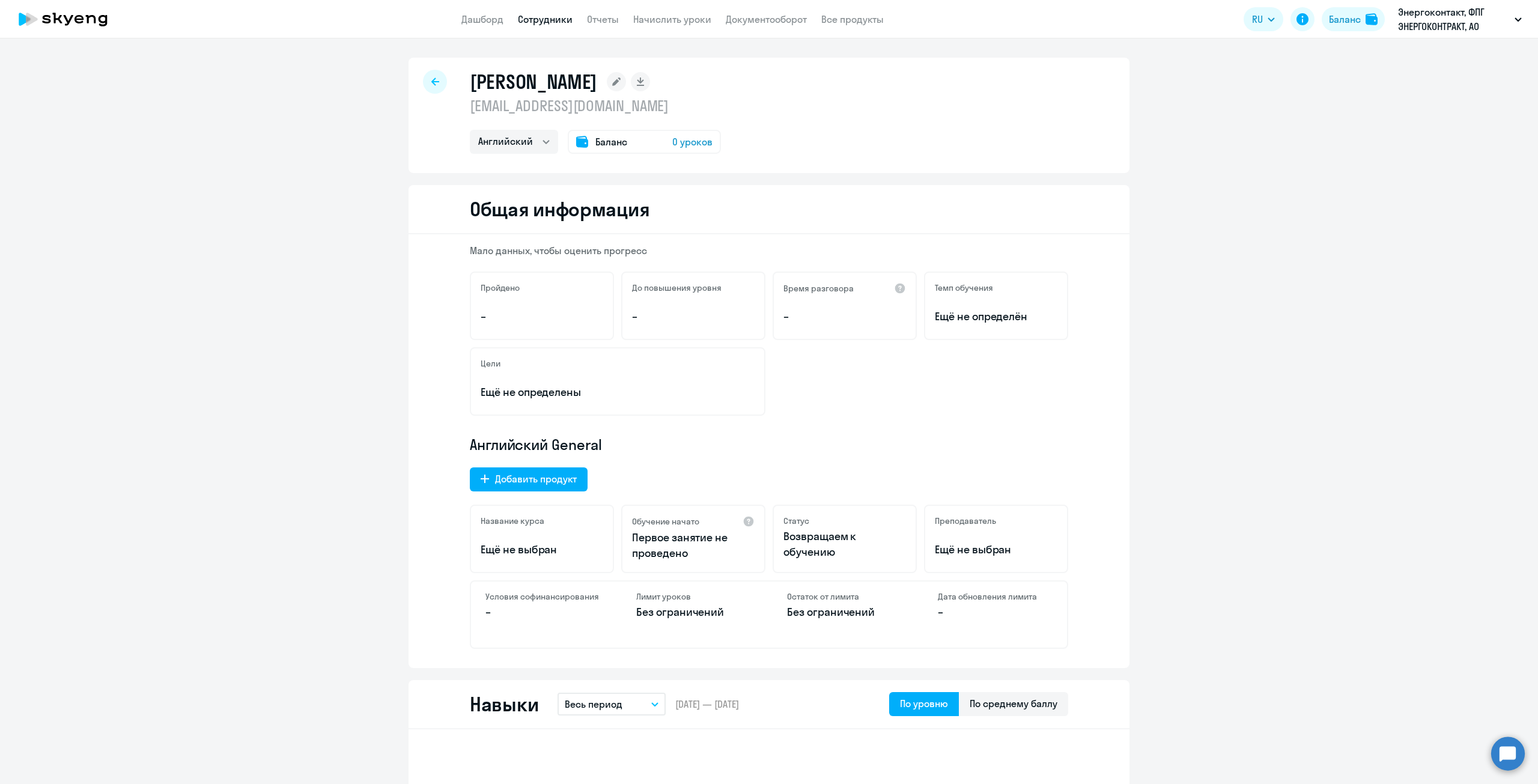
click at [433, 80] on icon at bounding box center [435, 82] width 8 height 9
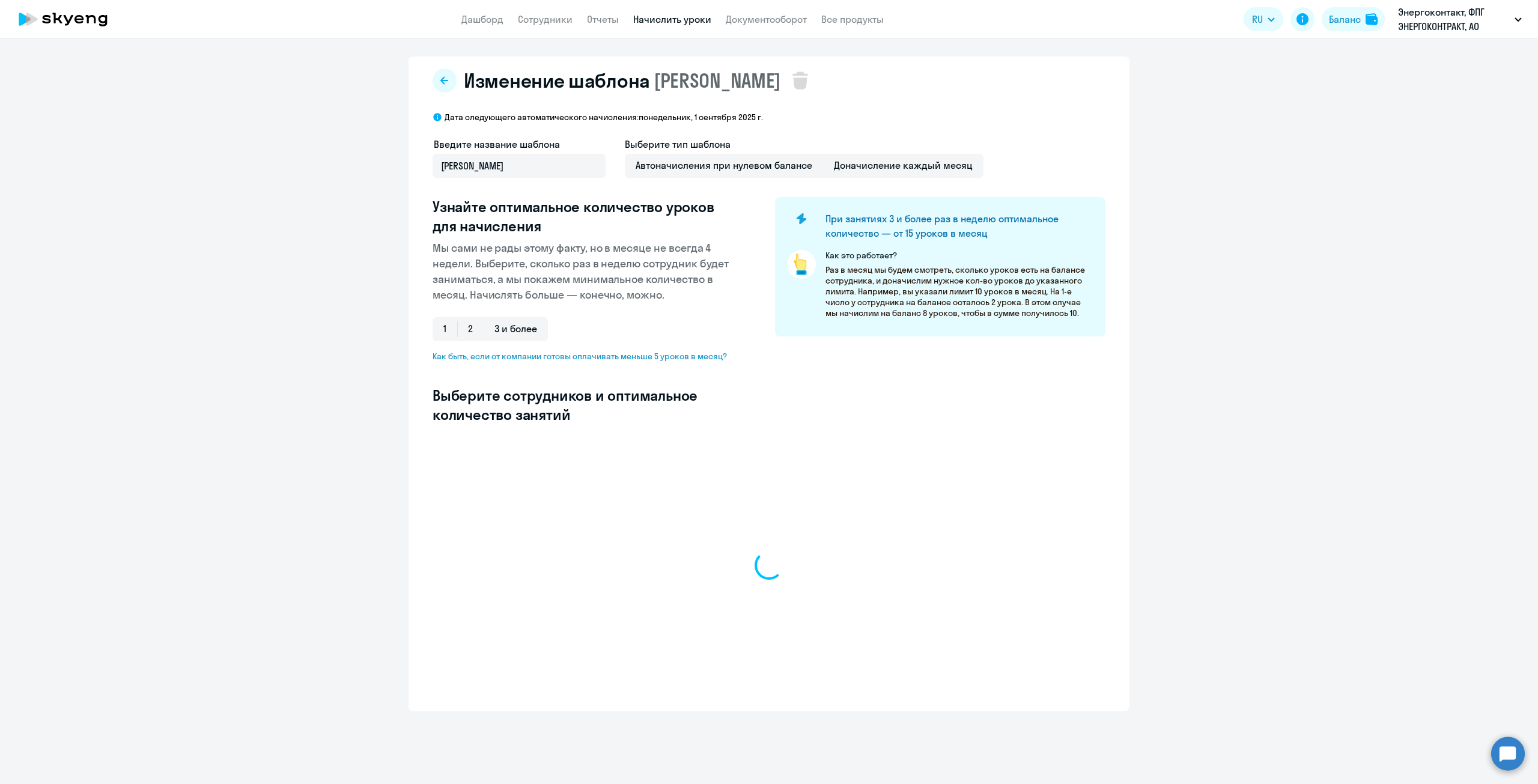
select select "10"
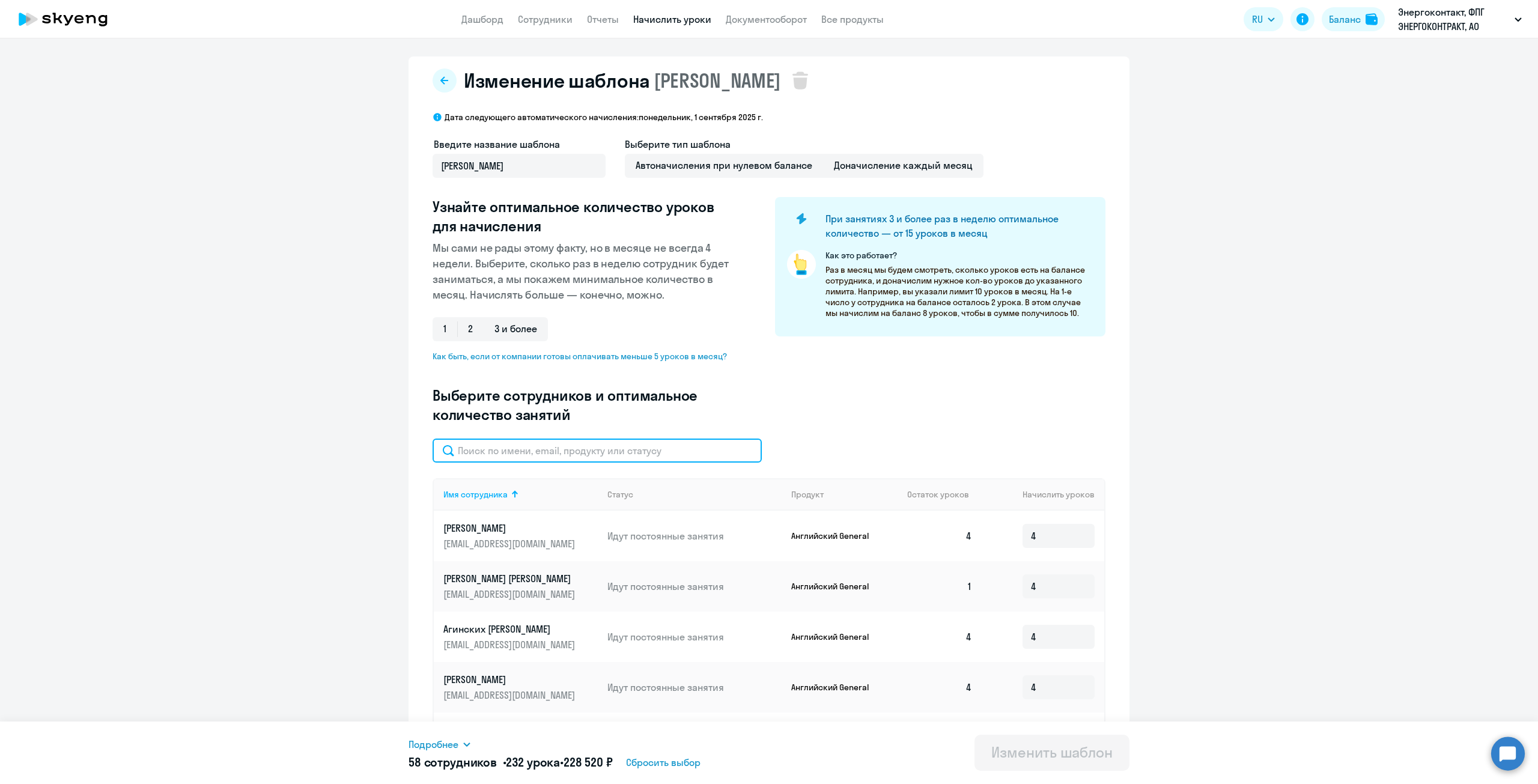
click at [503, 446] on input "text" at bounding box center [597, 450] width 329 height 24
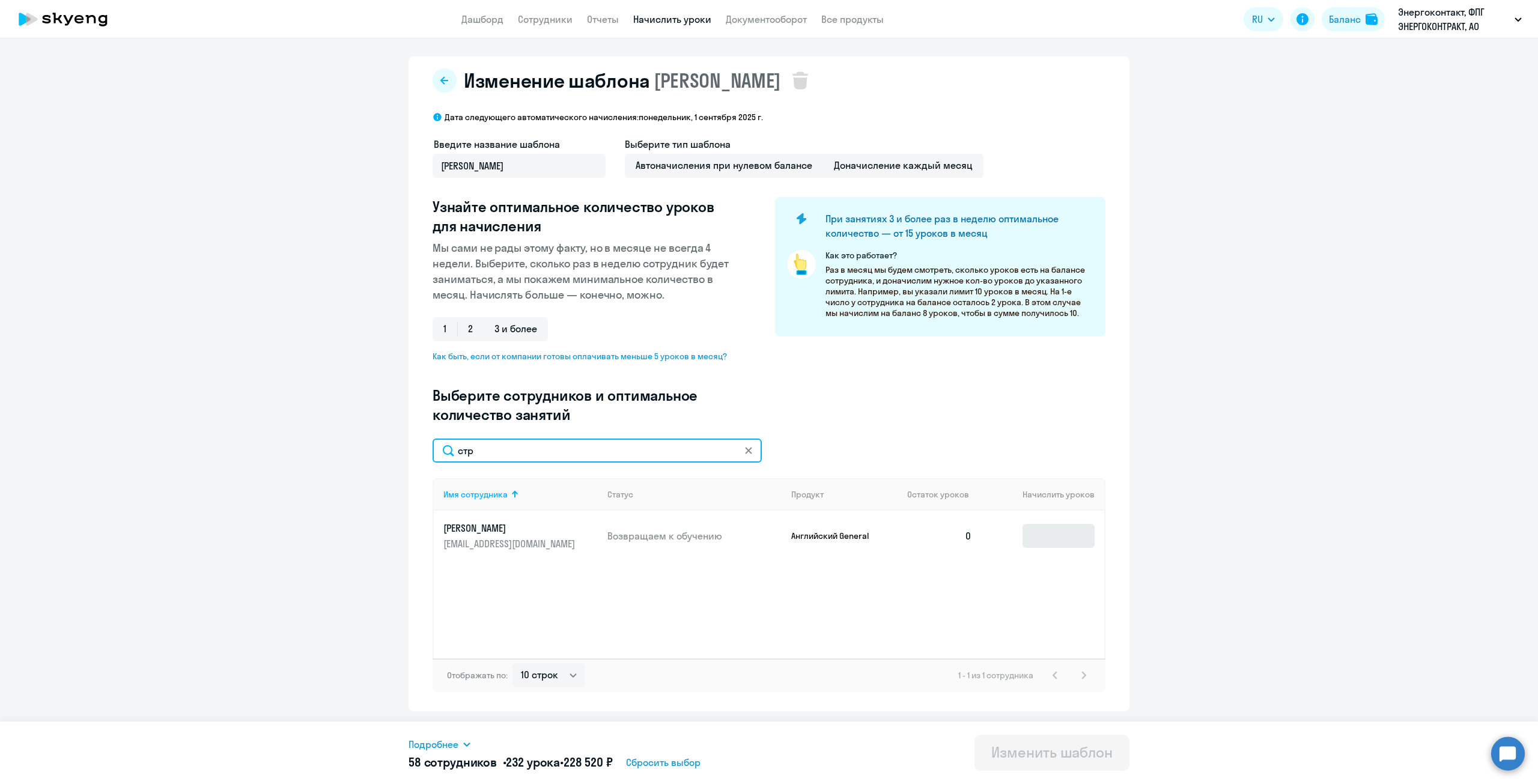
type input "стр"
click at [1070, 535] on input at bounding box center [1058, 535] width 72 height 24
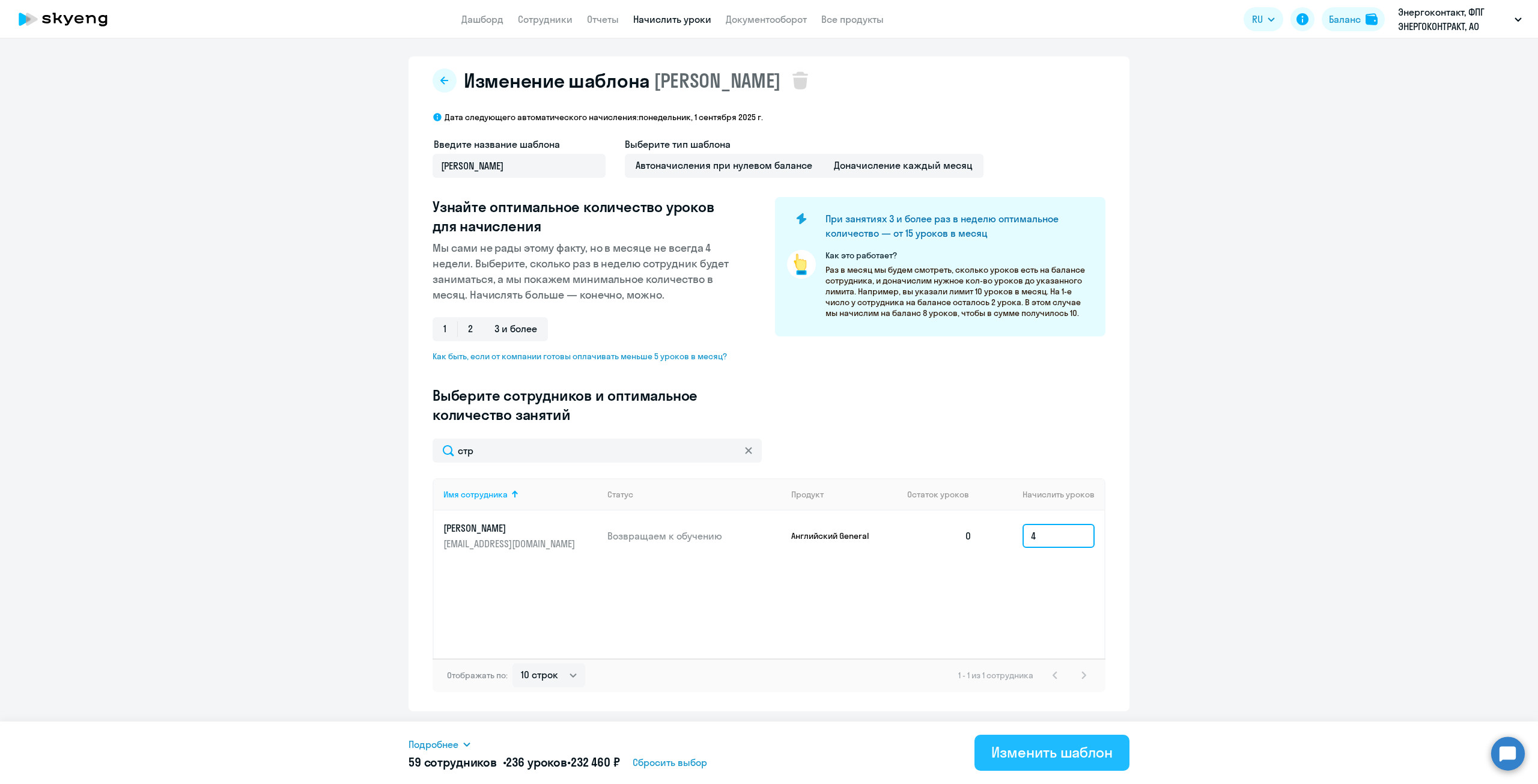
type input "4"
click at [1090, 746] on div "Изменить шаблон" at bounding box center [1052, 751] width 122 height 19
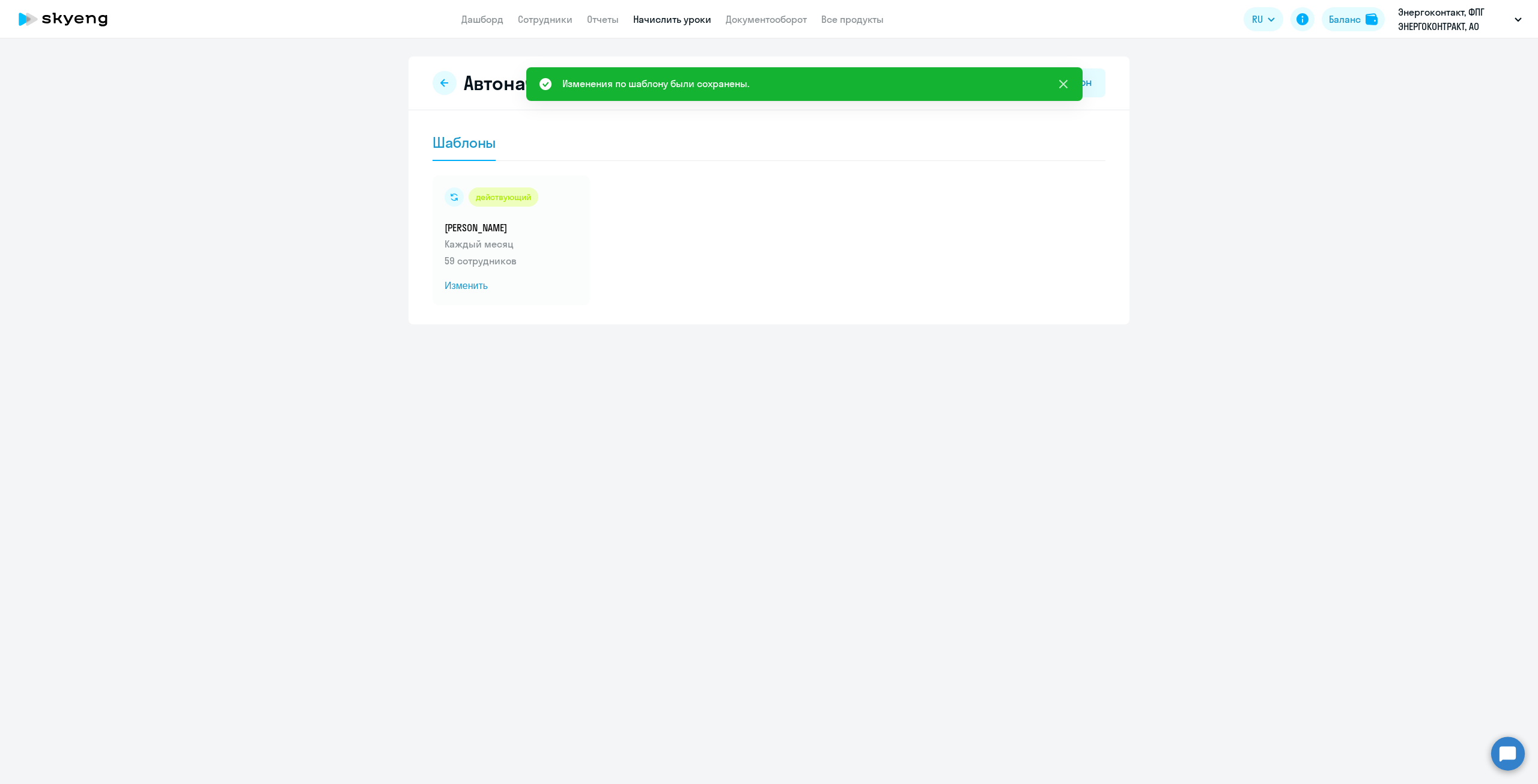
click at [1066, 83] on icon at bounding box center [1063, 83] width 14 height 14
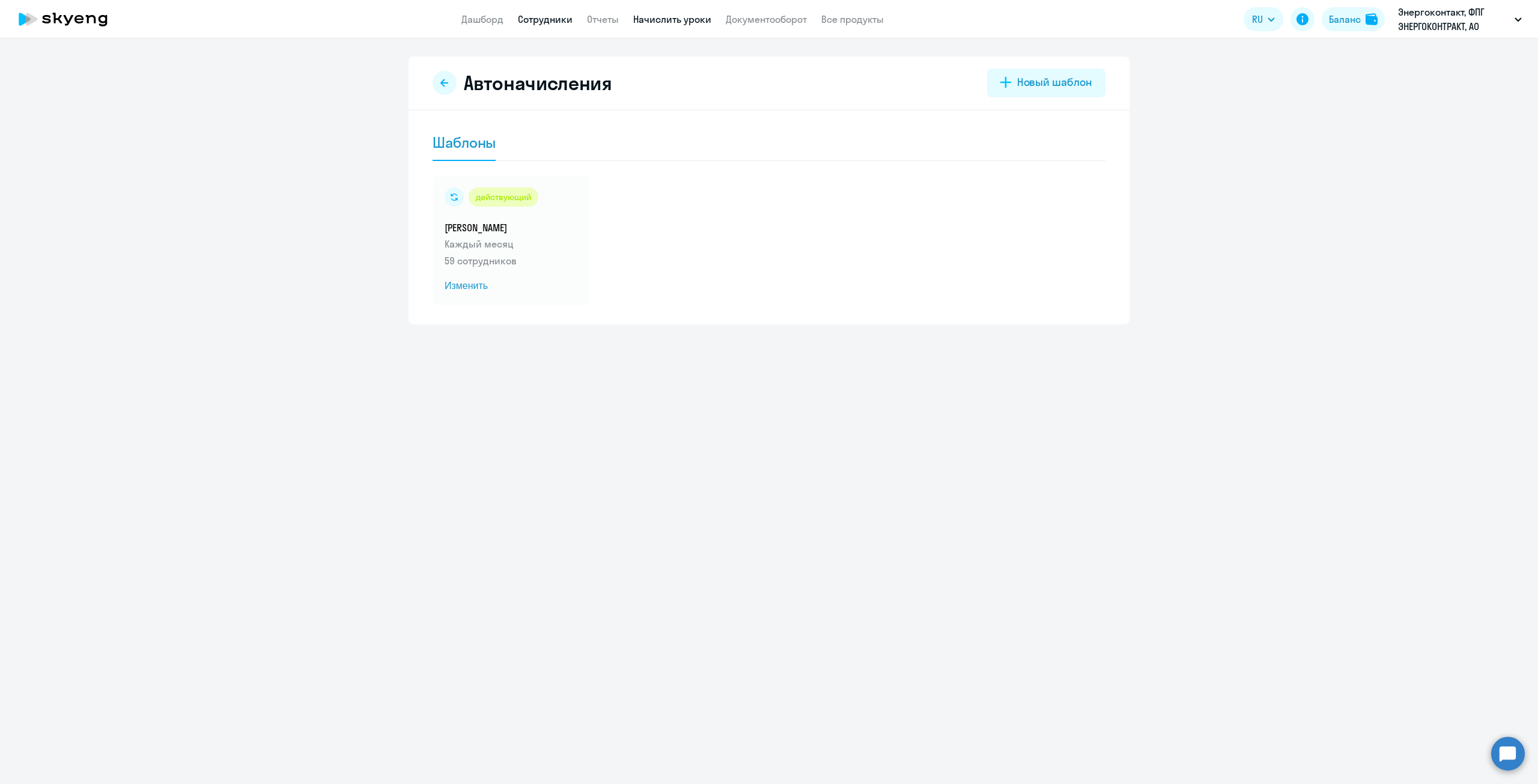
click at [530, 14] on link "Сотрудники" at bounding box center [545, 20] width 55 height 12
select select "30"
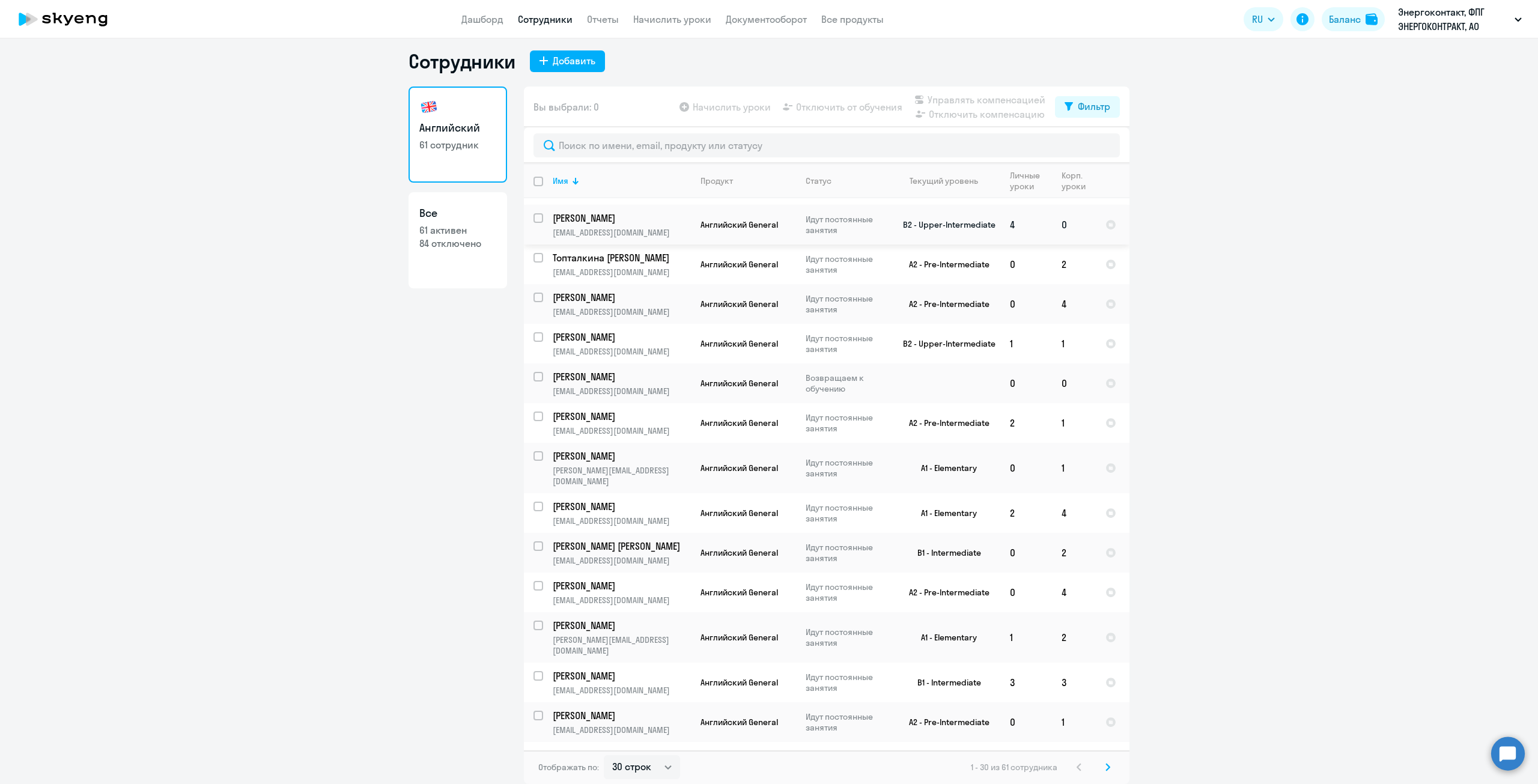
scroll to position [300, 0]
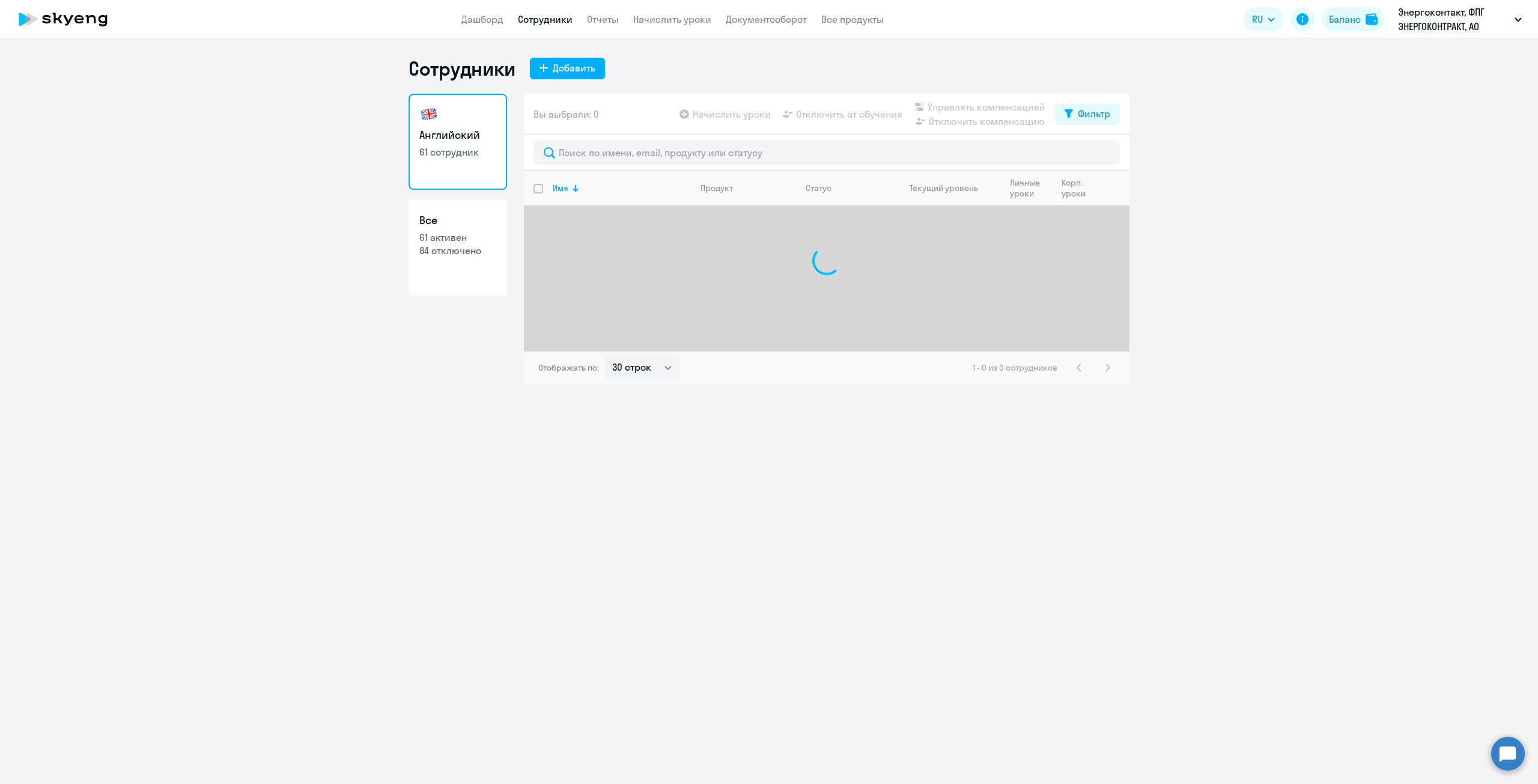
select select "30"
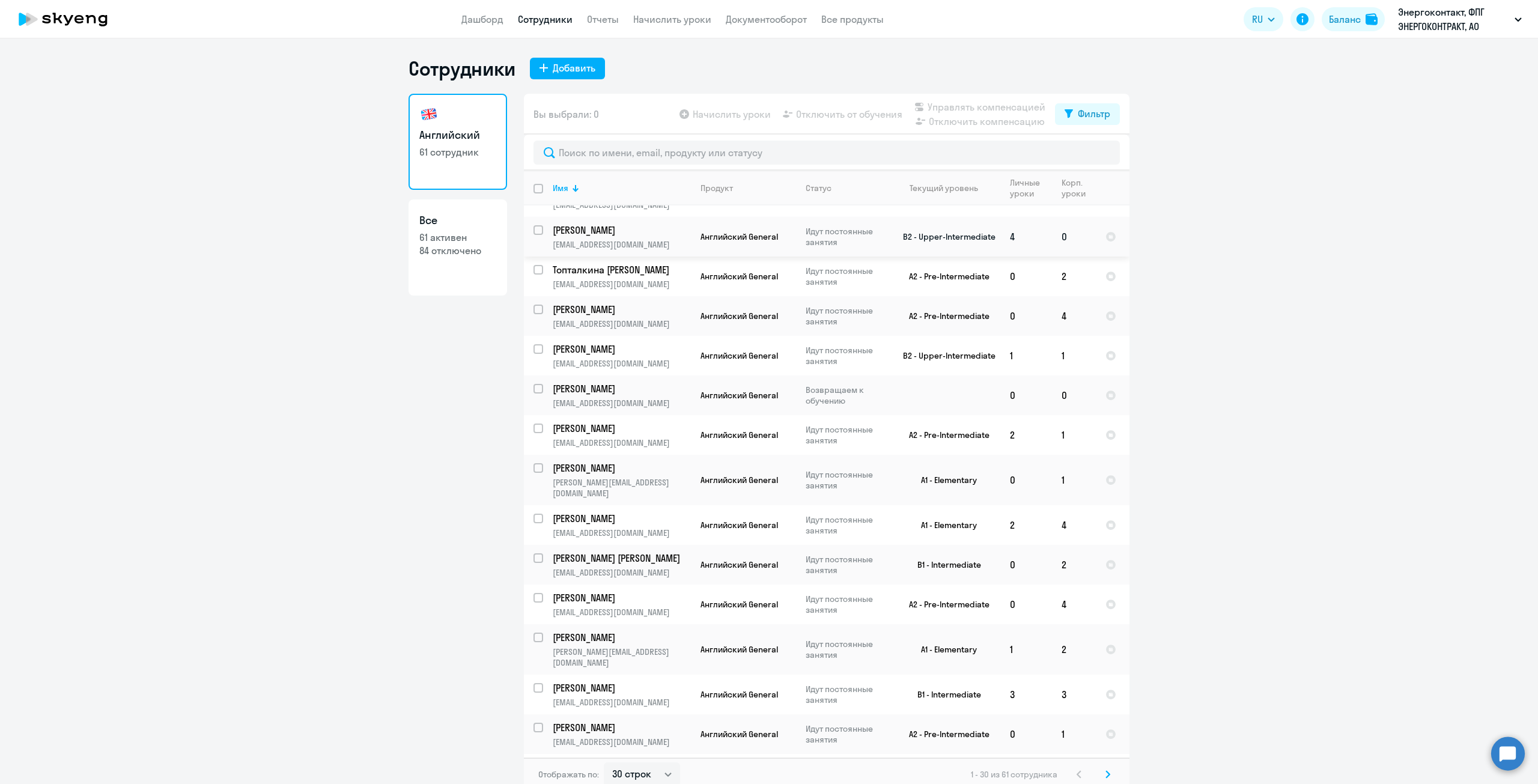
scroll to position [360, 0]
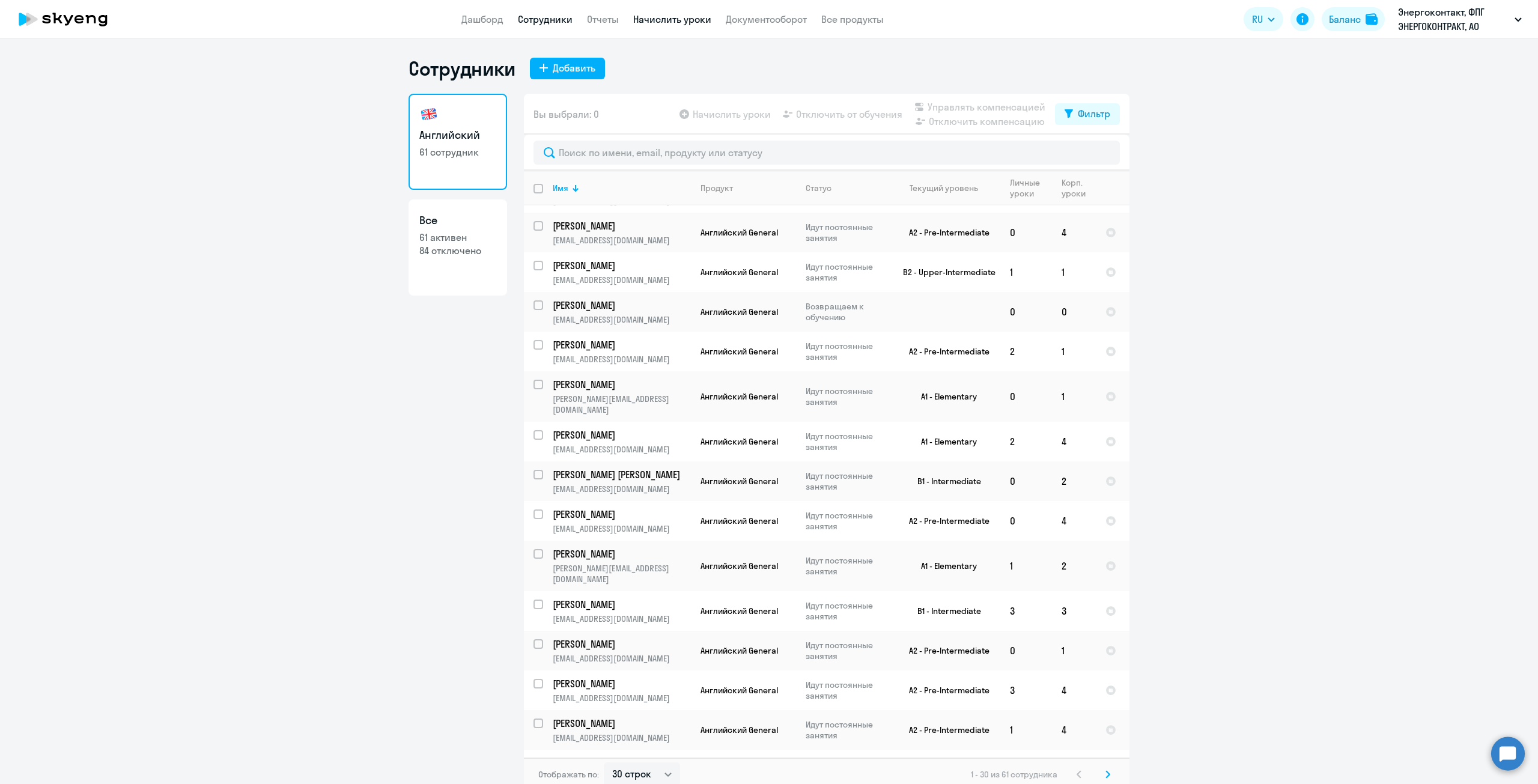
click at [683, 21] on link "Начислить уроки" at bounding box center [672, 20] width 78 height 12
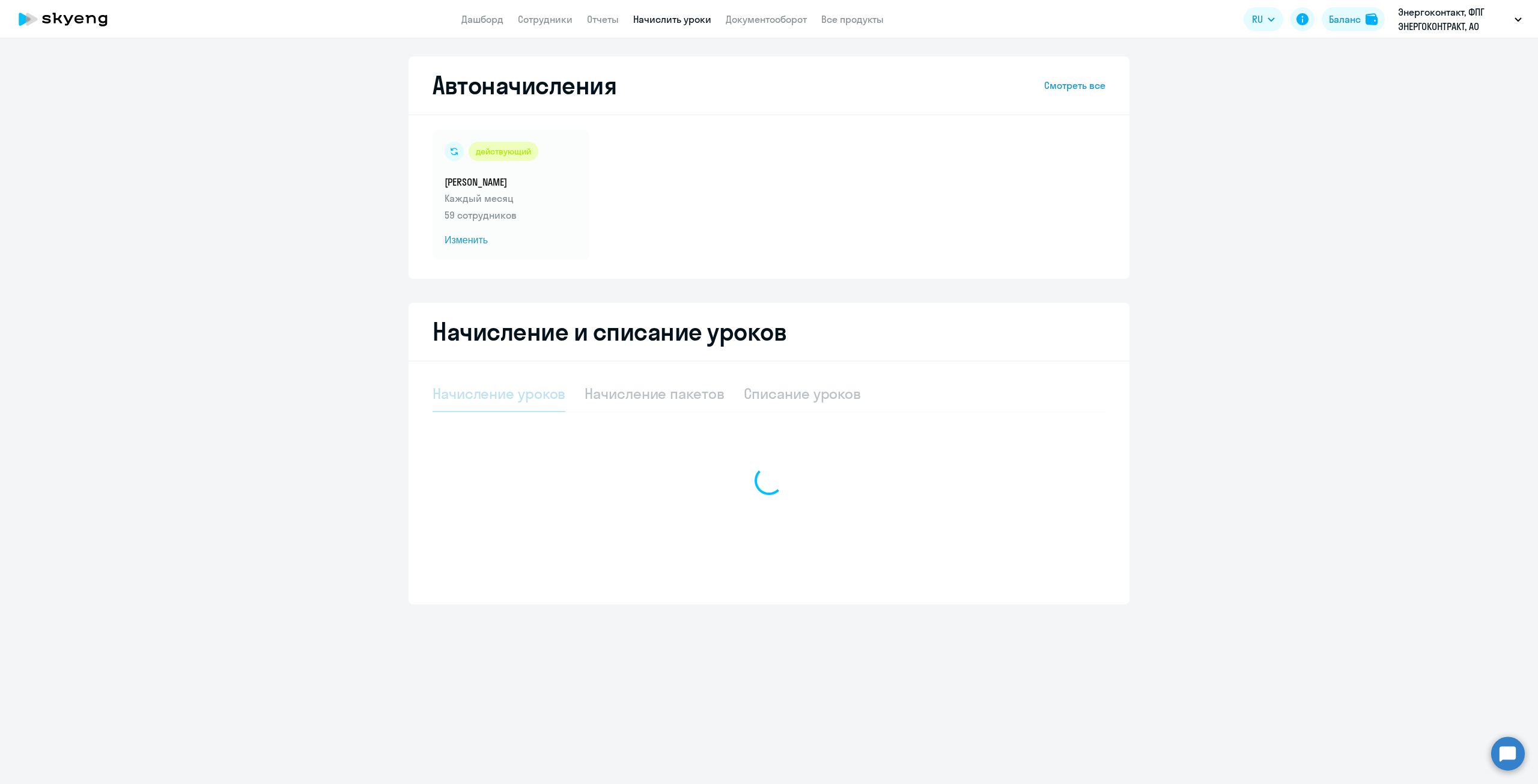
select select "10"
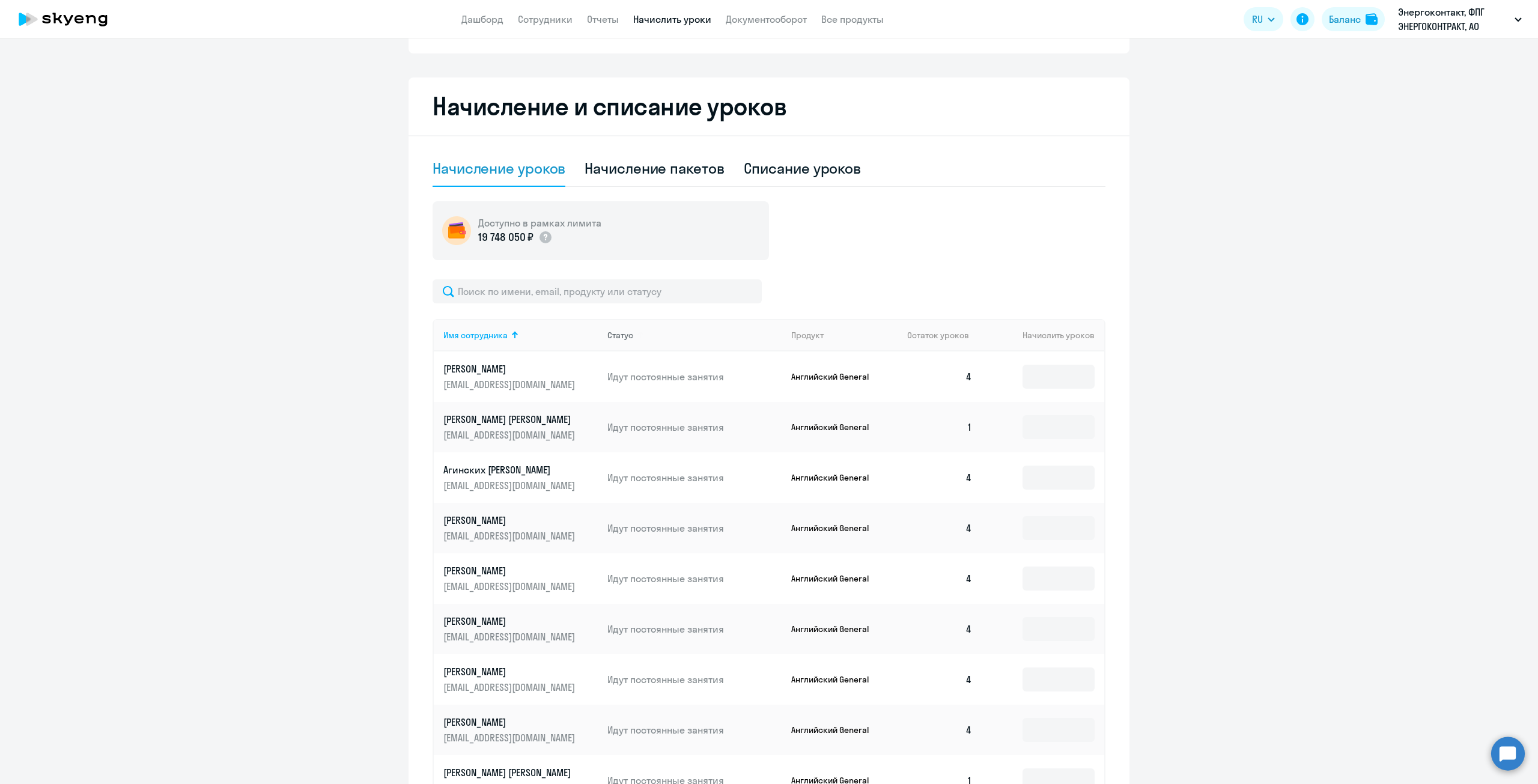
scroll to position [240, 0]
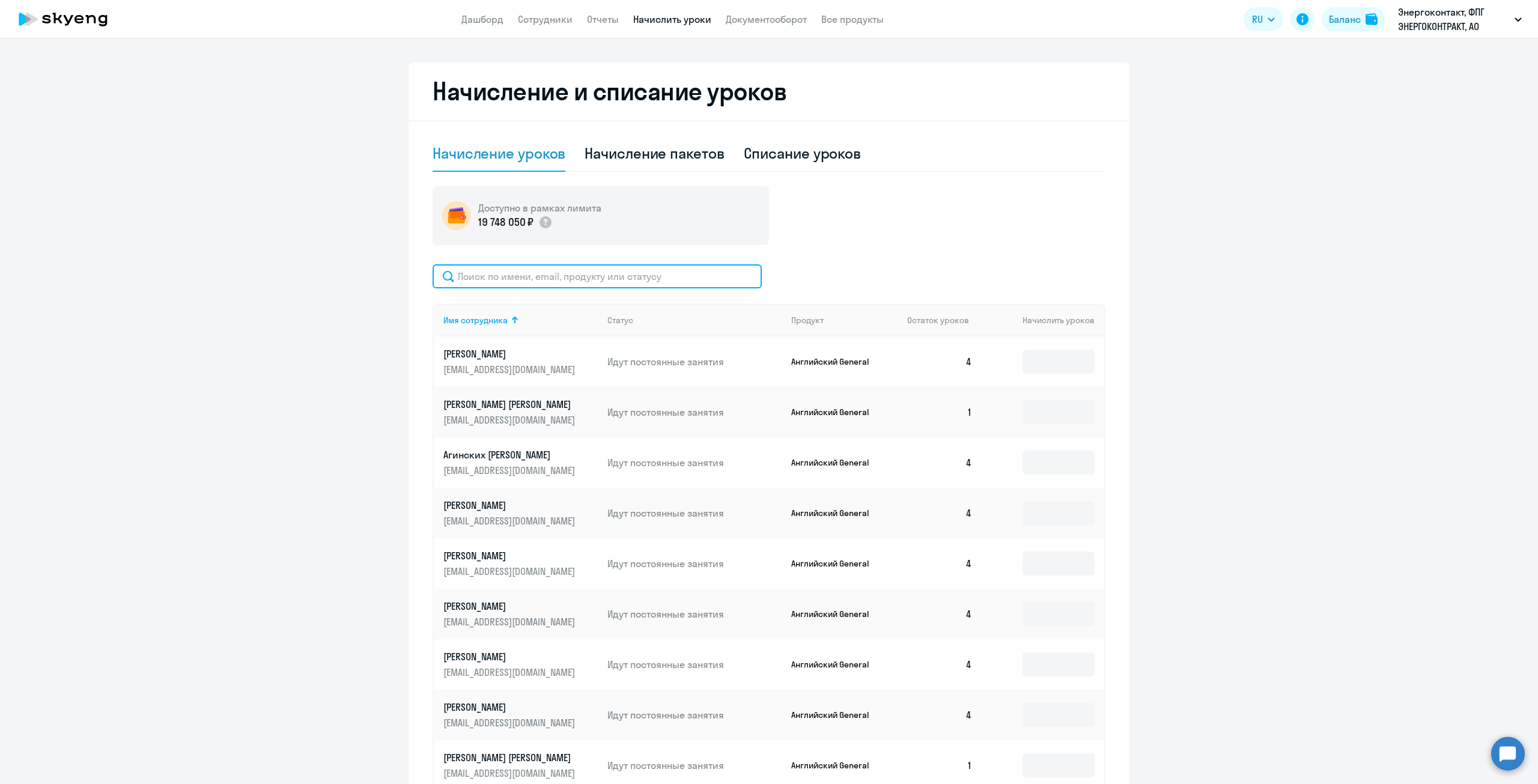
click at [596, 277] on input "text" at bounding box center [597, 276] width 329 height 24
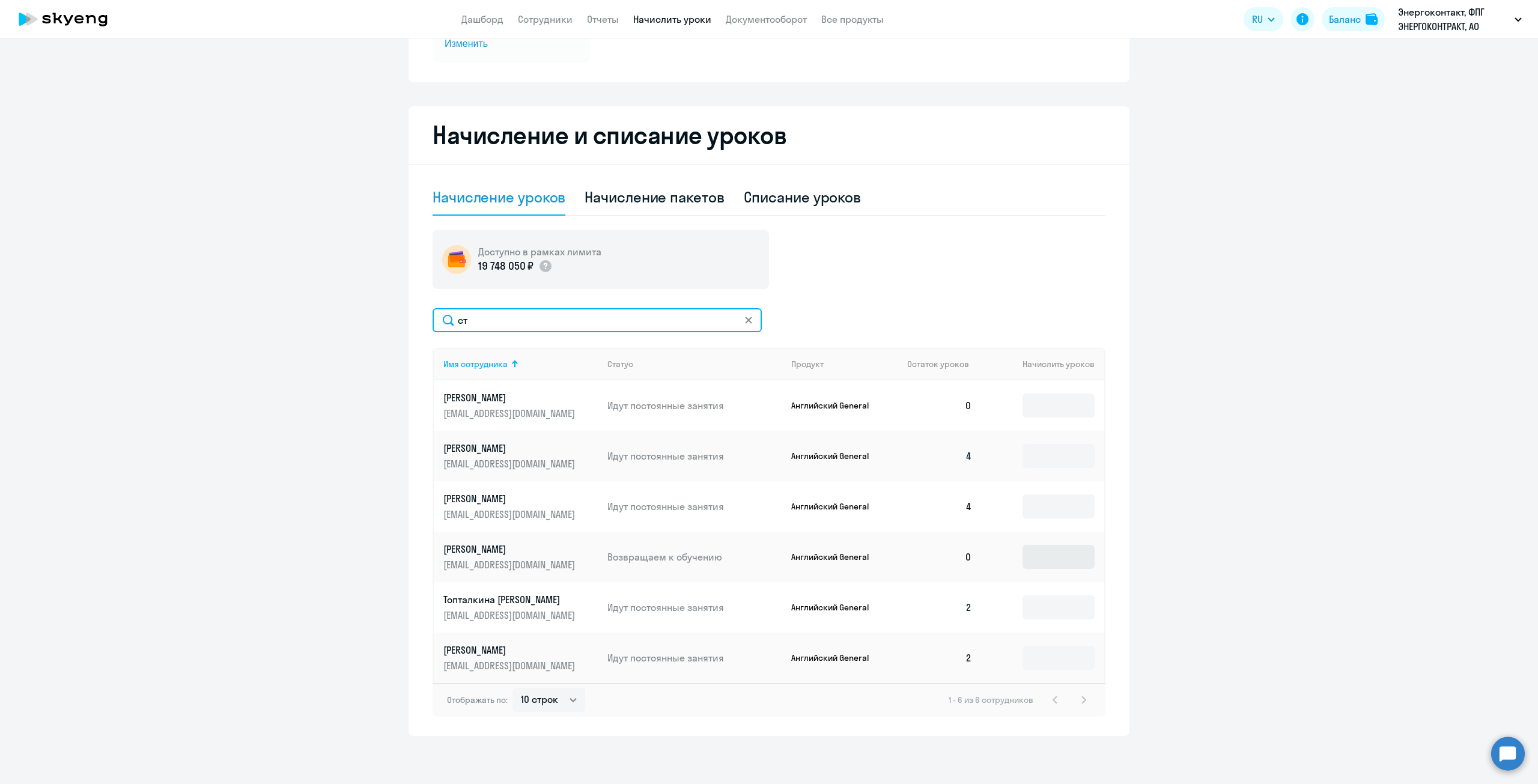
type input "ст"
click at [1061, 567] on input at bounding box center [1058, 557] width 72 height 24
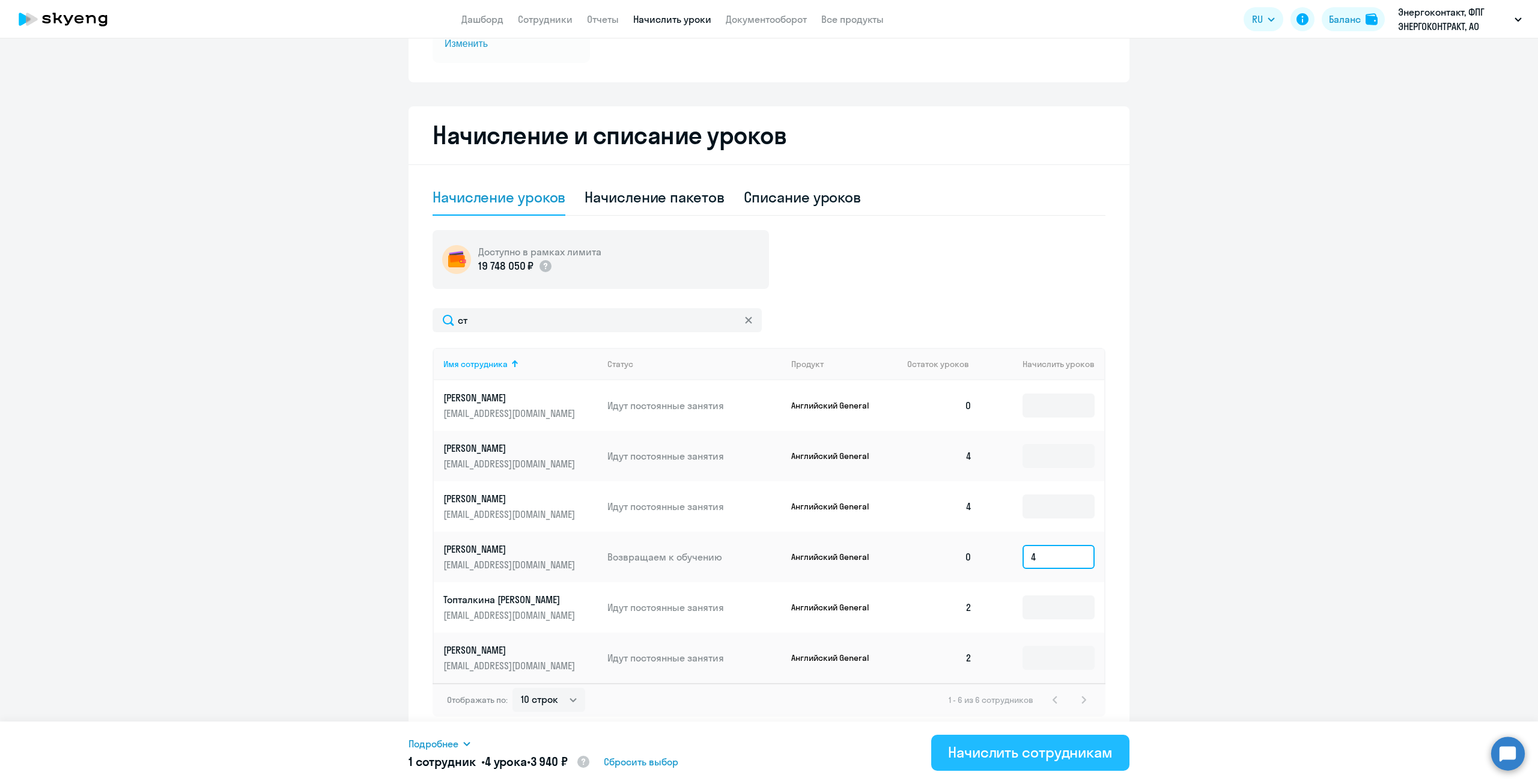
type input "4"
click at [1019, 750] on div "Начислить сотрудникам" at bounding box center [1030, 751] width 165 height 19
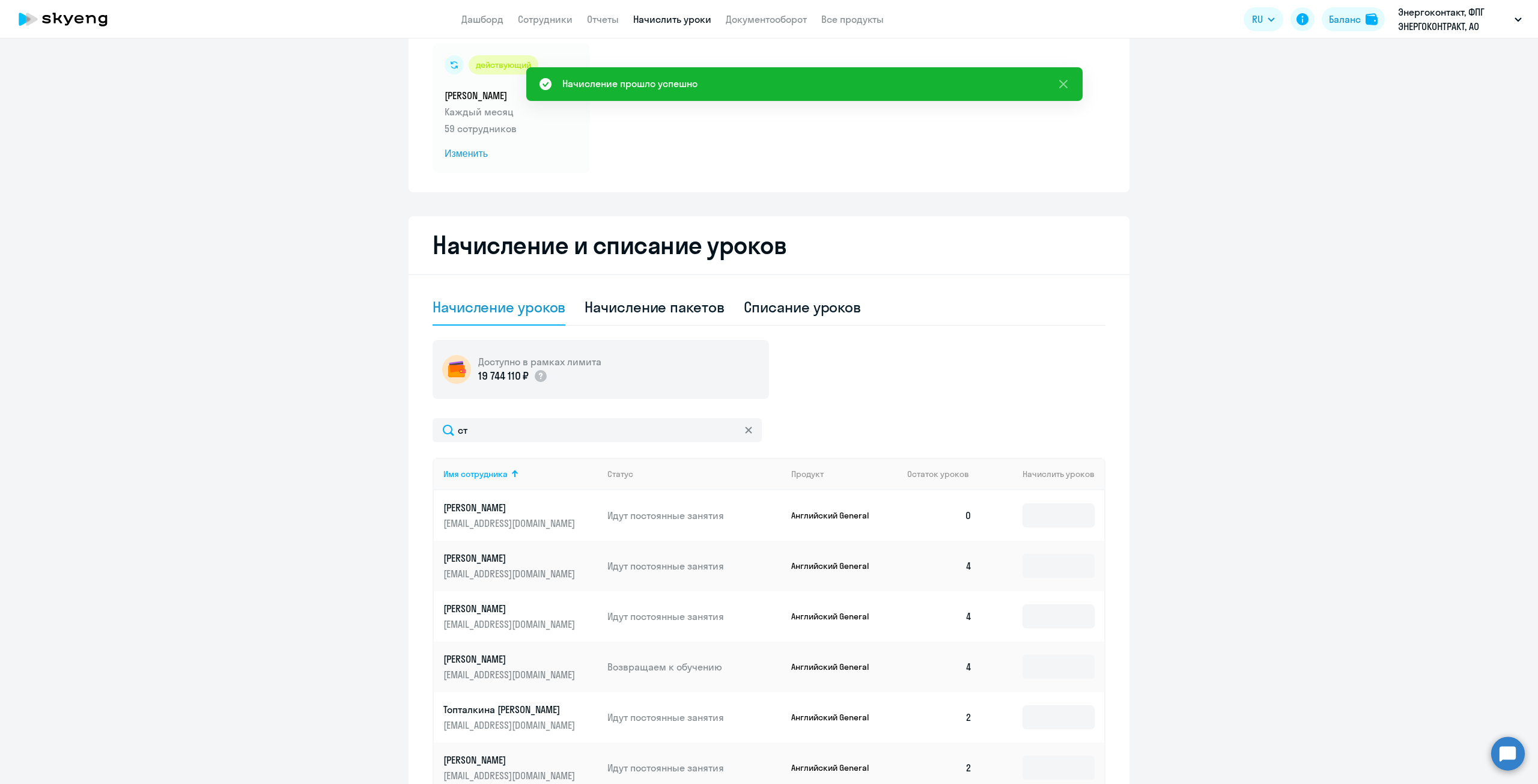
scroll to position [76, 0]
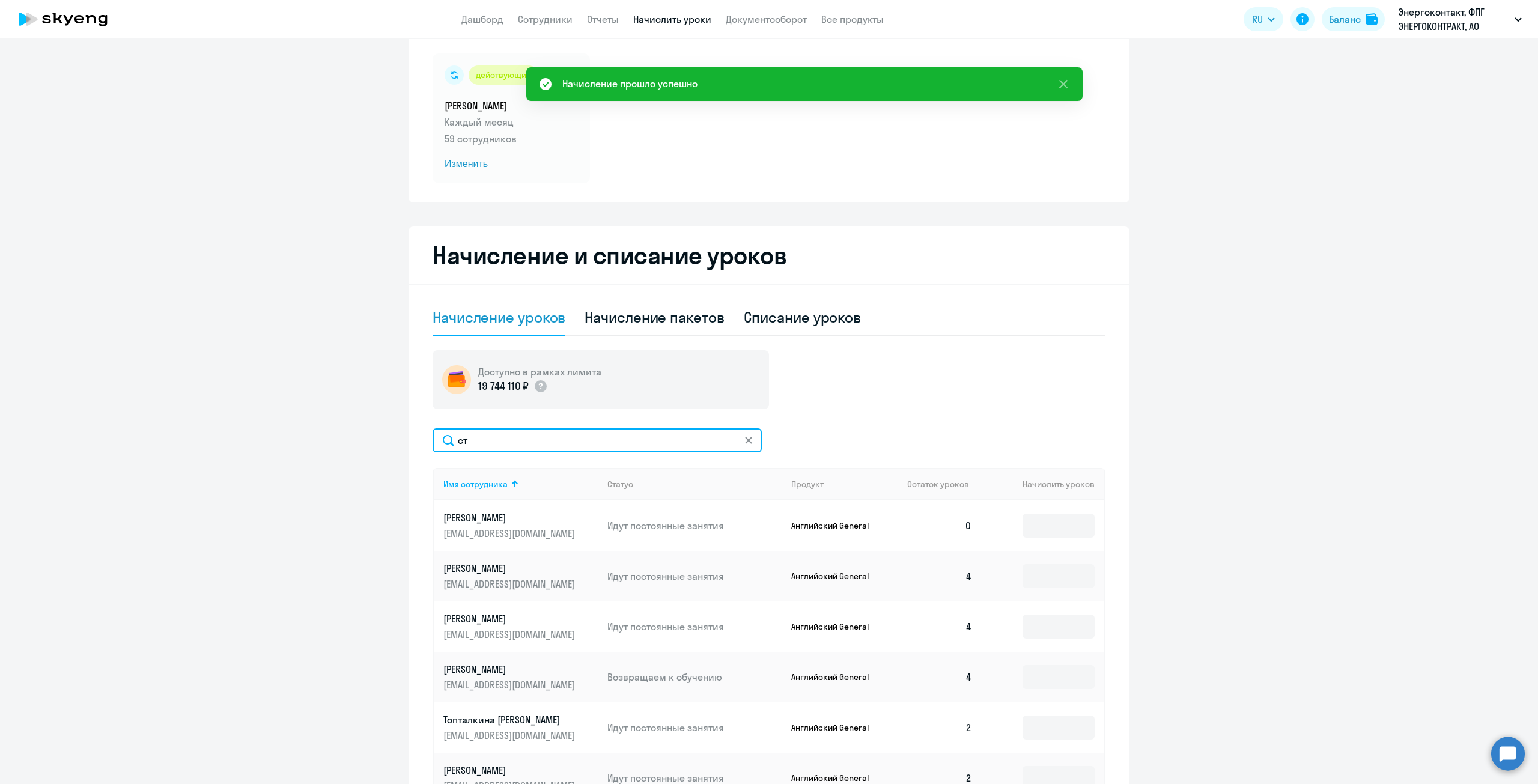
click at [502, 444] on input "ст" at bounding box center [597, 440] width 329 height 24
type input "с"
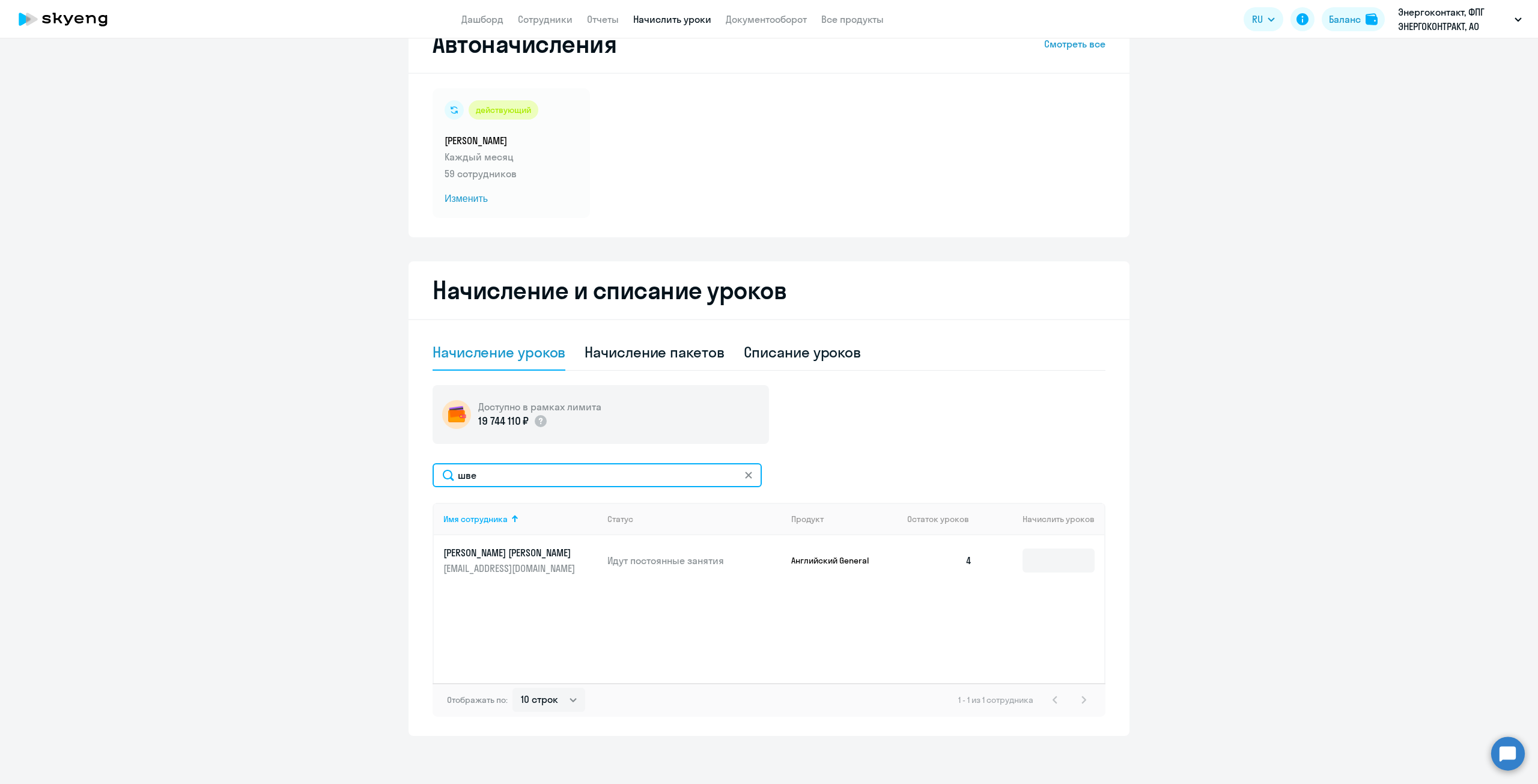
scroll to position [42, 0]
type input "шве"
click at [747, 477] on icon at bounding box center [748, 475] width 7 height 7
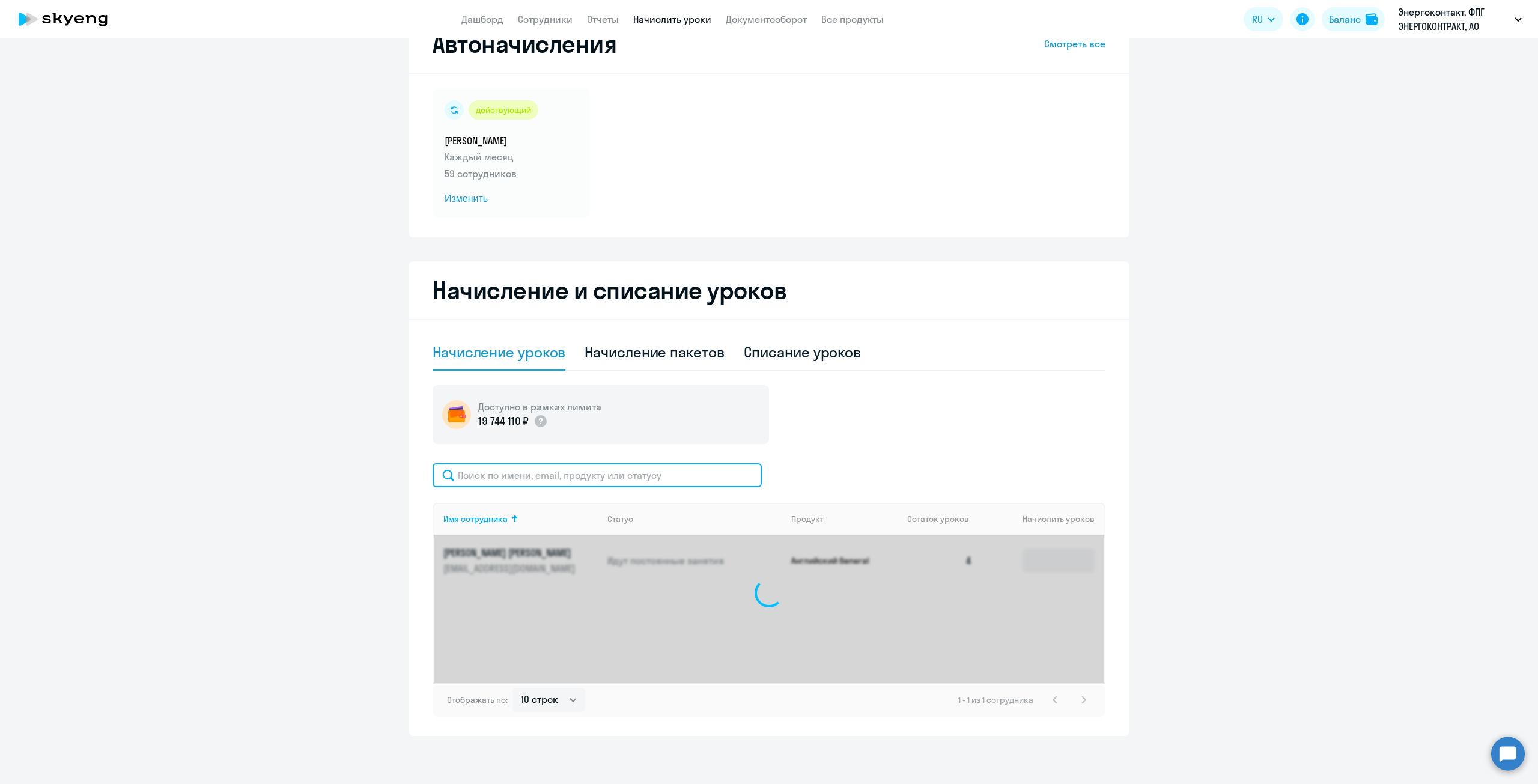
click at [645, 480] on input "text" at bounding box center [597, 475] width 329 height 24
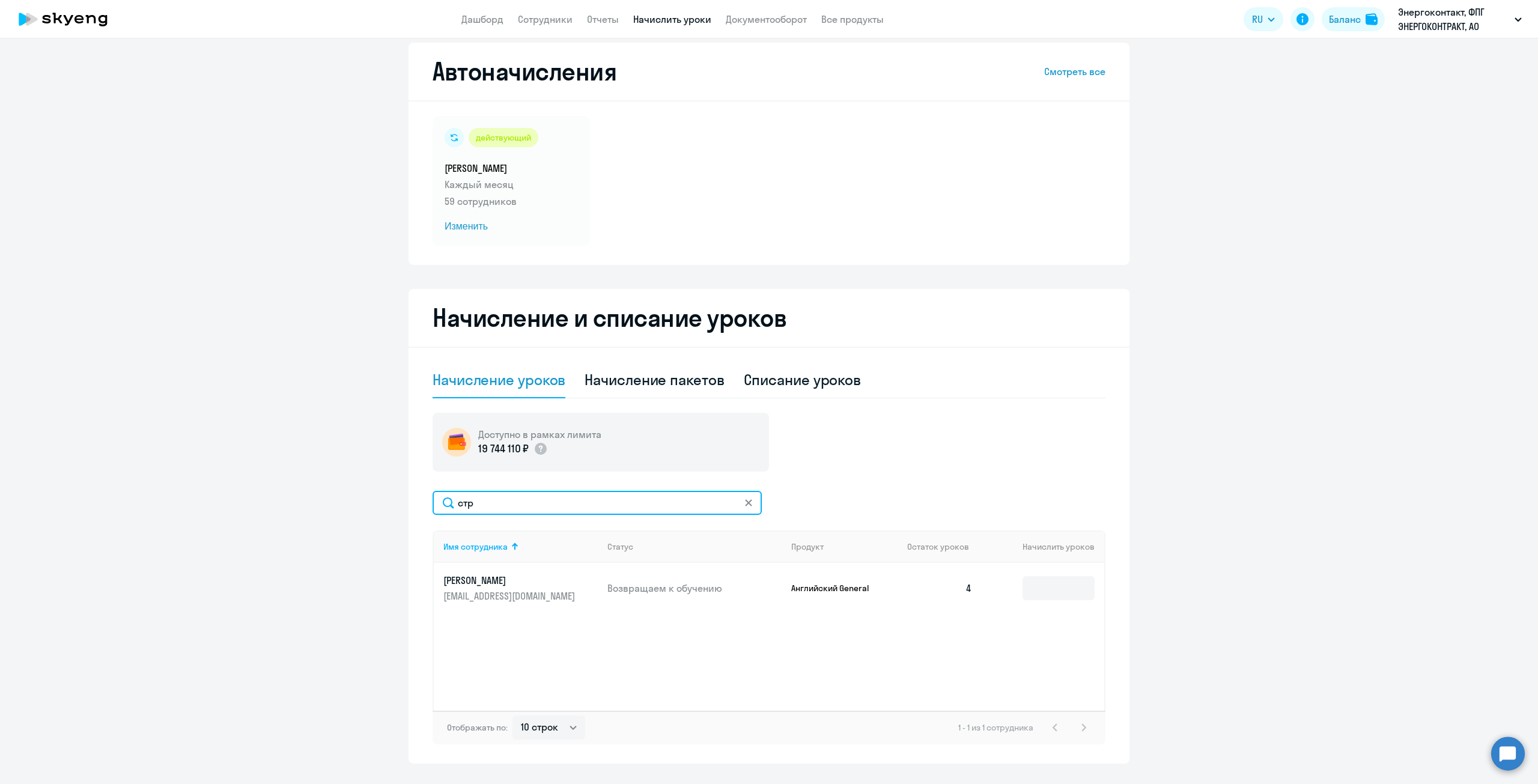
scroll to position [0, 0]
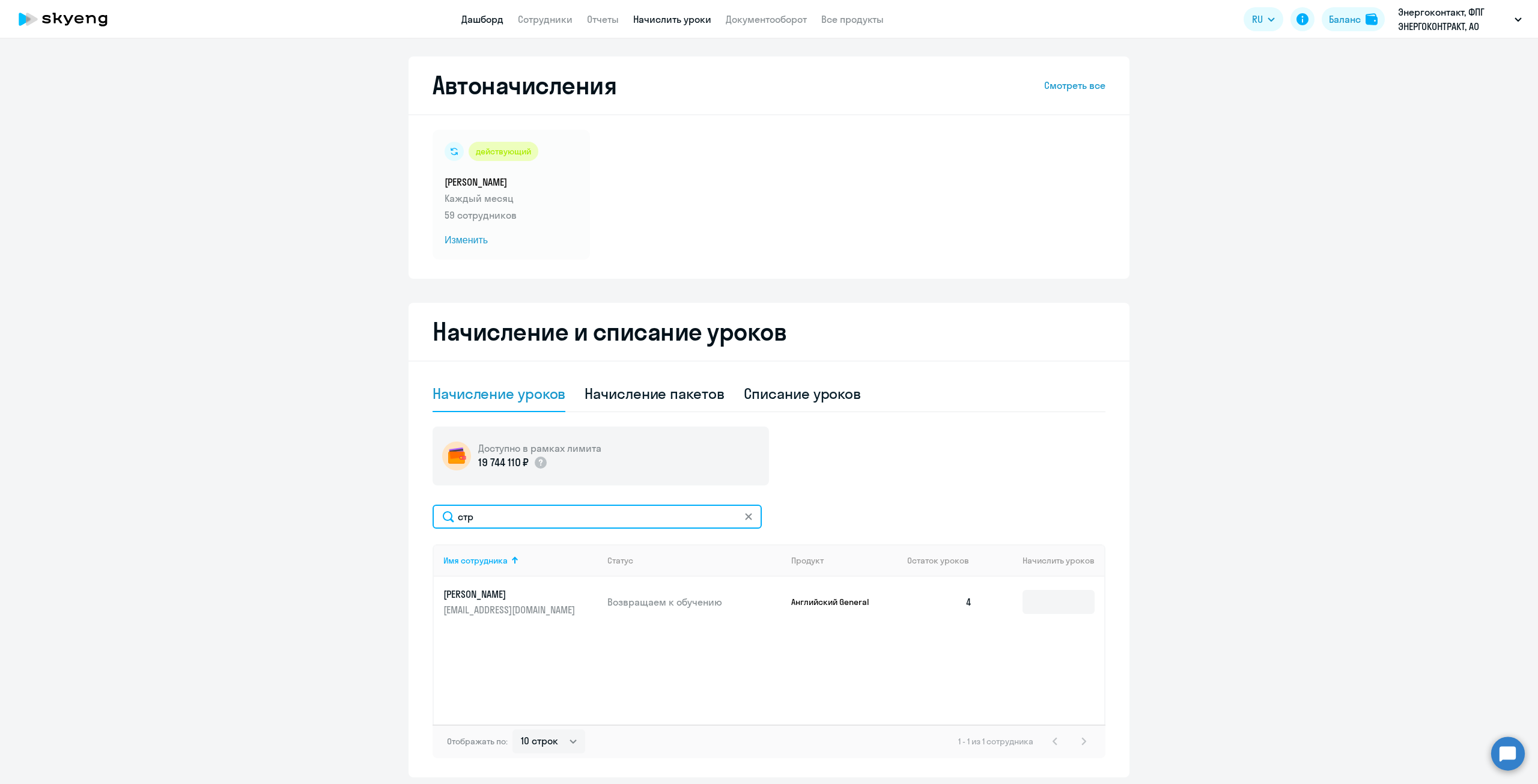
type input "стр"
click at [480, 18] on link "Дашборд" at bounding box center [483, 20] width 42 height 12
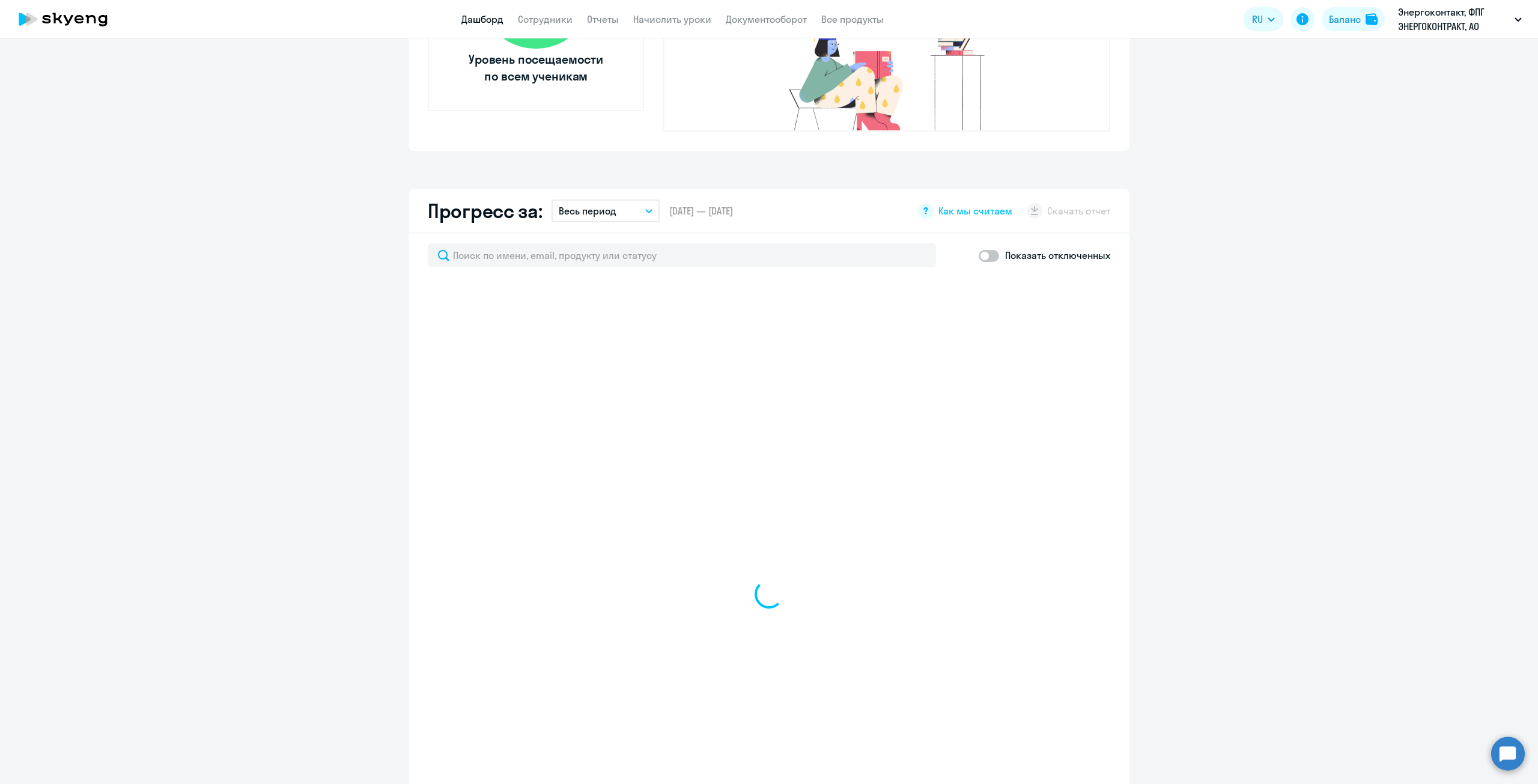
scroll to position [601, 0]
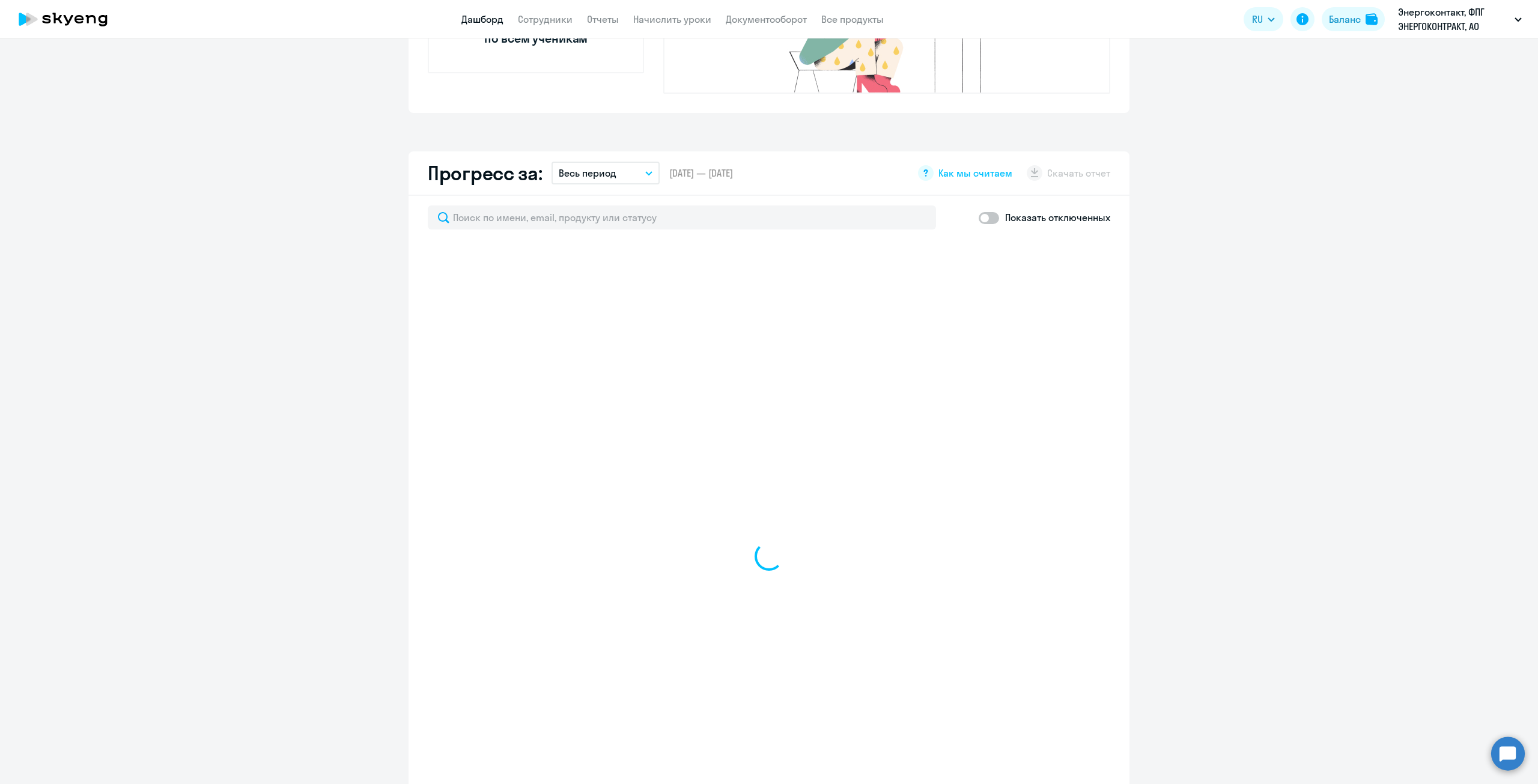
select select "30"
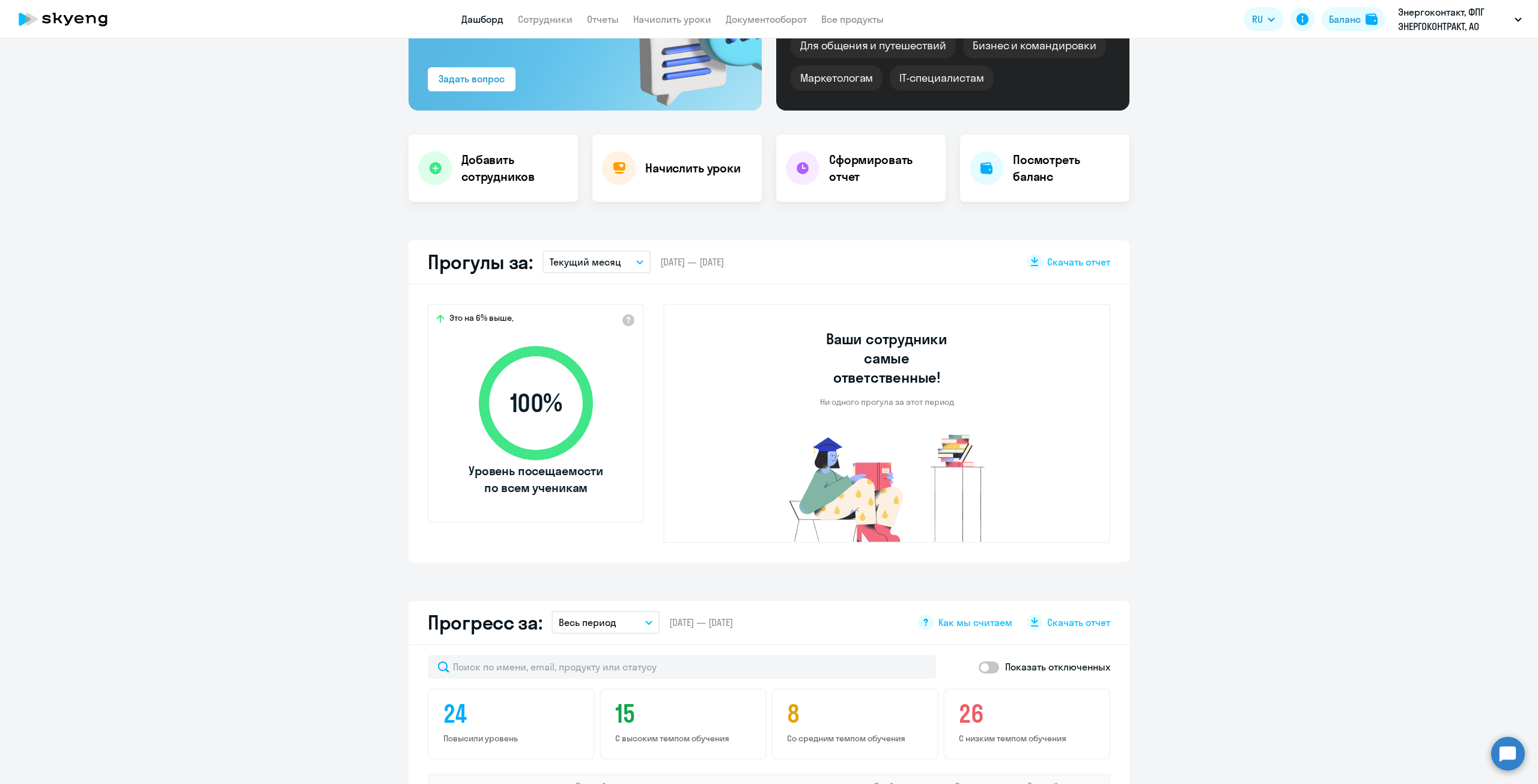
scroll to position [0, 0]
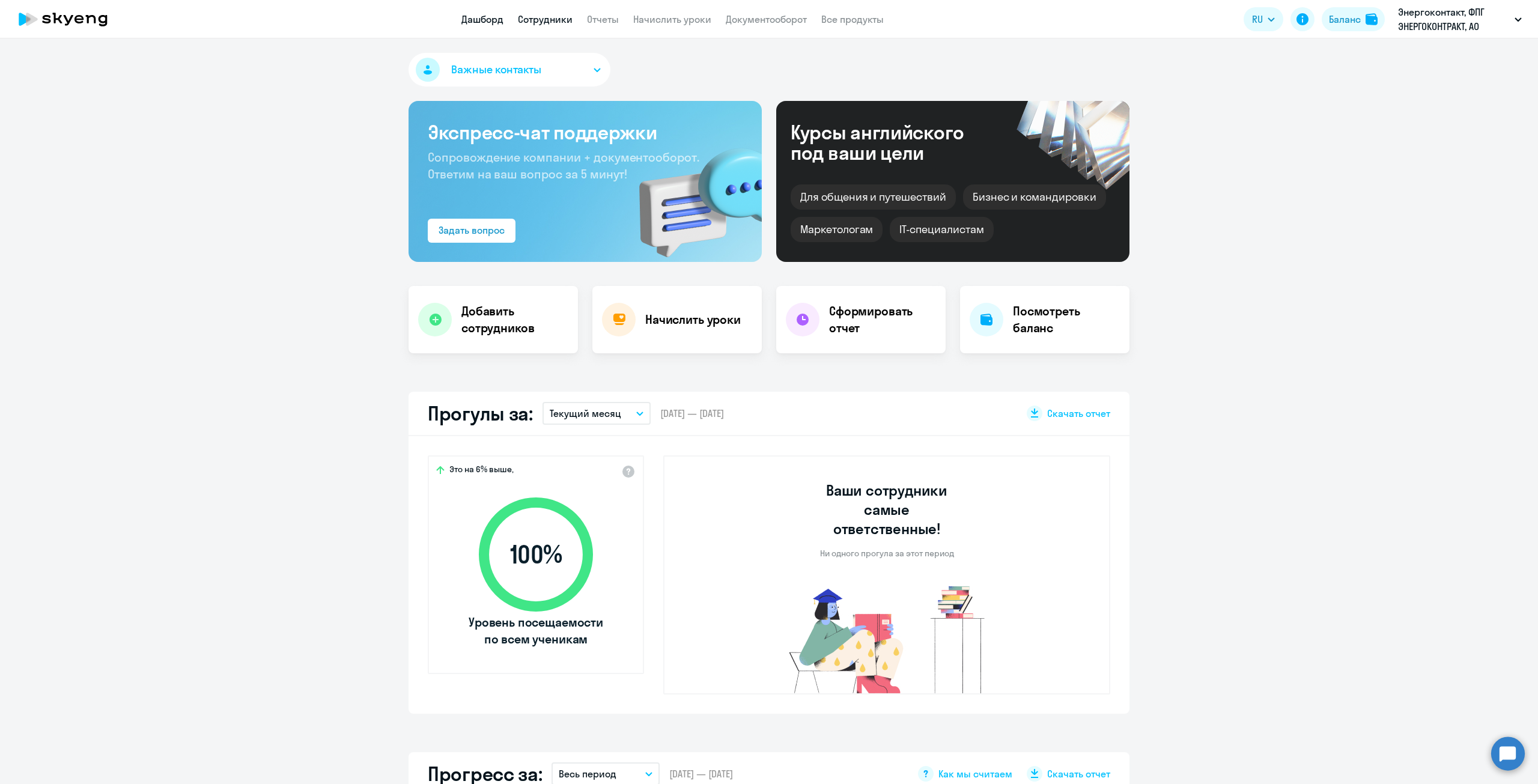
drag, startPoint x: 534, startPoint y: 20, endPoint x: 539, endPoint y: 23, distance: 5.8
click at [534, 20] on link "Сотрудники" at bounding box center [545, 20] width 55 height 12
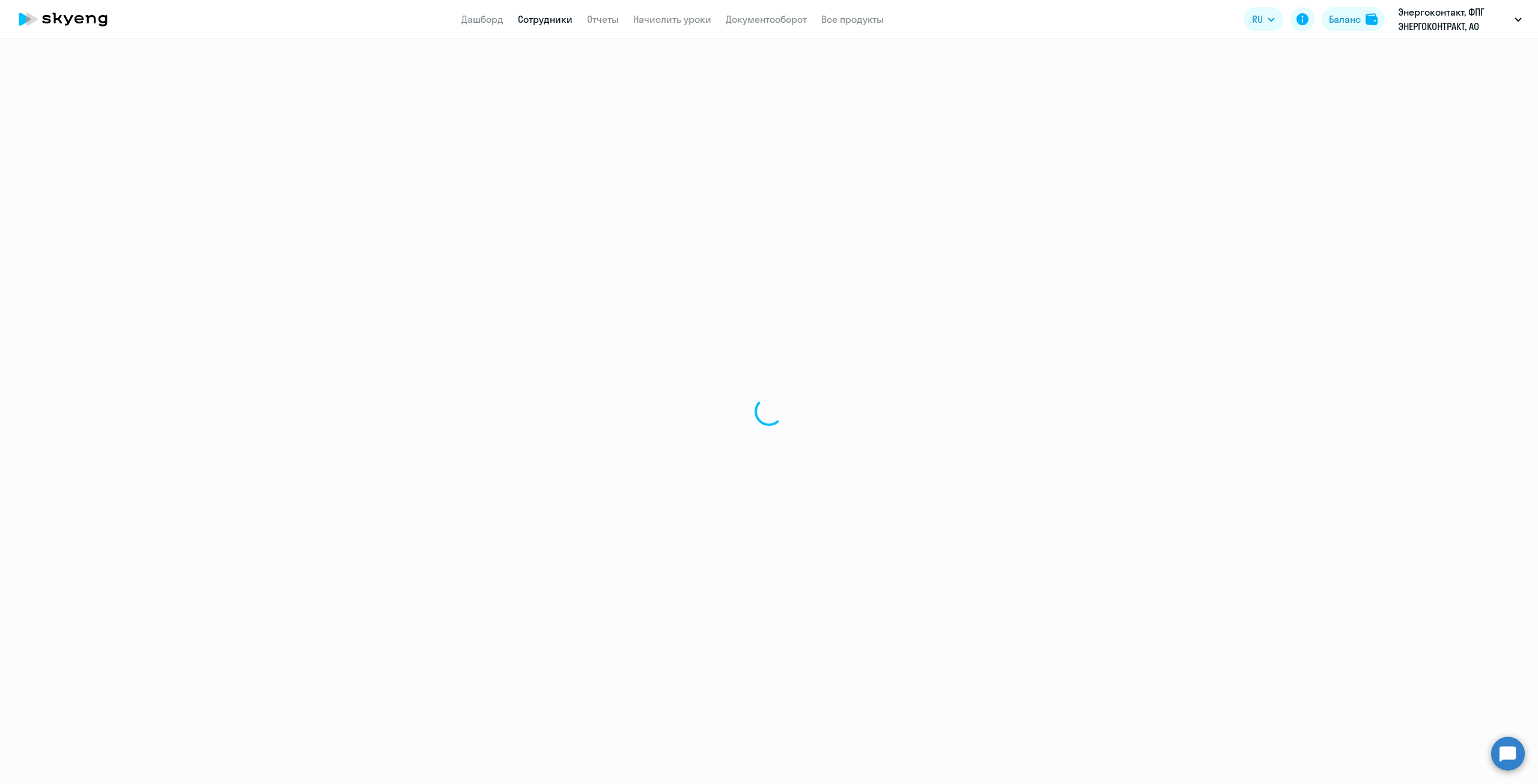
select select "30"
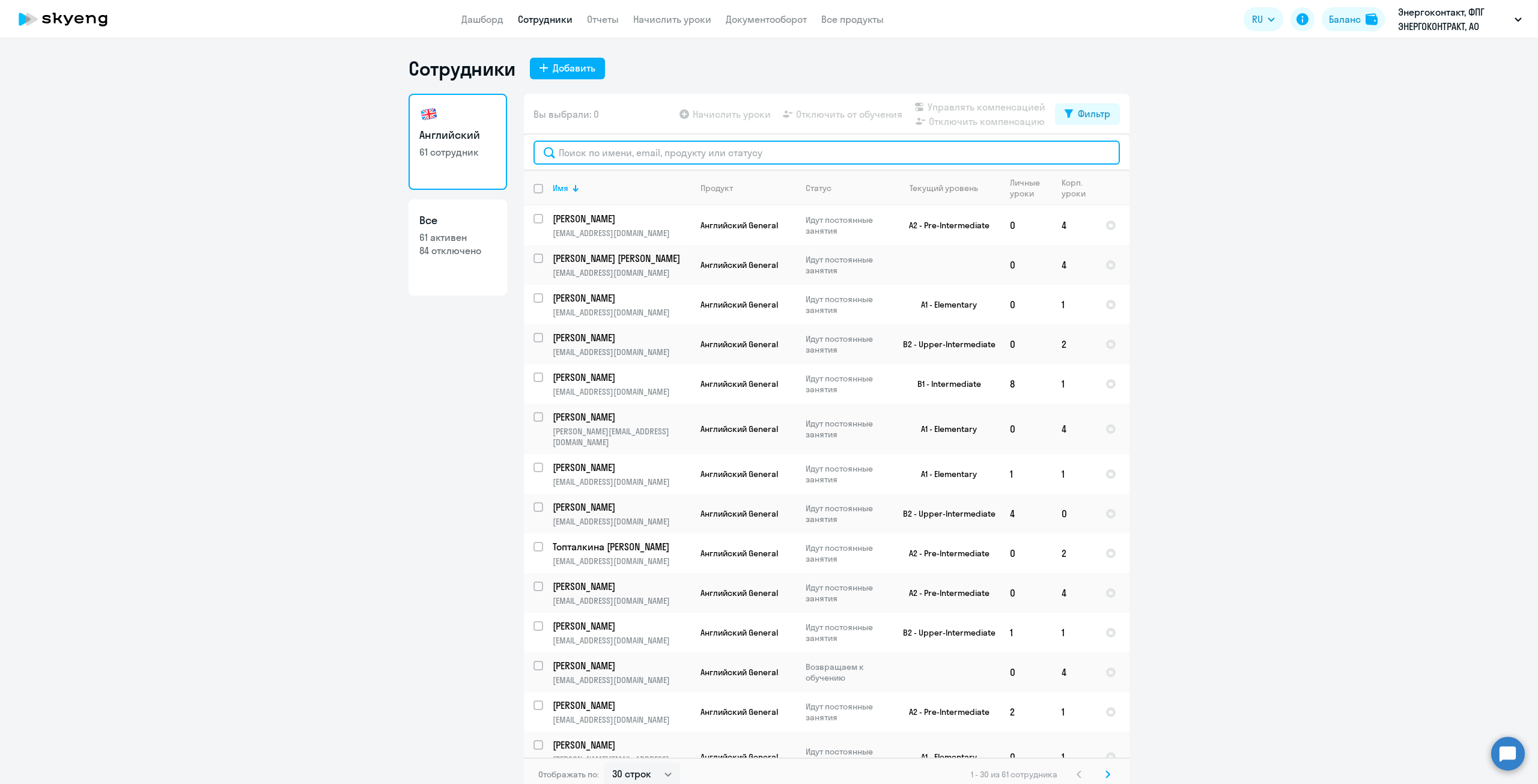
click at [656, 156] on input "text" at bounding box center [826, 152] width 586 height 24
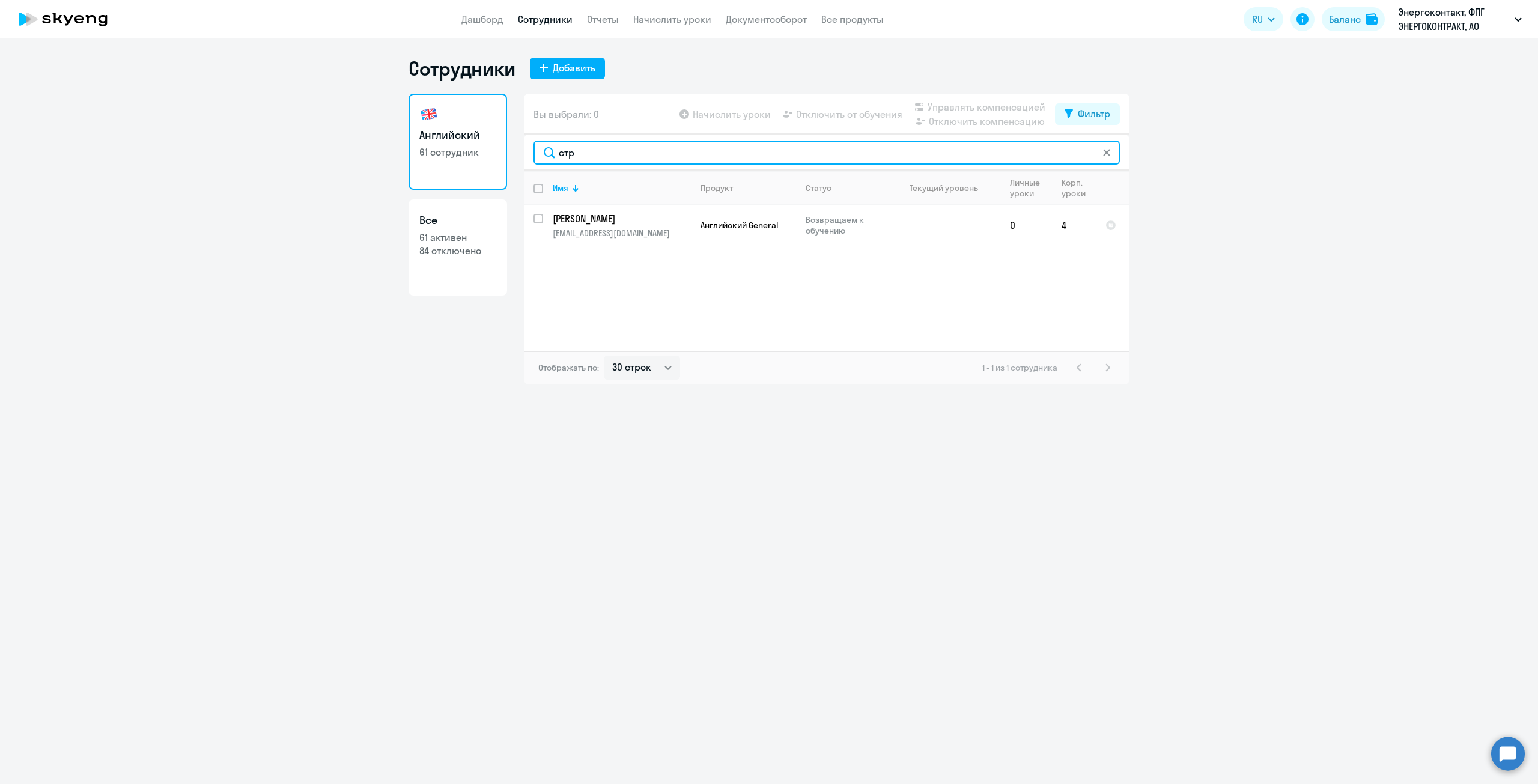
type input "стр"
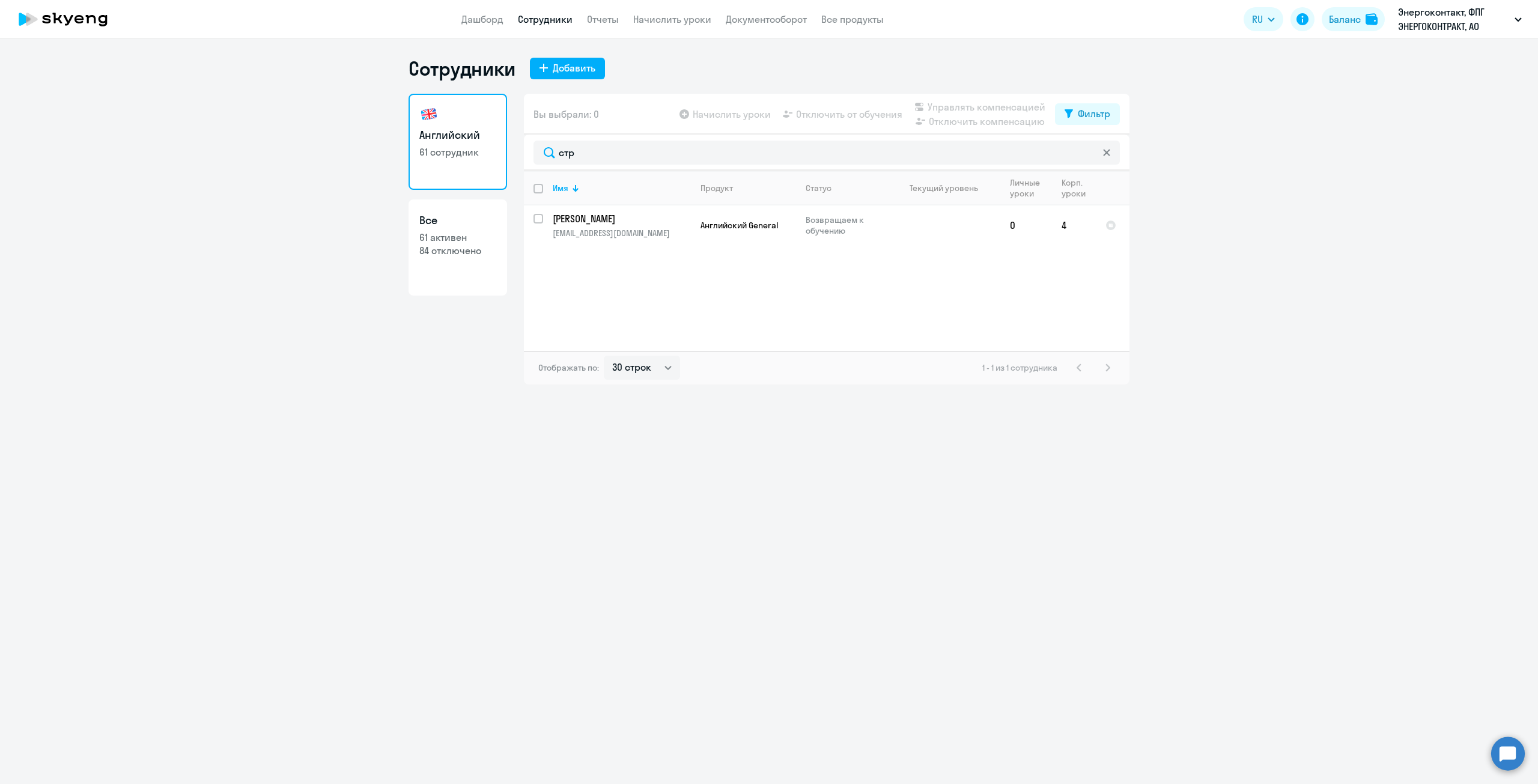
click at [814, 109] on app-table-action-button "Отключить от обучения" at bounding box center [841, 114] width 122 height 14
click at [695, 109] on app-table-action-button "Начислить уроки" at bounding box center [724, 114] width 94 height 14
click at [536, 219] on input "select row 42165488" at bounding box center [545, 225] width 24 height 24
checkbox input "true"
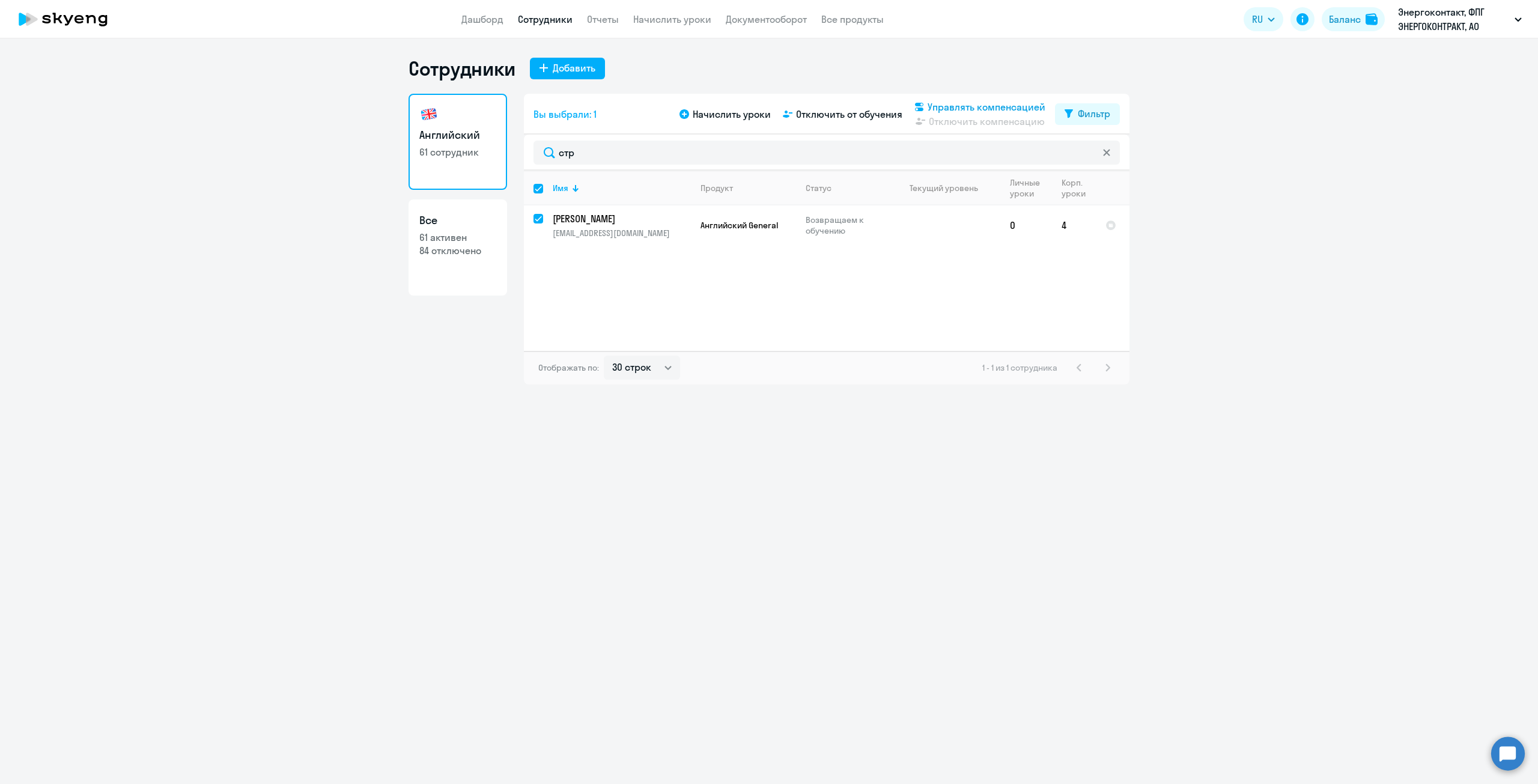
click at [954, 104] on span "Управлять компенсацией" at bounding box center [987, 106] width 118 height 14
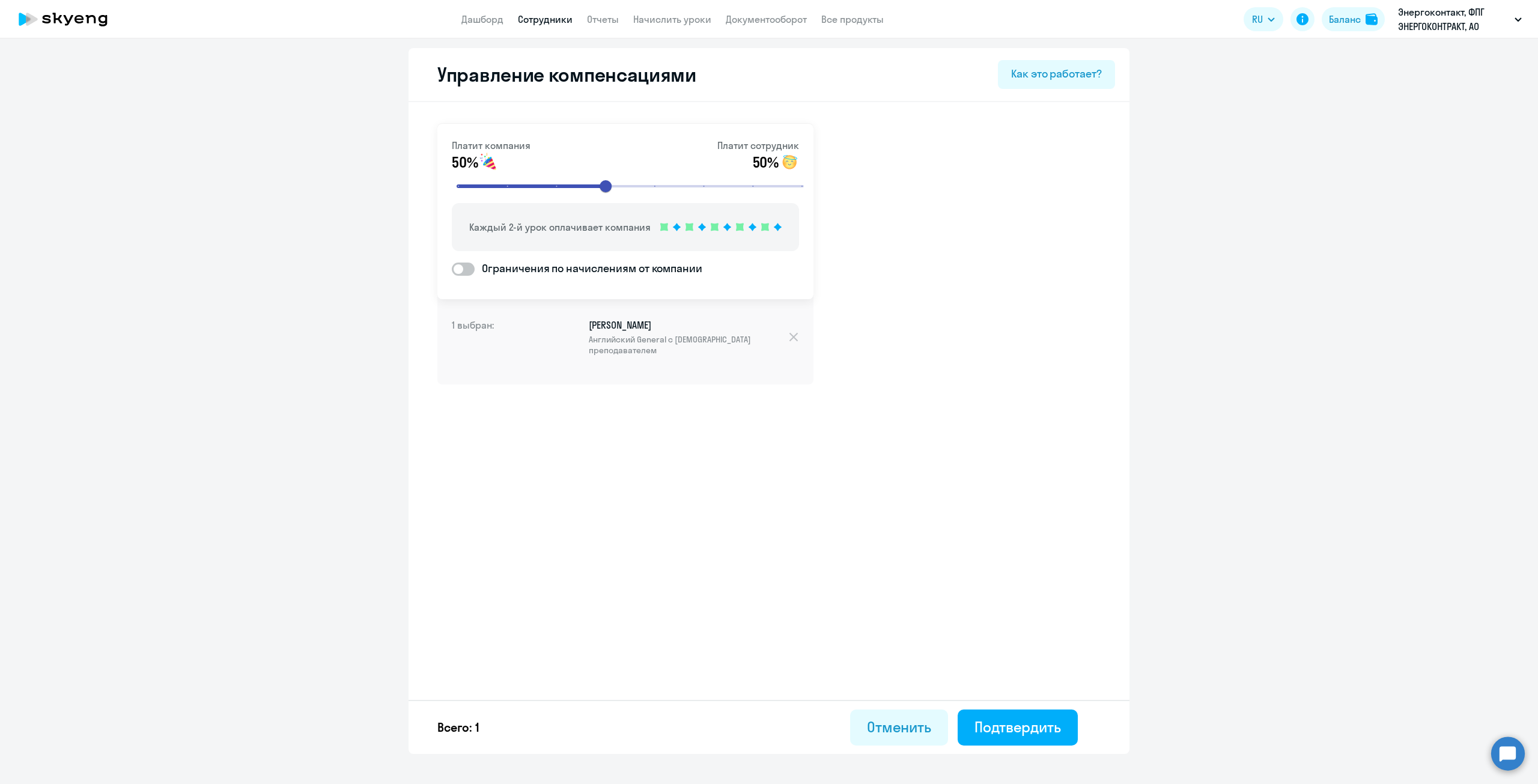
select select "30"
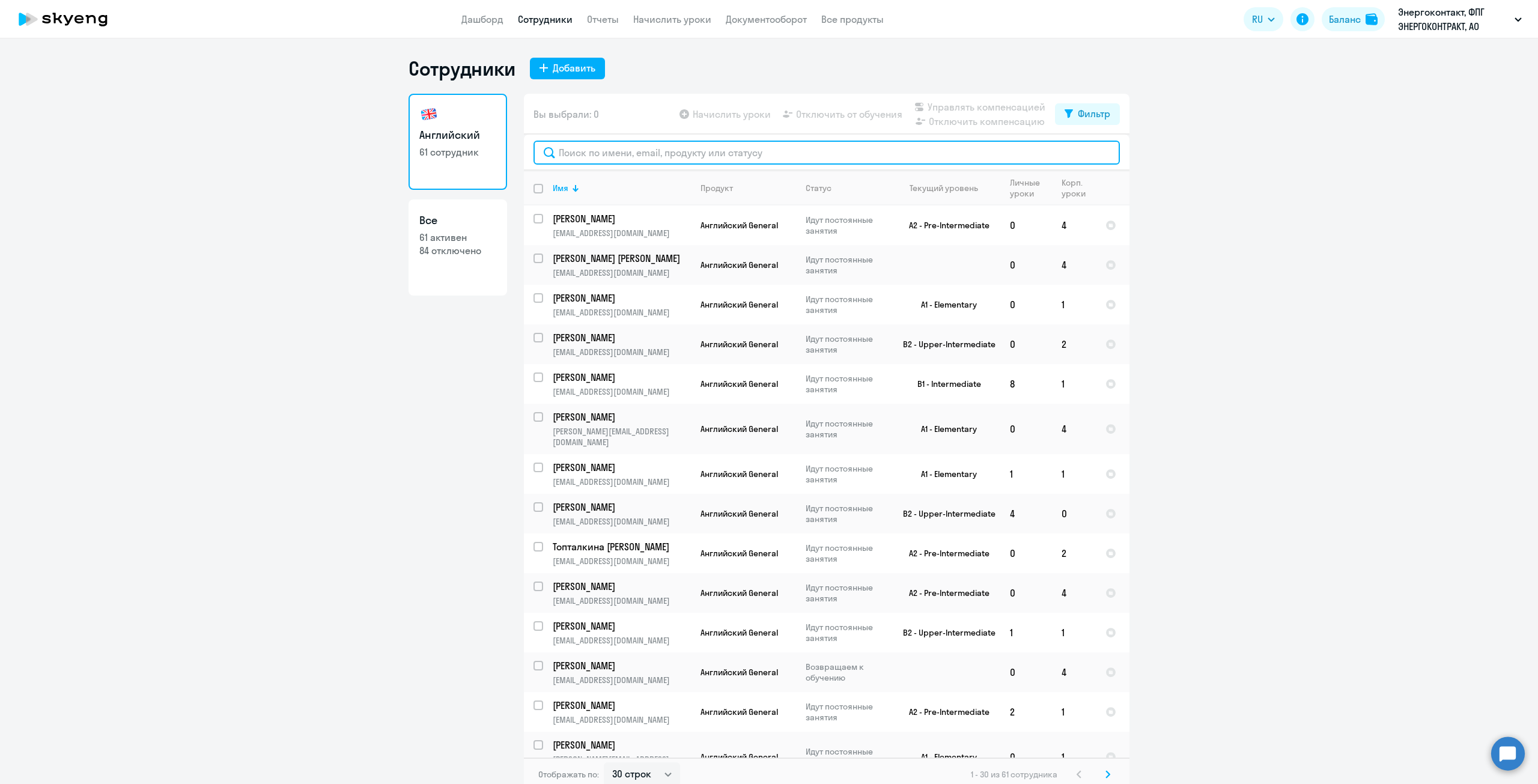
click at [770, 151] on input "text" at bounding box center [826, 152] width 586 height 24
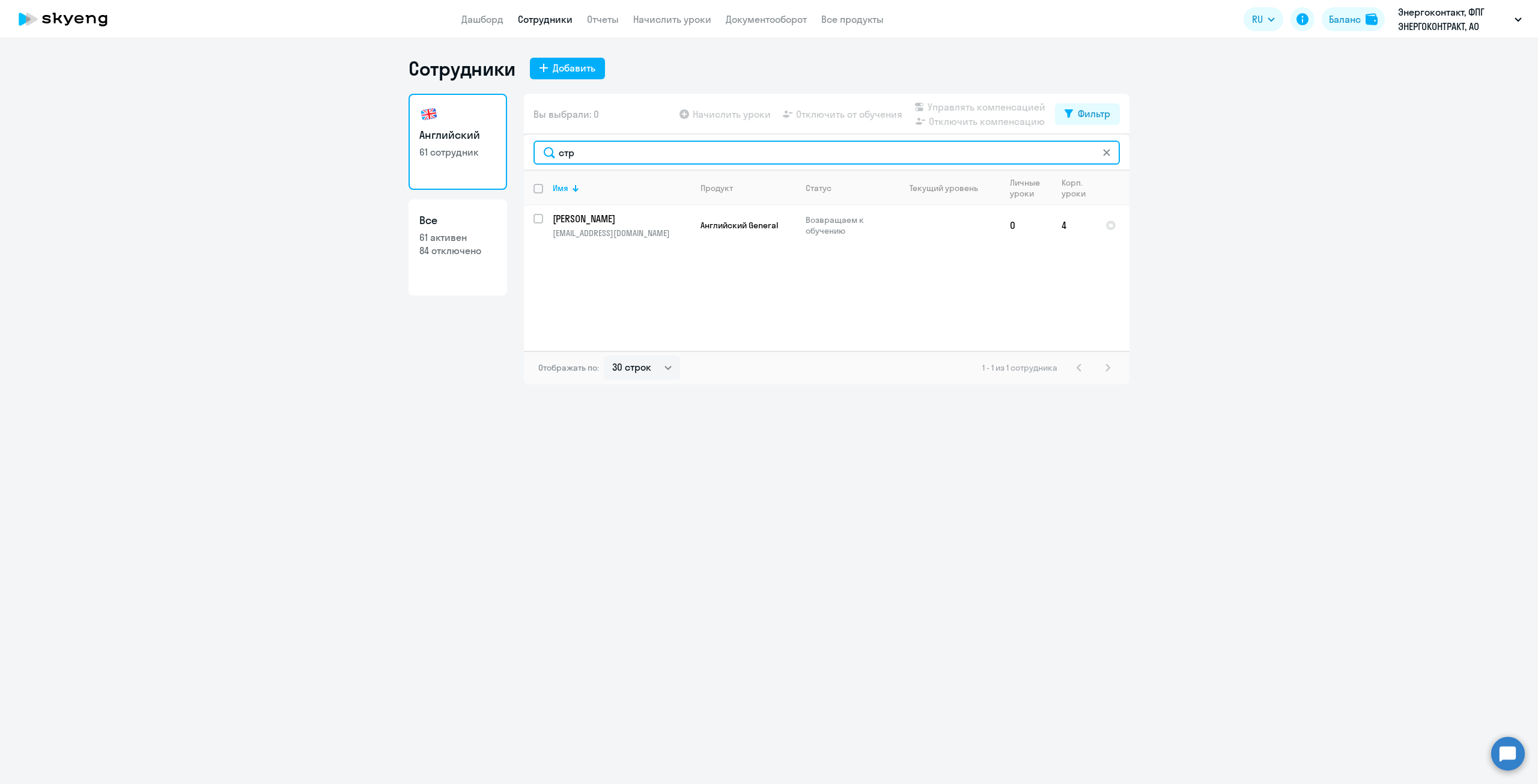
type input "стр"
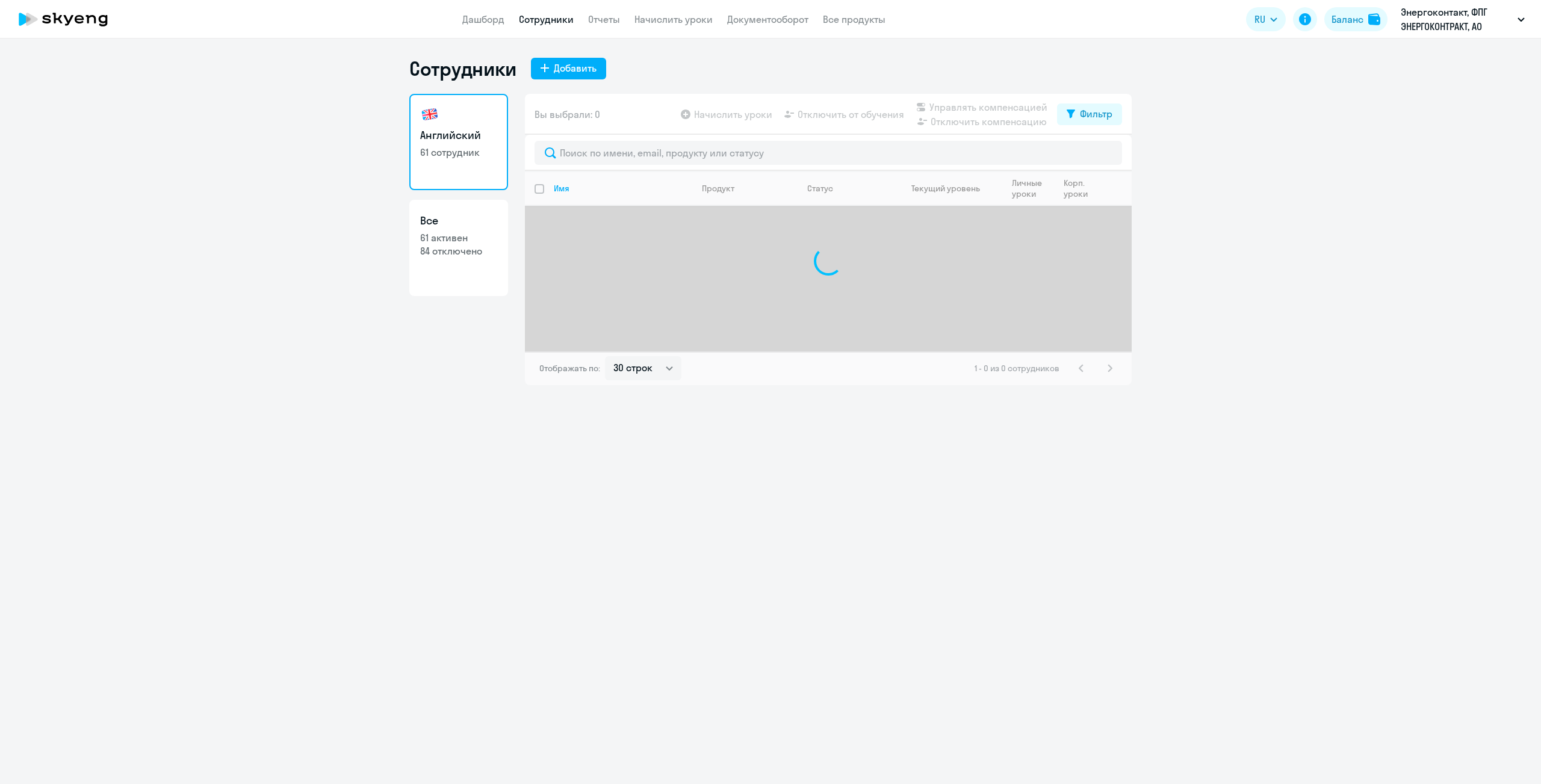
select select "30"
